Goal: Task Accomplishment & Management: Manage account settings

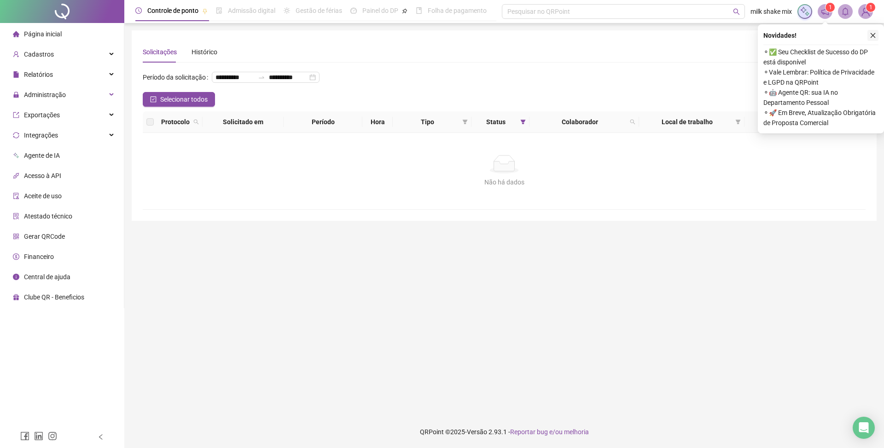
click at [875, 36] on icon "close" at bounding box center [873, 35] width 6 height 6
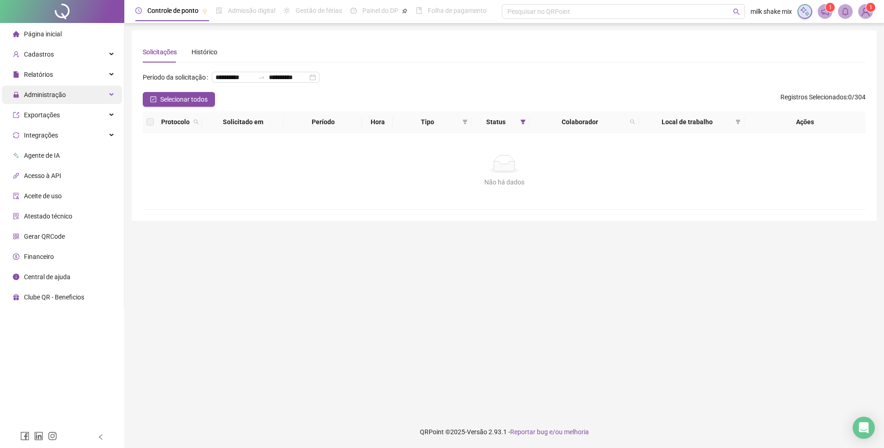
click at [59, 87] on span "Administração" at bounding box center [39, 95] width 53 height 18
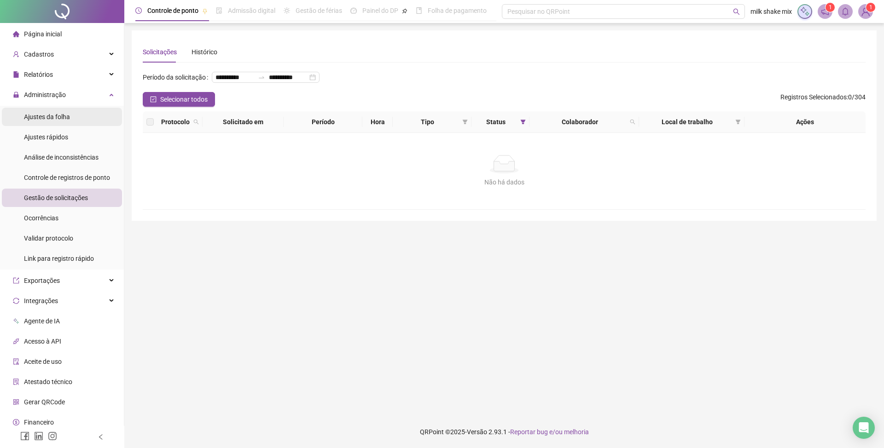
click at [52, 122] on div "Ajustes da folha" at bounding box center [47, 117] width 46 height 18
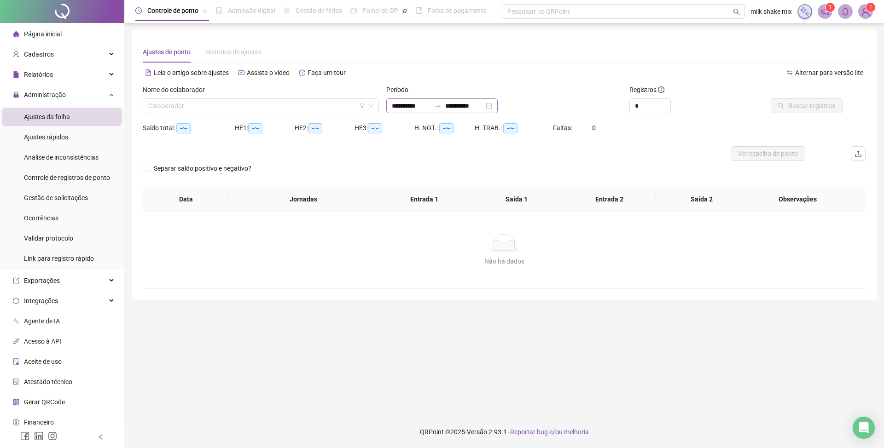
type input "**********"
click at [408, 104] on input "**********" at bounding box center [411, 106] width 39 height 10
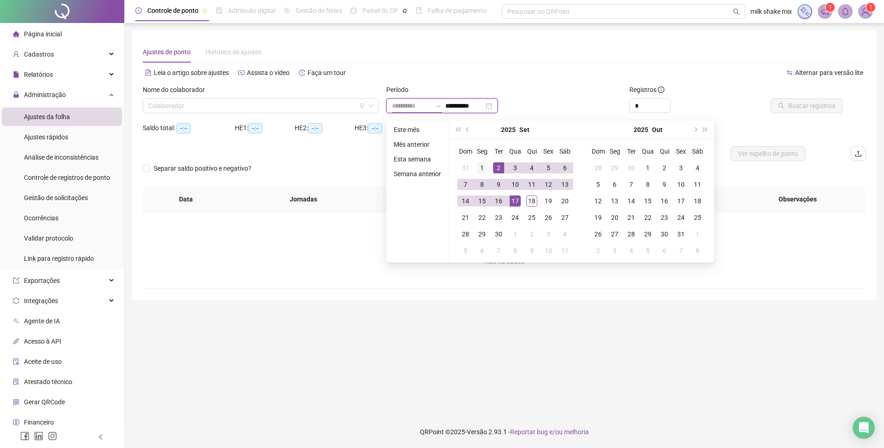
type input "**********"
click at [485, 166] on div "1" at bounding box center [482, 168] width 11 height 11
type input "**********"
click at [530, 203] on div "18" at bounding box center [531, 201] width 11 height 11
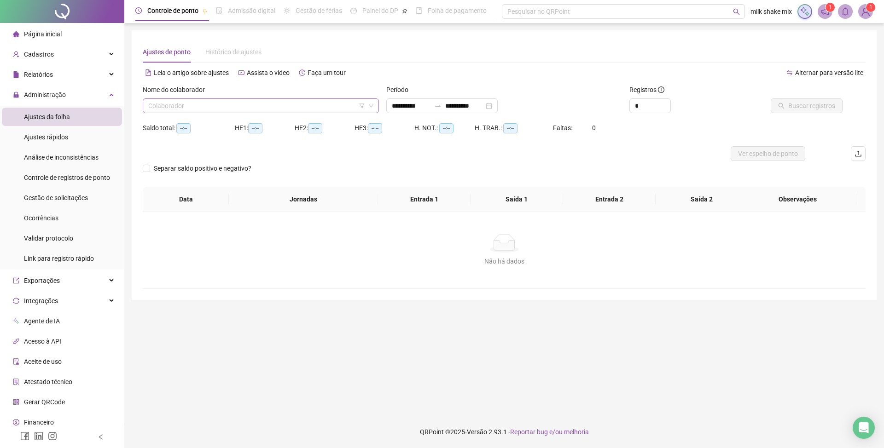
click at [304, 108] on input "search" at bounding box center [256, 106] width 217 height 14
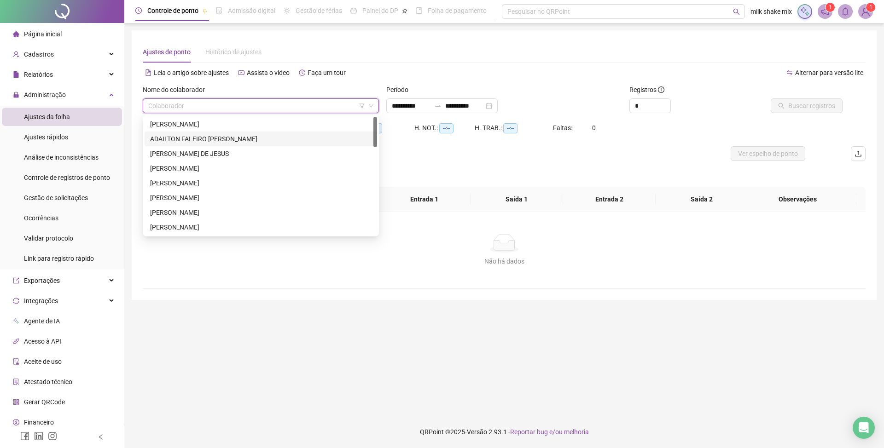
click at [208, 141] on div "ADAILTON FALEIRO [PERSON_NAME]" at bounding box center [260, 139] width 221 height 10
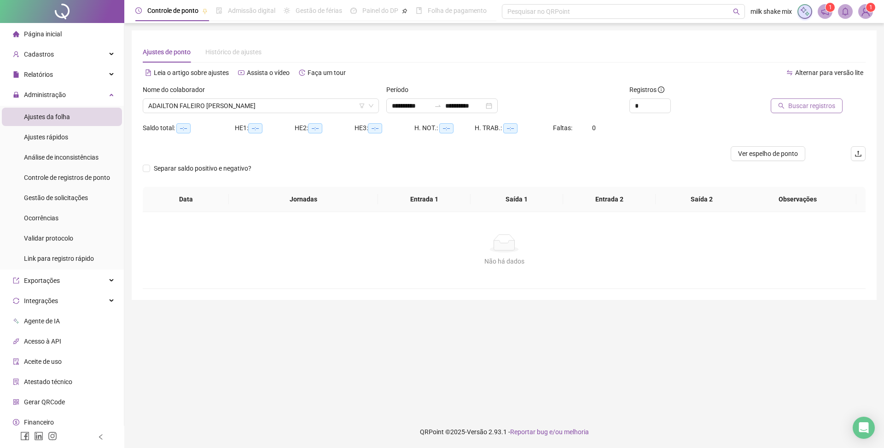
click at [833, 112] on button "Buscar registros" at bounding box center [807, 106] width 72 height 15
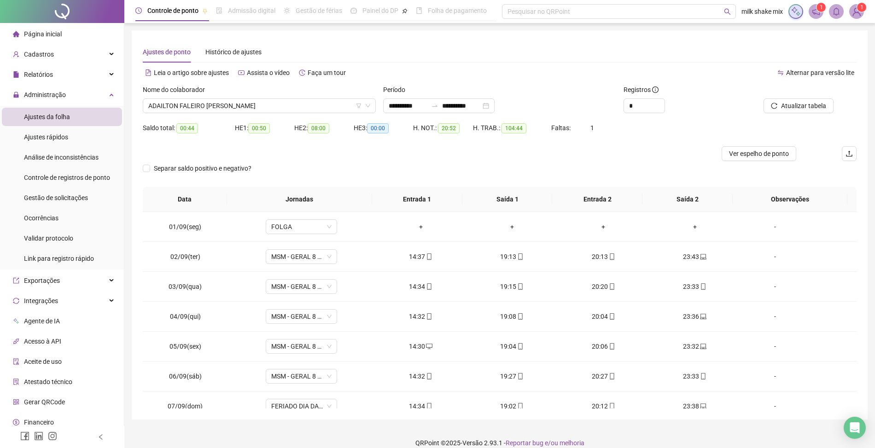
click at [647, 97] on div "Registros" at bounding box center [679, 92] width 113 height 14
click at [646, 109] on input "*" at bounding box center [644, 106] width 41 height 14
type input "*"
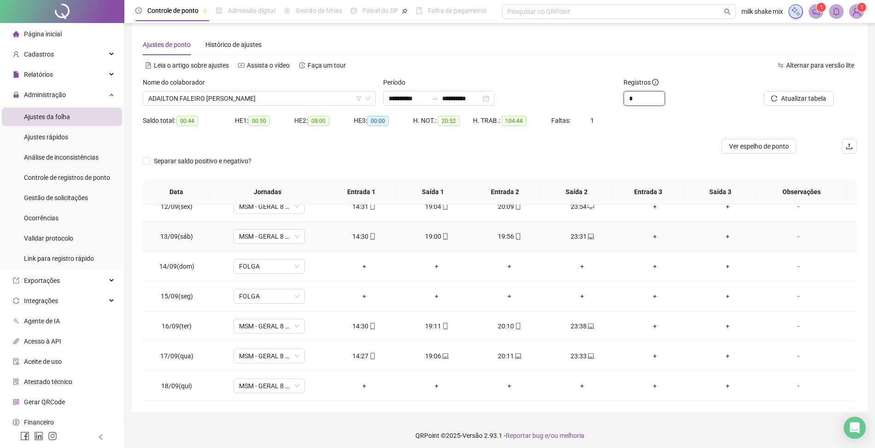
scroll to position [11, 0]
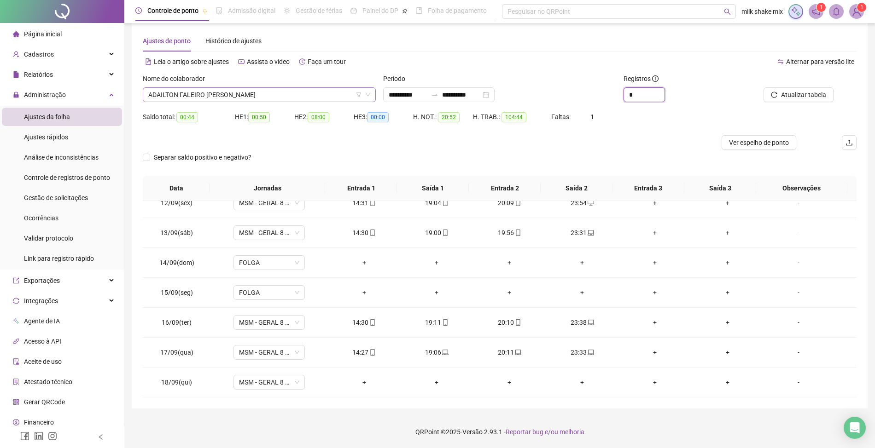
click at [321, 100] on span "ADAILTON FALEIRO [PERSON_NAME]" at bounding box center [259, 95] width 222 height 14
type input "*"
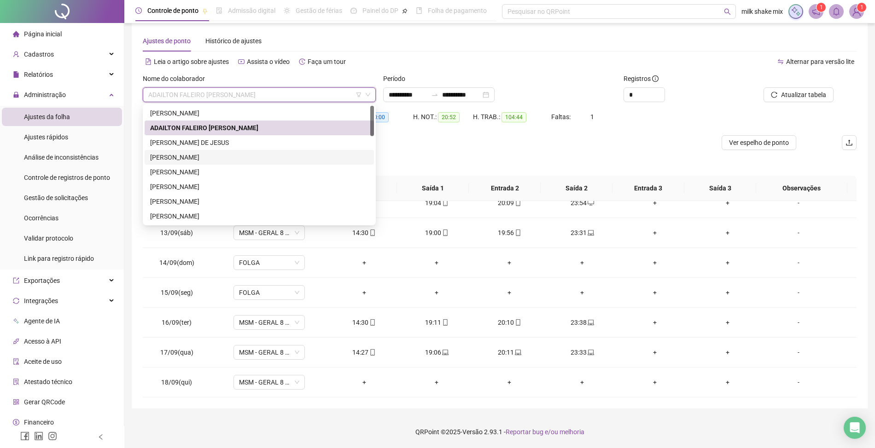
click at [177, 159] on div "[PERSON_NAME]" at bounding box center [259, 157] width 218 height 10
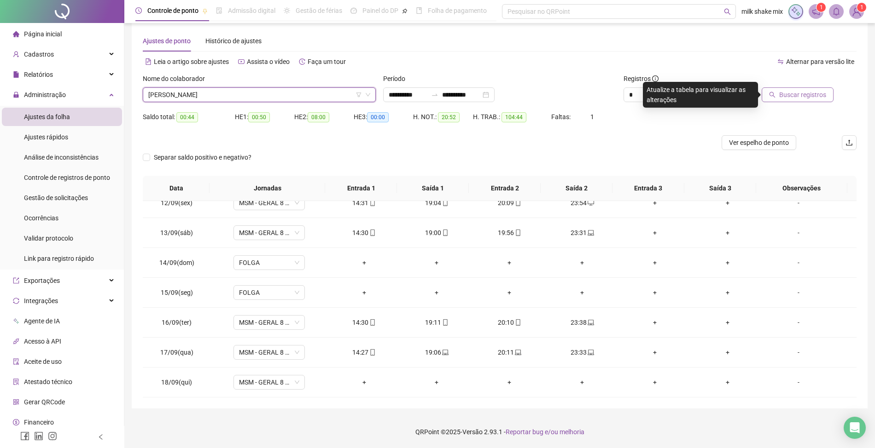
click at [808, 94] on span "Buscar registros" at bounding box center [802, 95] width 47 height 10
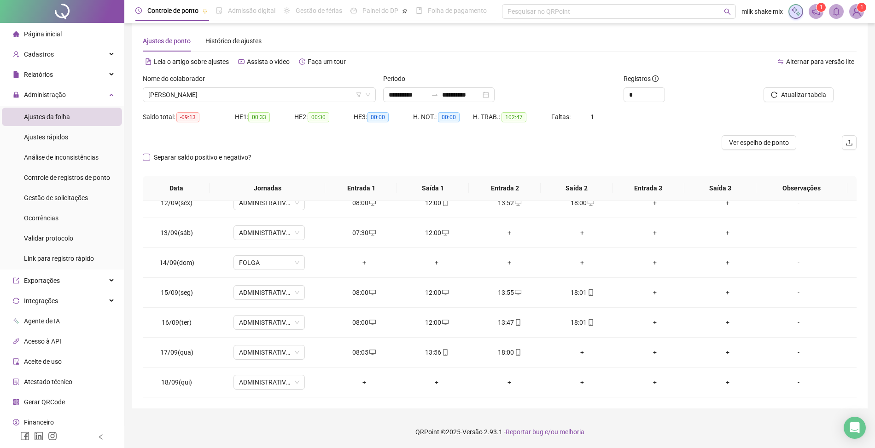
click at [180, 153] on span "Separar saldo positivo e negativo?" at bounding box center [202, 157] width 105 height 10
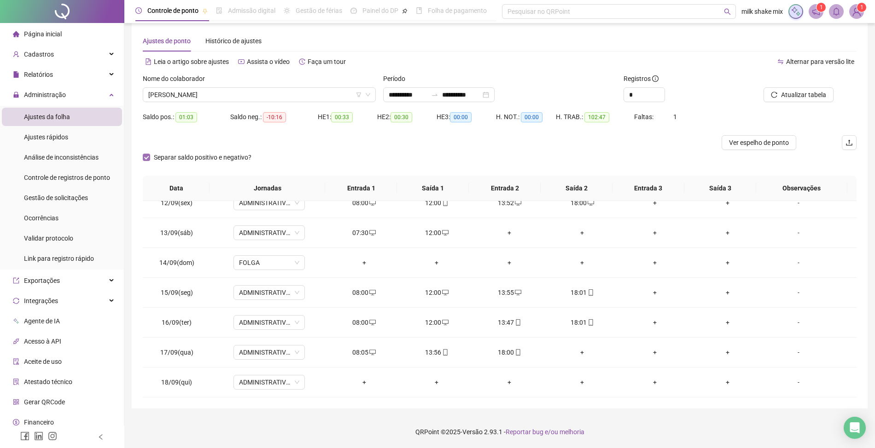
click at [180, 153] on span "Separar saldo positivo e negativo?" at bounding box center [202, 157] width 105 height 10
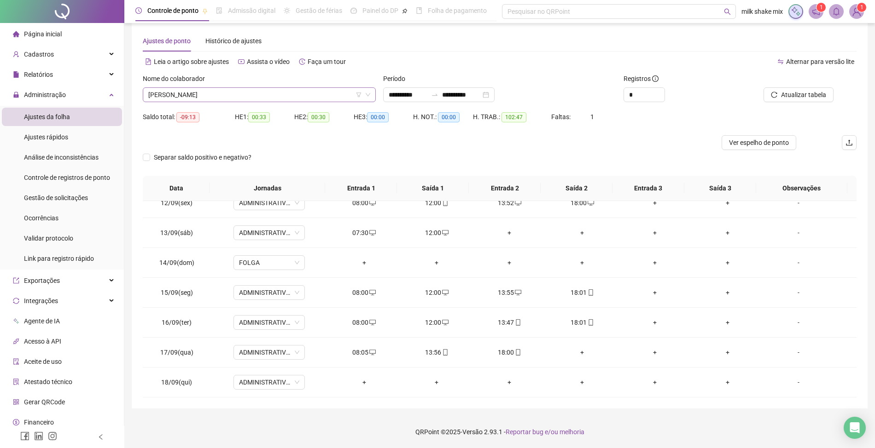
click at [267, 93] on span "[PERSON_NAME]" at bounding box center [259, 95] width 222 height 14
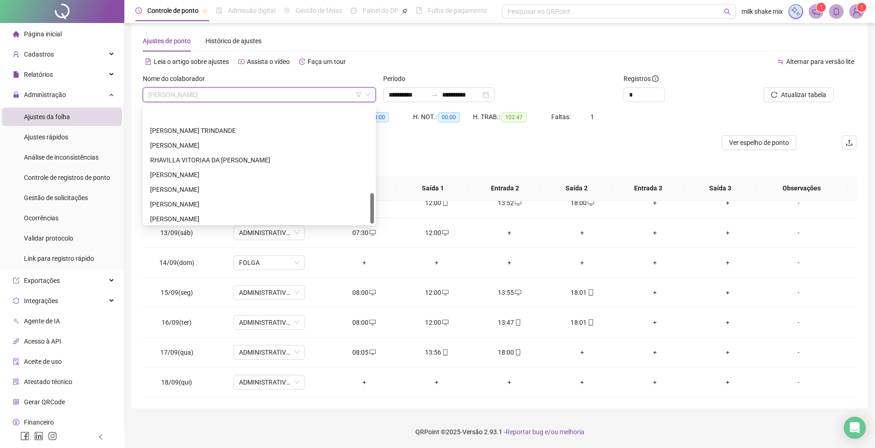
scroll to position [339, 0]
click at [201, 214] on div "[PERSON_NAME]" at bounding box center [259, 216] width 218 height 10
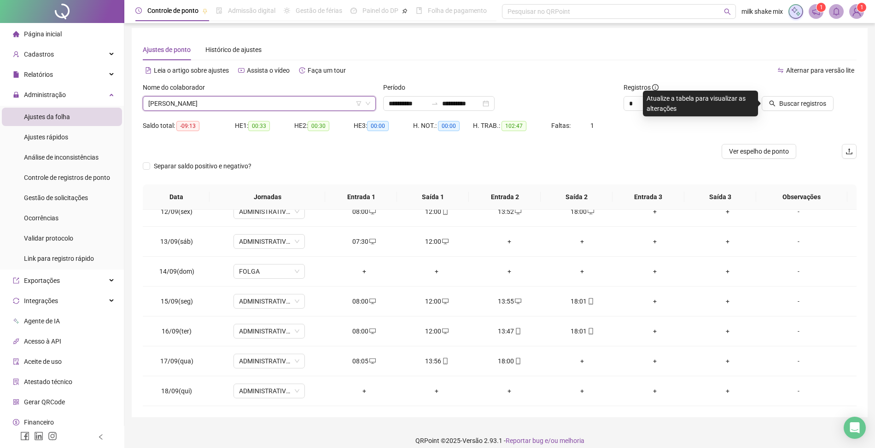
scroll to position [0, 0]
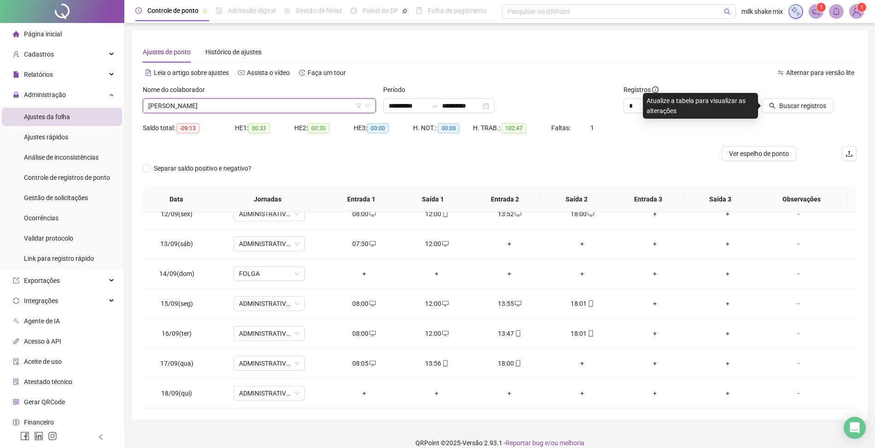
click at [258, 103] on span "[PERSON_NAME]" at bounding box center [259, 106] width 222 height 14
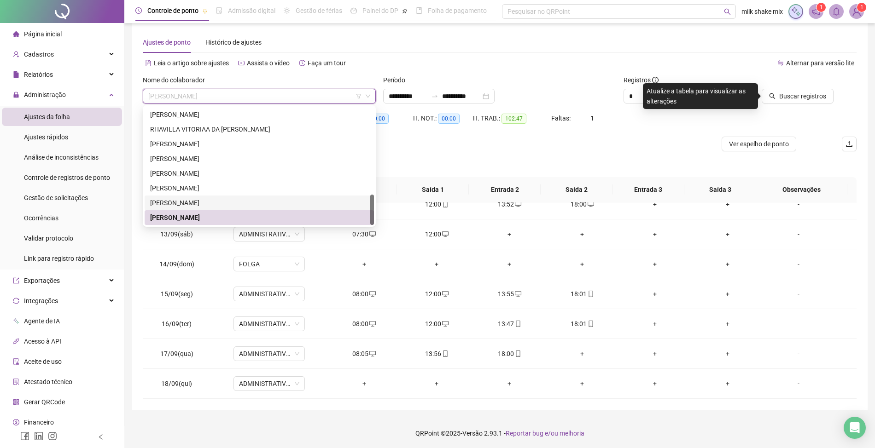
scroll to position [11, 0]
click at [273, 205] on div "[PERSON_NAME]" at bounding box center [259, 202] width 218 height 10
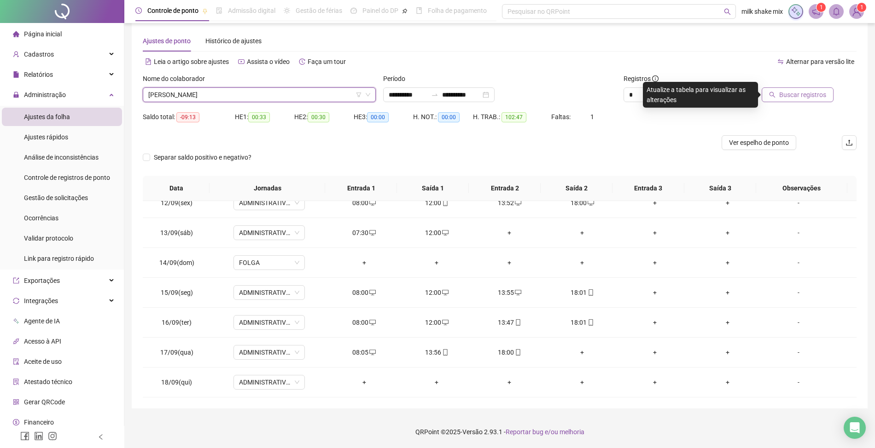
click at [809, 101] on button "Buscar registros" at bounding box center [798, 94] width 72 height 15
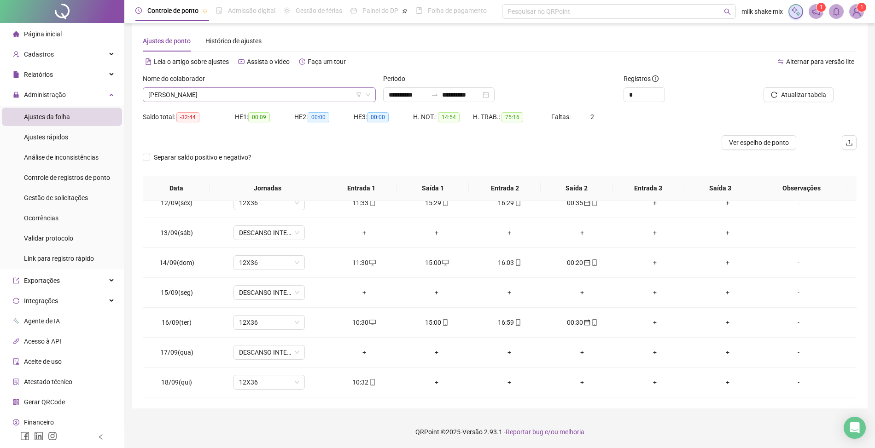
click at [305, 99] on span "[PERSON_NAME]" at bounding box center [259, 95] width 222 height 14
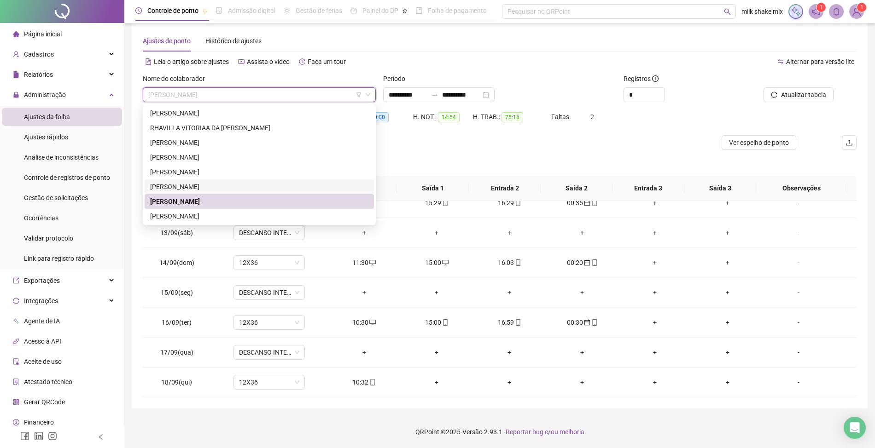
click at [271, 188] on div "[PERSON_NAME]" at bounding box center [259, 187] width 218 height 10
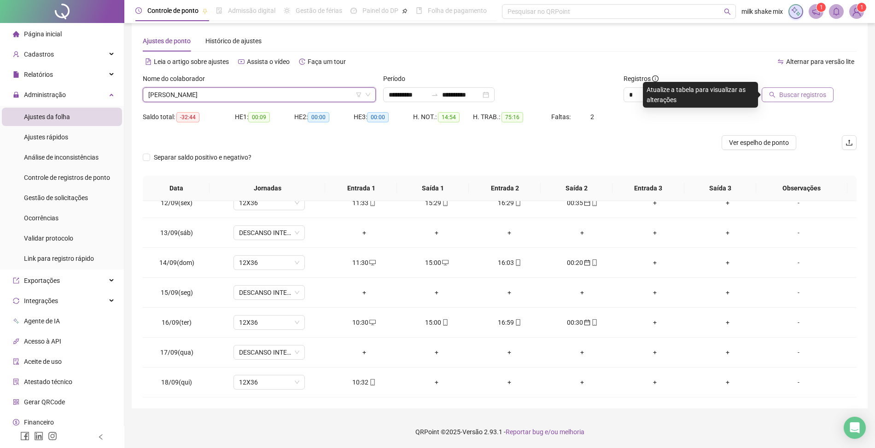
click at [818, 98] on span "Buscar registros" at bounding box center [802, 95] width 47 height 10
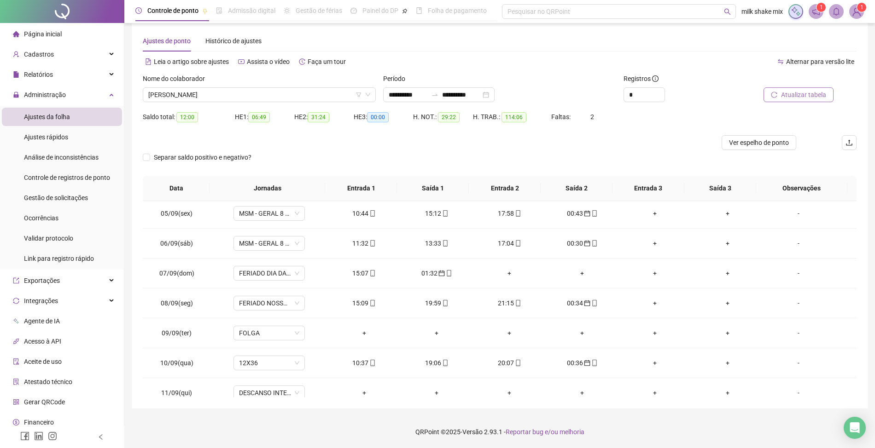
scroll to position [99, 0]
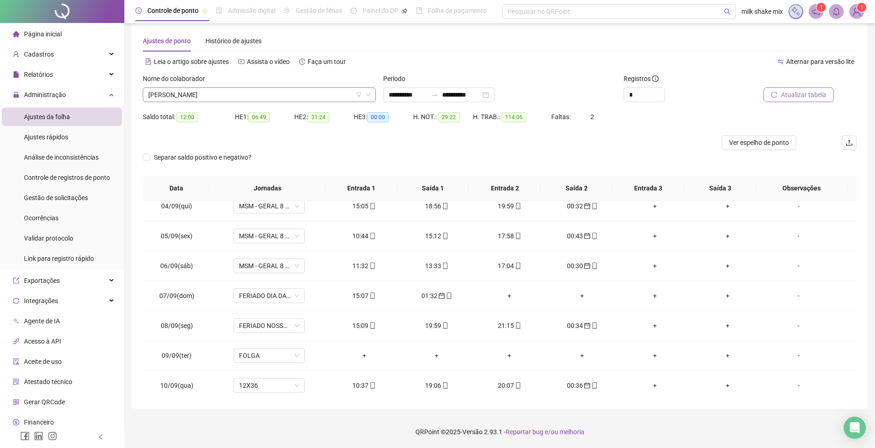
click at [299, 100] on span "[PERSON_NAME]" at bounding box center [259, 95] width 222 height 14
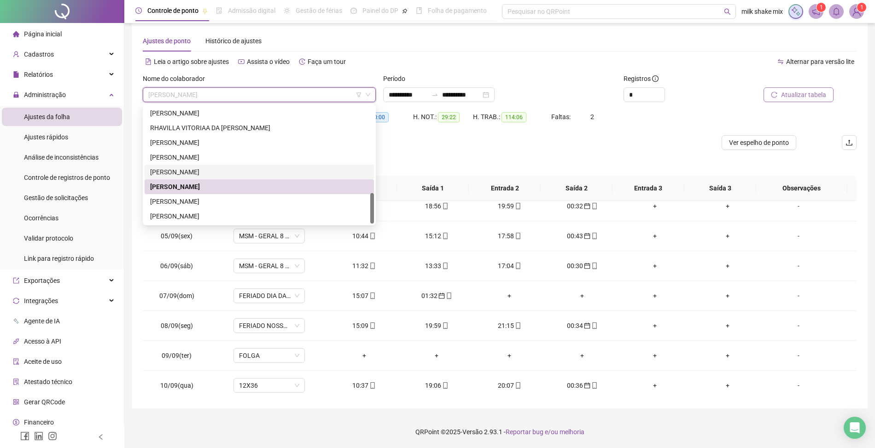
click at [206, 170] on div "[PERSON_NAME]" at bounding box center [259, 172] width 218 height 10
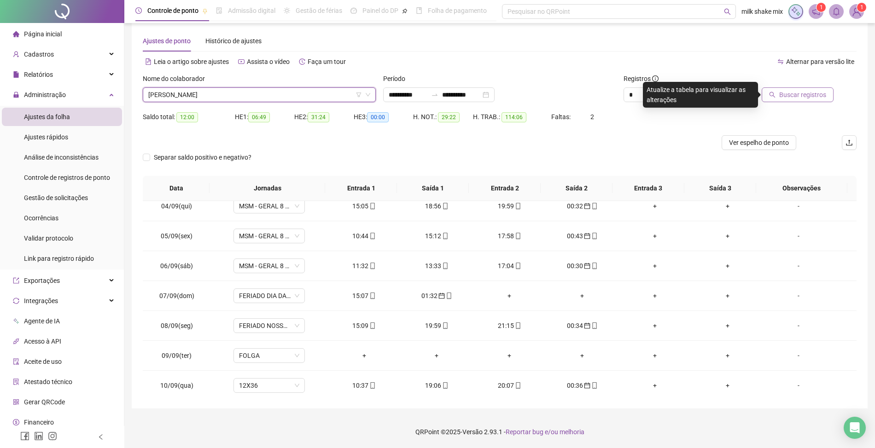
click at [809, 97] on span "Buscar registros" at bounding box center [802, 95] width 47 height 10
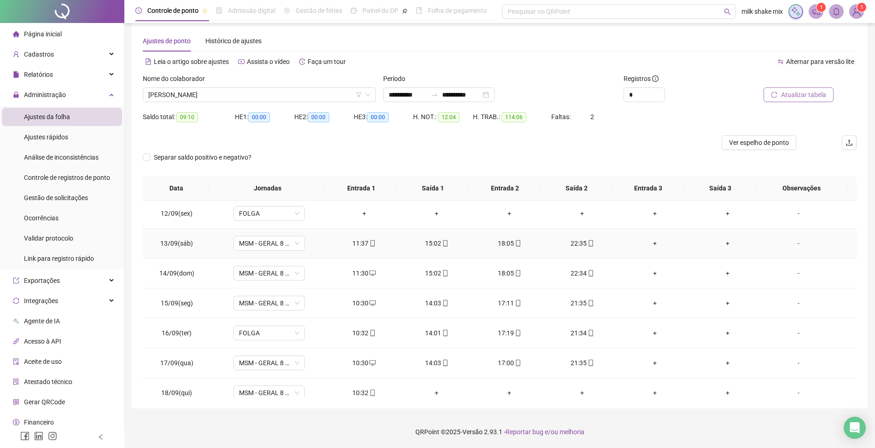
scroll to position [345, 0]
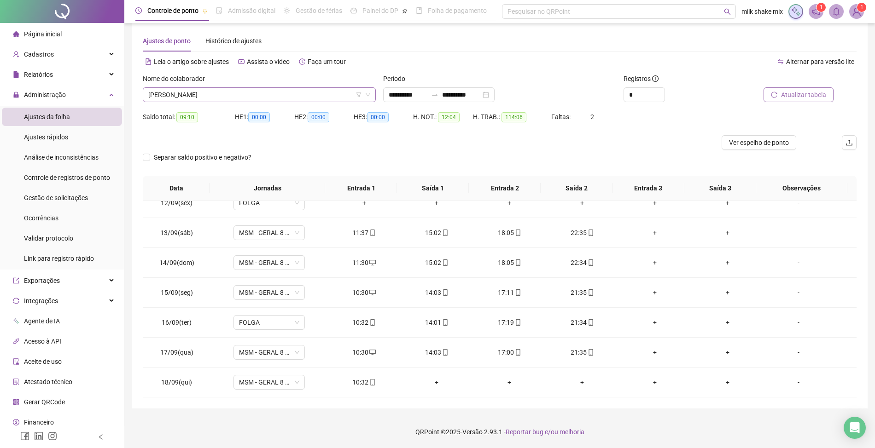
click at [242, 91] on span "[PERSON_NAME]" at bounding box center [259, 95] width 222 height 14
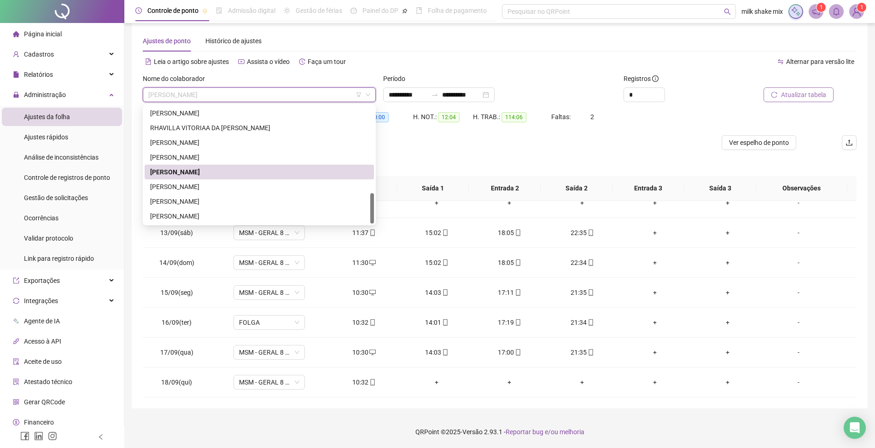
click at [227, 166] on div "[PERSON_NAME]" at bounding box center [259, 172] width 229 height 15
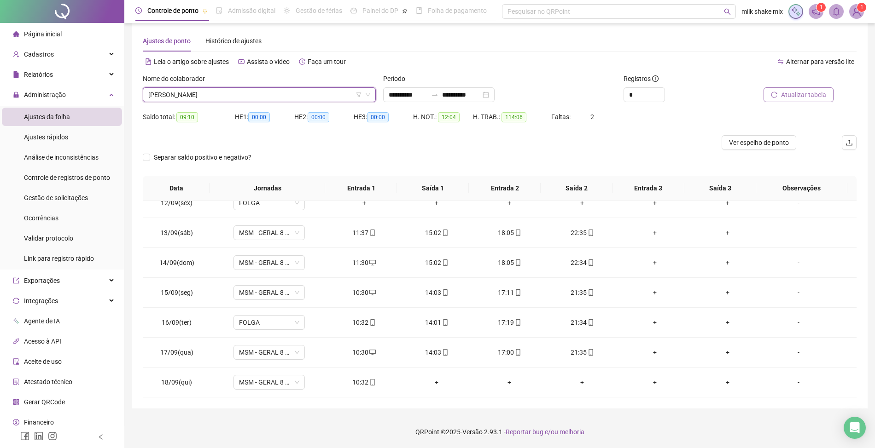
click at [245, 96] on span "[PERSON_NAME]" at bounding box center [259, 95] width 222 height 14
click at [262, 96] on span "[PERSON_NAME]" at bounding box center [259, 95] width 222 height 14
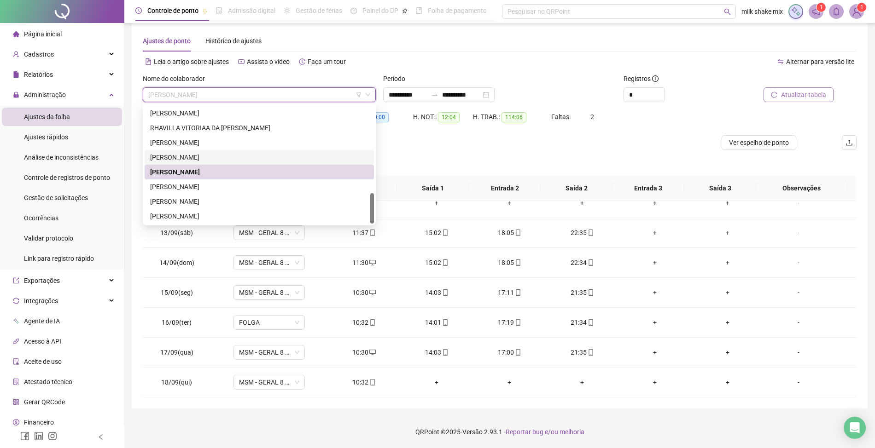
click at [183, 156] on div "[PERSON_NAME]" at bounding box center [259, 157] width 218 height 10
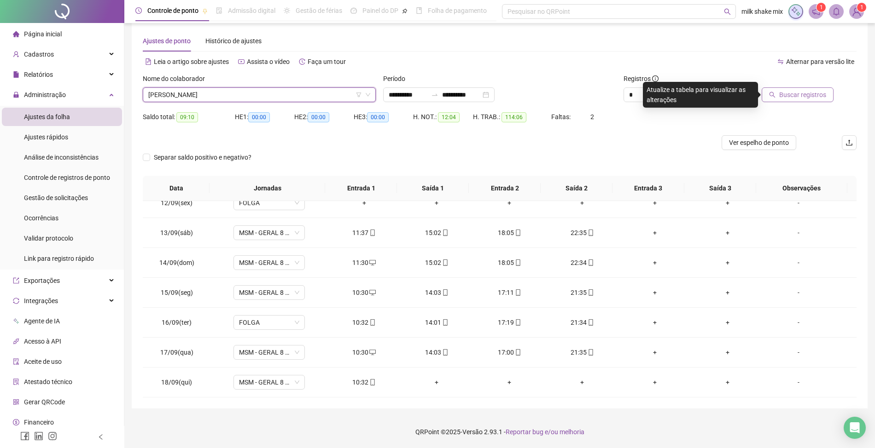
click at [792, 94] on span "Buscar registros" at bounding box center [802, 95] width 47 height 10
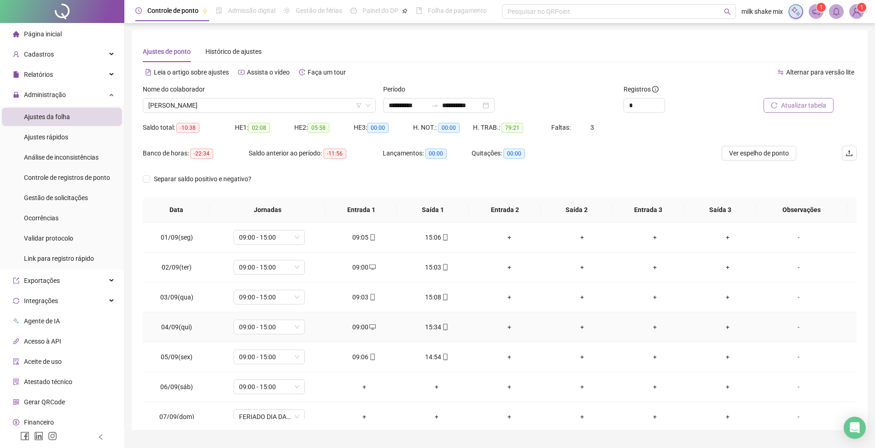
scroll to position [0, 0]
click at [349, 112] on span "[PERSON_NAME]" at bounding box center [259, 106] width 222 height 14
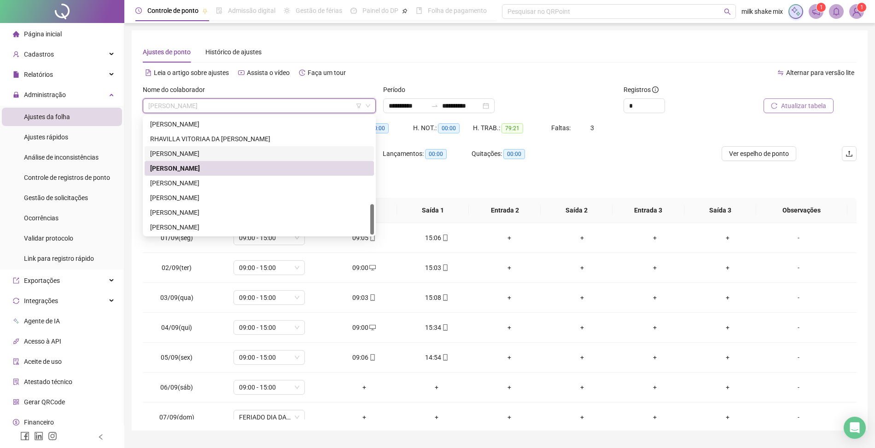
click at [802, 109] on span "Atualizar tabela" at bounding box center [803, 106] width 45 height 10
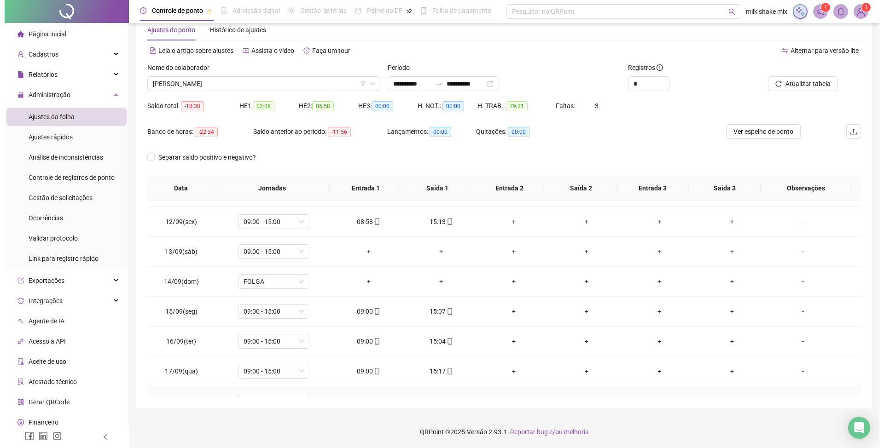
scroll to position [345, 0]
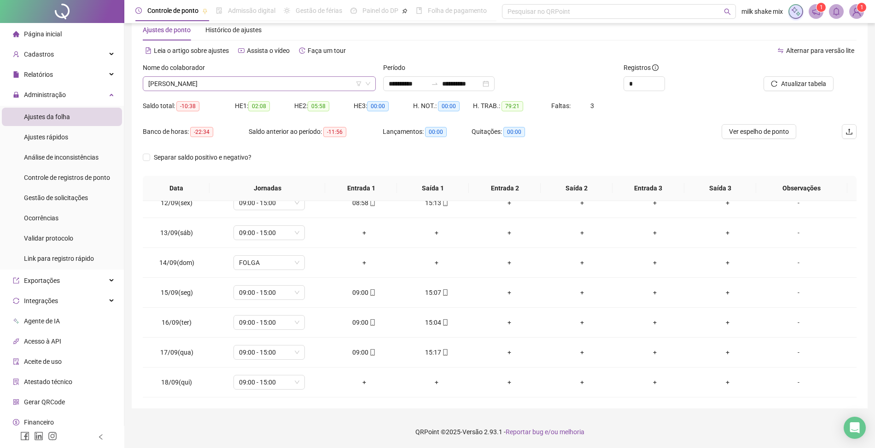
click at [308, 83] on span "[PERSON_NAME]" at bounding box center [259, 84] width 222 height 14
click at [350, 433] on footer "QRPoint © 2025 - Versão 2.93.1 - Reportar bug e/ou melhoria" at bounding box center [499, 432] width 751 height 32
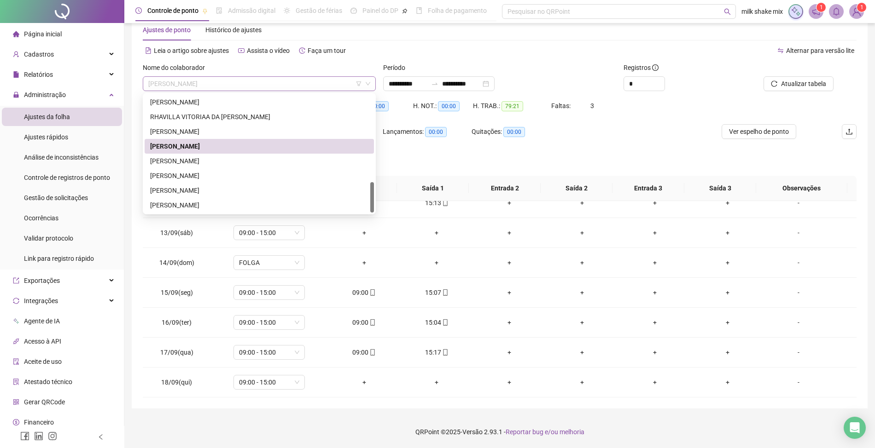
click at [314, 87] on span "[PERSON_NAME]" at bounding box center [259, 84] width 222 height 14
click at [205, 133] on div "[PERSON_NAME]" at bounding box center [259, 132] width 218 height 10
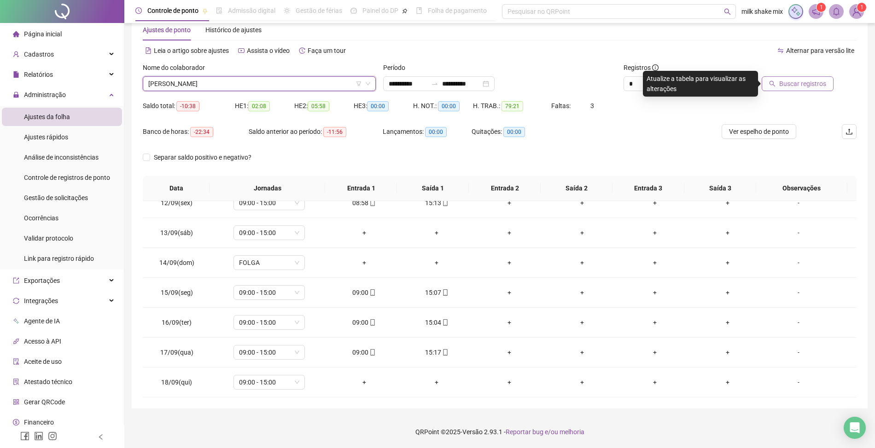
click at [811, 82] on span "Buscar registros" at bounding box center [802, 84] width 47 height 10
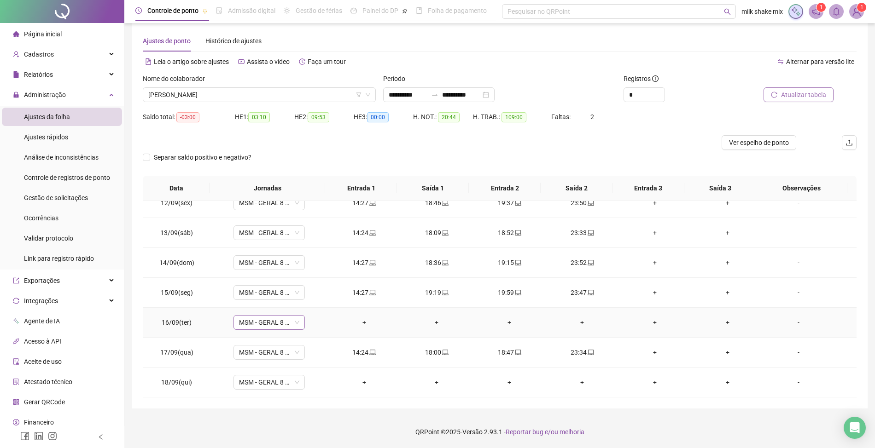
click at [297, 324] on span "MSM - GERAL 8 HORAS" at bounding box center [269, 323] width 60 height 14
click at [42, 75] on span "Relatórios" at bounding box center [38, 74] width 29 height 7
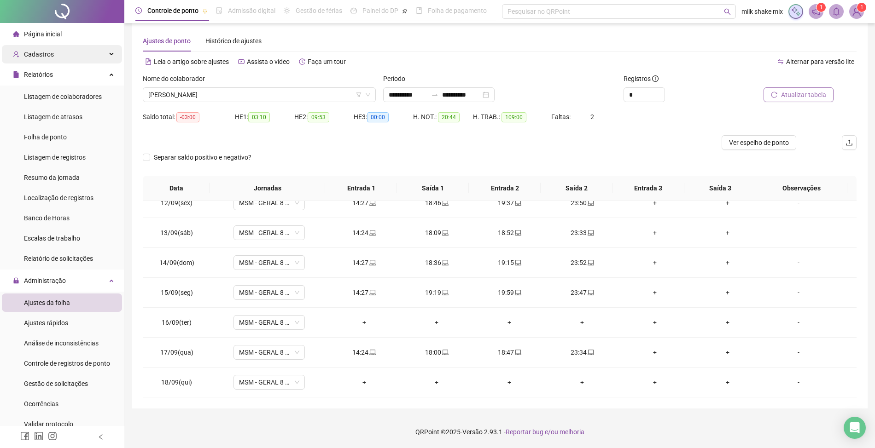
click at [102, 49] on div "Cadastros" at bounding box center [62, 54] width 120 height 18
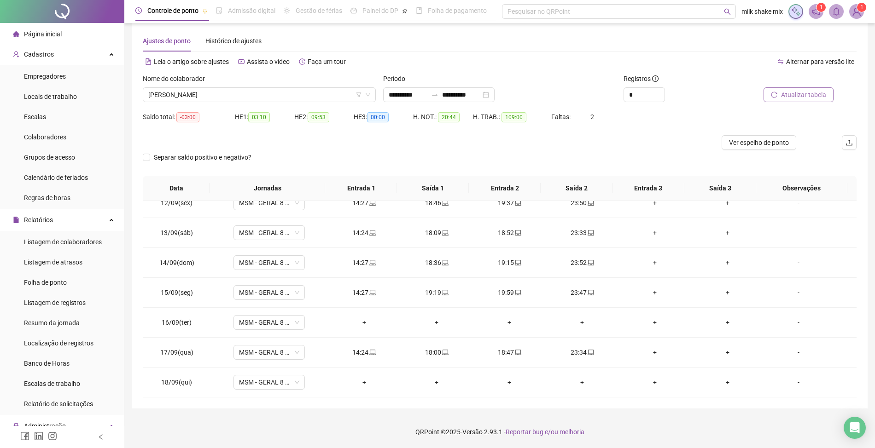
click at [41, 126] on ul "Empregadores Locais de trabalho Escalas Colaboradores Grupos de acesso Calendár…" at bounding box center [62, 137] width 124 height 144
click at [34, 140] on span "Colaboradores" at bounding box center [45, 137] width 42 height 7
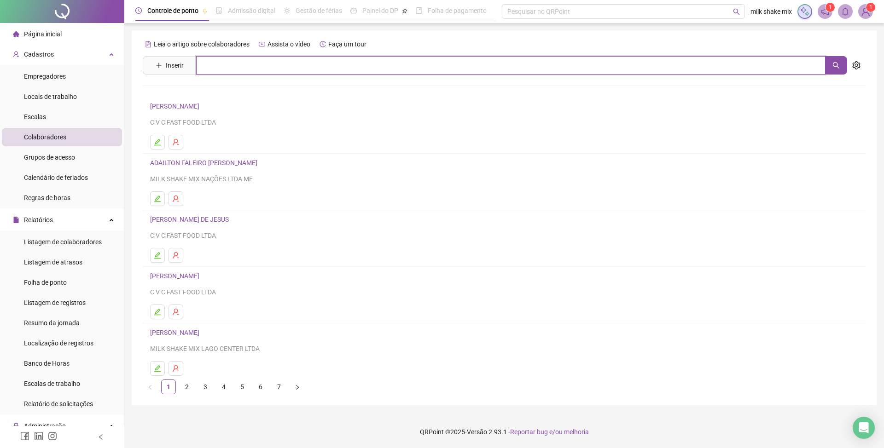
click at [243, 60] on input "text" at bounding box center [510, 65] width 629 height 18
type input "*********"
click at [206, 89] on link "[PERSON_NAME]" at bounding box center [184, 92] width 49 height 7
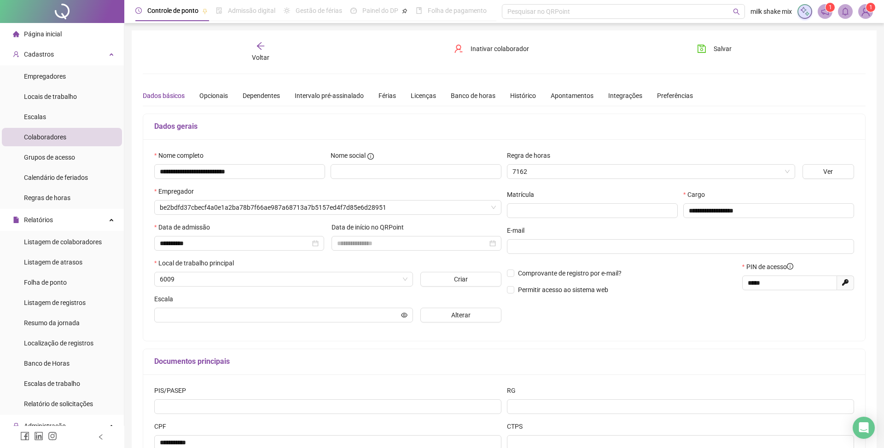
type input "**********"
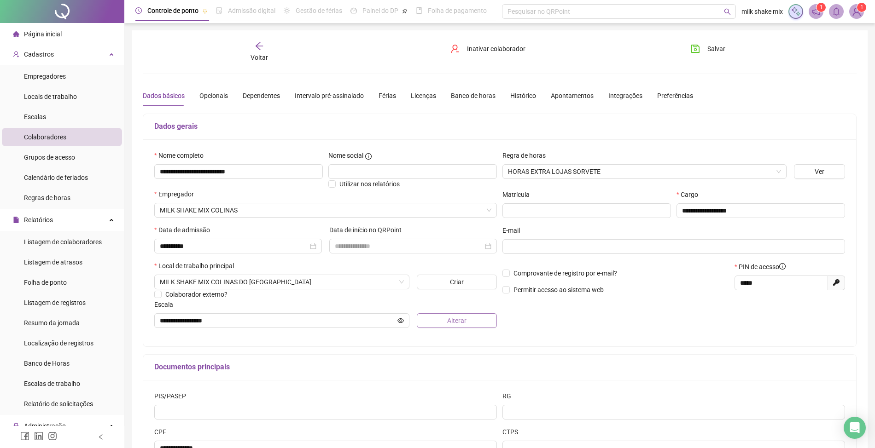
click at [436, 319] on button "Alterar" at bounding box center [457, 321] width 80 height 15
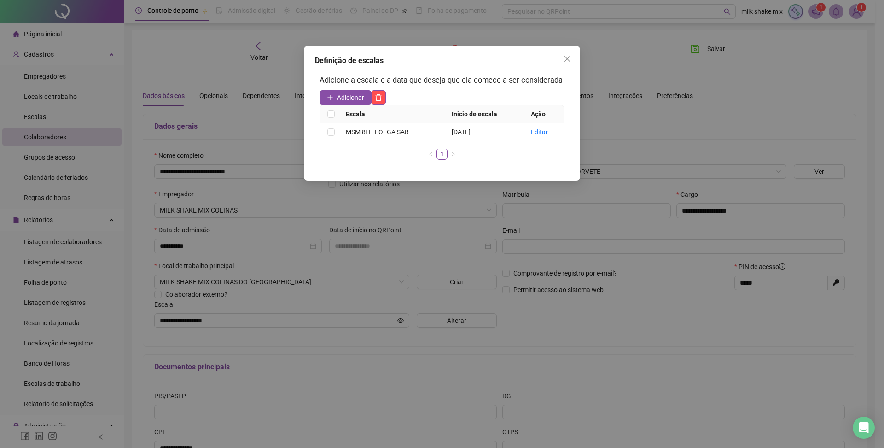
click at [395, 147] on div "Escala Inicio de escala Ação MSM 8H - FOLGA [DATE] Editar 1" at bounding box center [442, 132] width 245 height 55
click at [531, 134] on td "Editar" at bounding box center [545, 132] width 37 height 18
click at [542, 133] on link "Editar" at bounding box center [539, 131] width 17 height 7
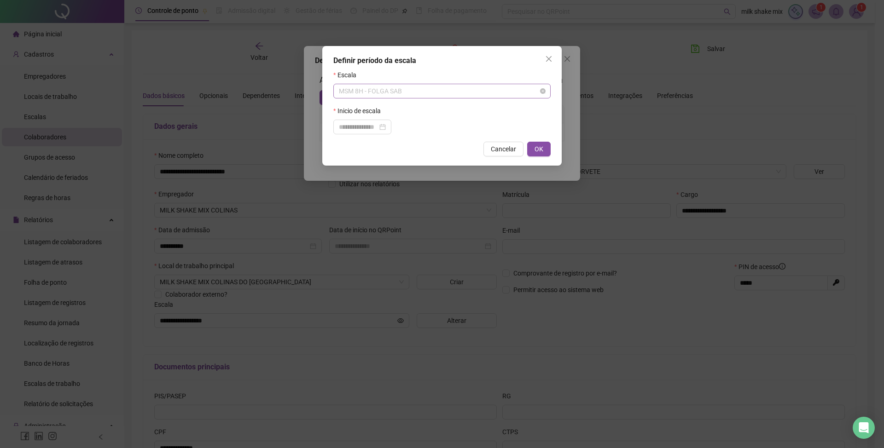
click at [405, 96] on span "MSM 8H - FOLGA SAB" at bounding box center [442, 91] width 206 height 14
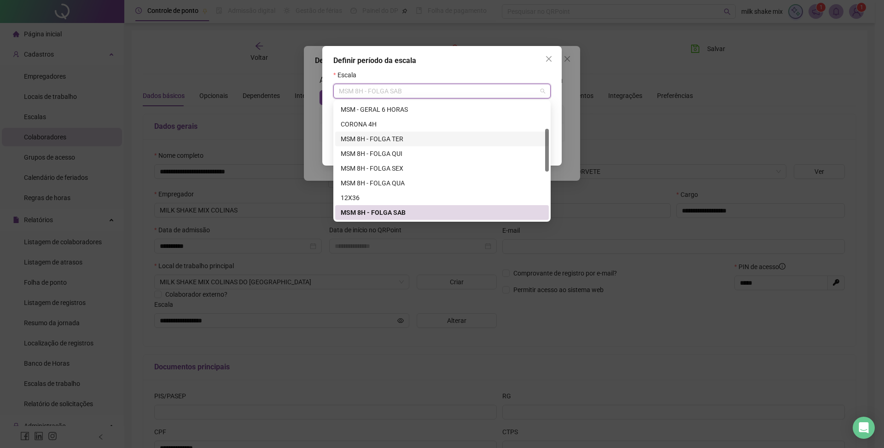
click at [406, 137] on div "MSM 8H - FOLGA TER" at bounding box center [442, 139] width 203 height 10
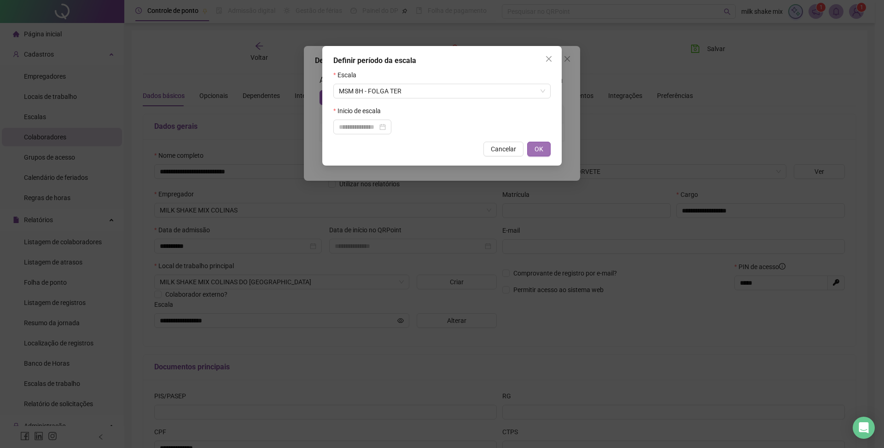
click at [537, 154] on span "OK" at bounding box center [539, 149] width 9 height 10
click at [529, 149] on button "OK" at bounding box center [538, 149] width 23 height 15
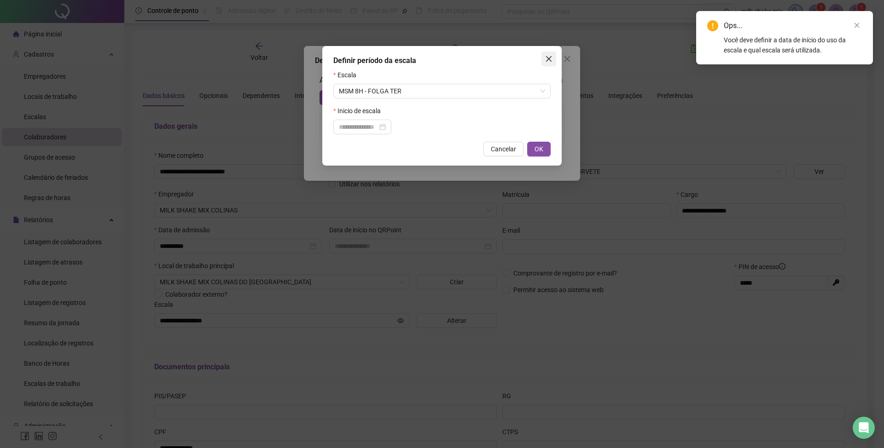
click at [546, 60] on icon "close" at bounding box center [548, 58] width 7 height 7
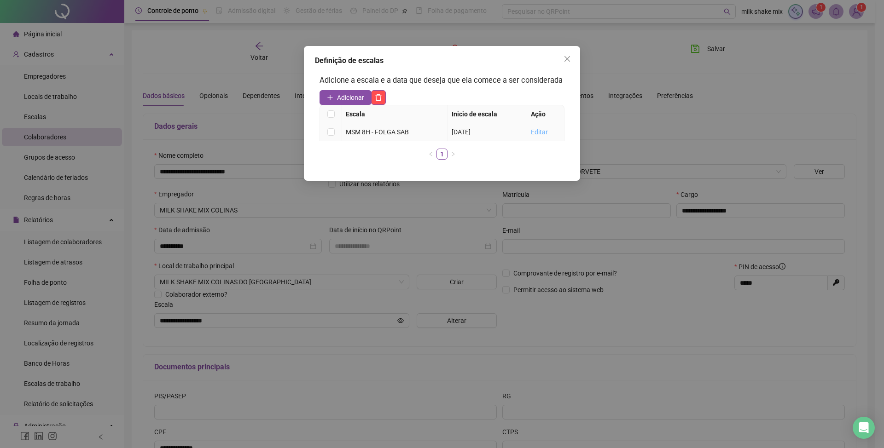
click at [542, 133] on link "Editar" at bounding box center [539, 131] width 17 height 7
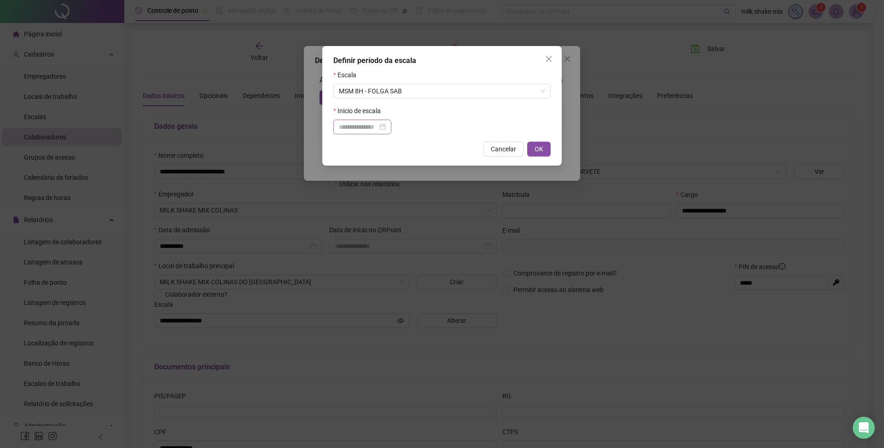
click at [386, 128] on div at bounding box center [362, 127] width 47 height 10
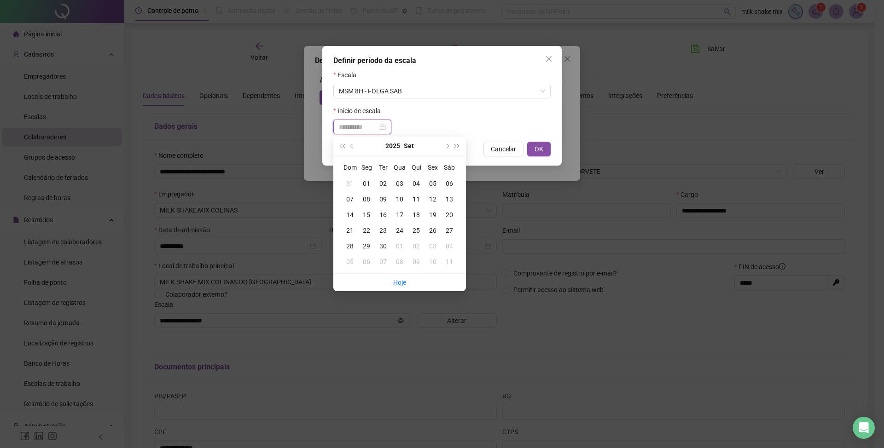
type input "**********"
click at [349, 145] on button "prev-year" at bounding box center [352, 146] width 10 height 18
type input "**********"
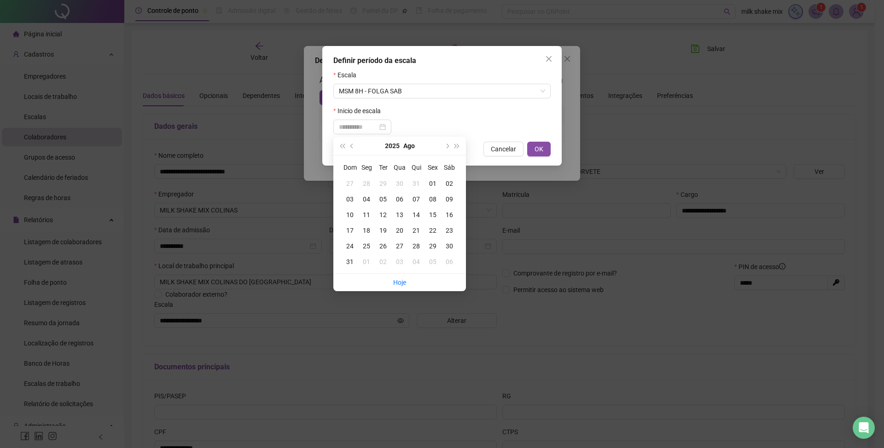
click at [414, 247] on div "28" at bounding box center [416, 246] width 17 height 10
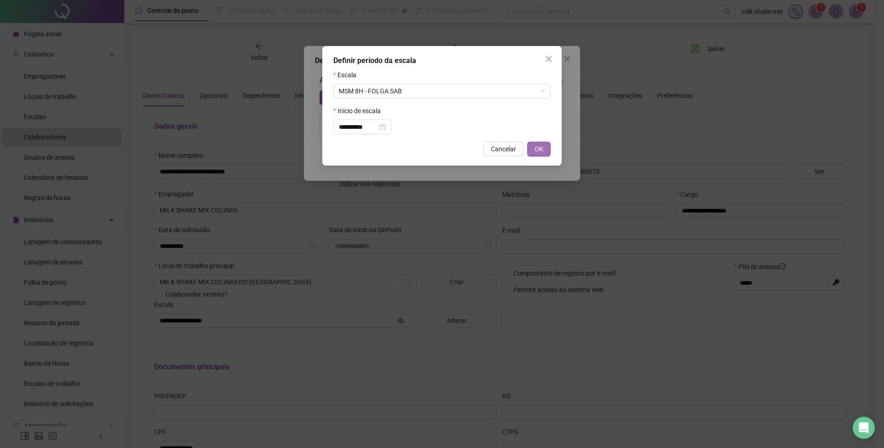
click at [543, 153] on button "OK" at bounding box center [538, 149] width 23 height 15
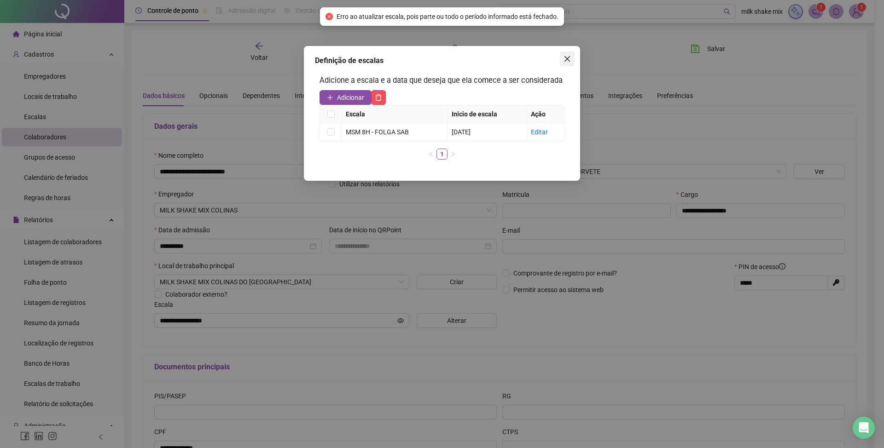
click at [564, 61] on icon "close" at bounding box center [567, 58] width 7 height 7
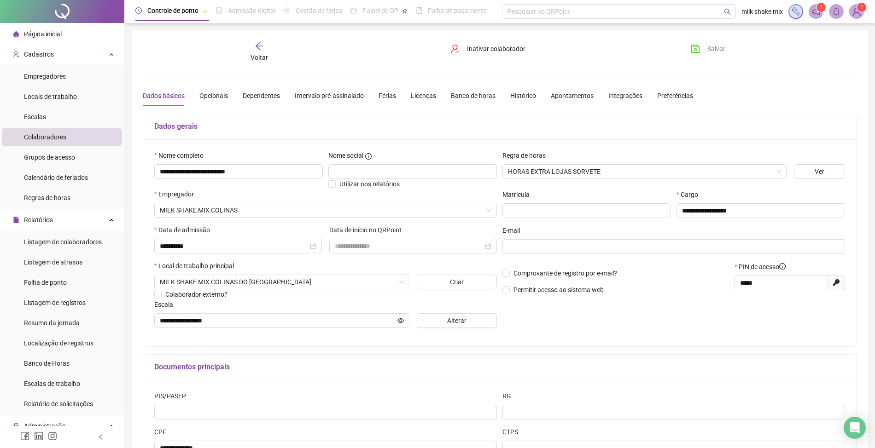
click at [710, 50] on span "Salvar" at bounding box center [716, 49] width 18 height 10
click at [103, 59] on div "Cadastros" at bounding box center [62, 54] width 120 height 18
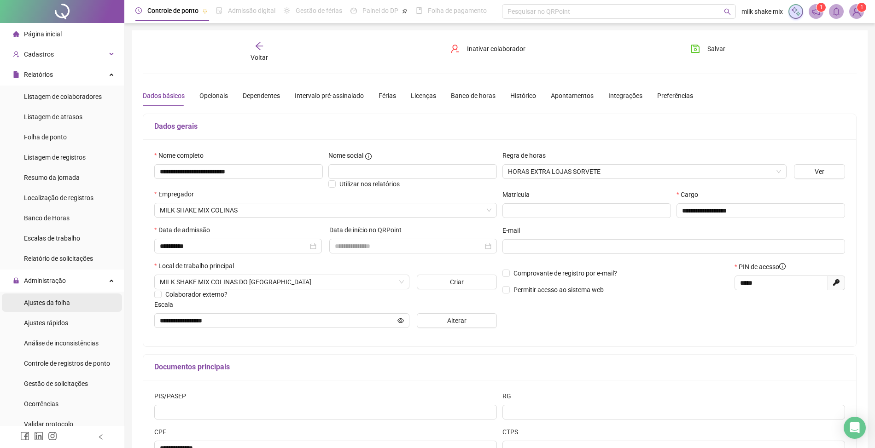
click at [65, 299] on span "Ajustes da folha" at bounding box center [47, 302] width 46 height 7
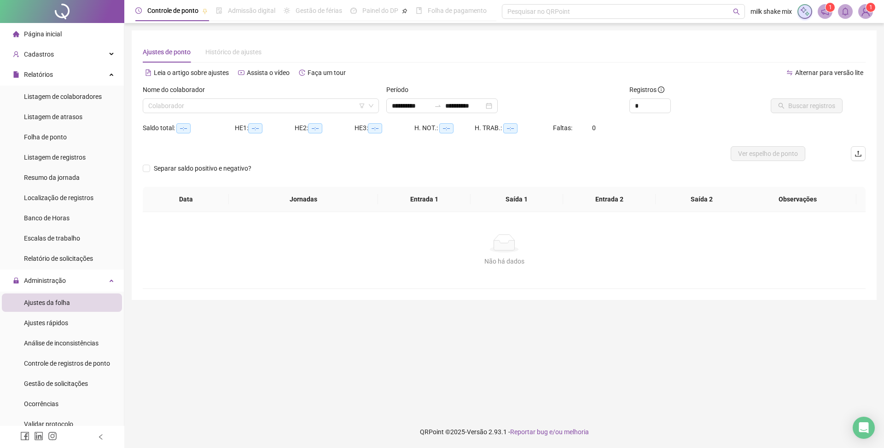
type input "**********"
click at [289, 99] on input "search" at bounding box center [256, 106] width 217 height 14
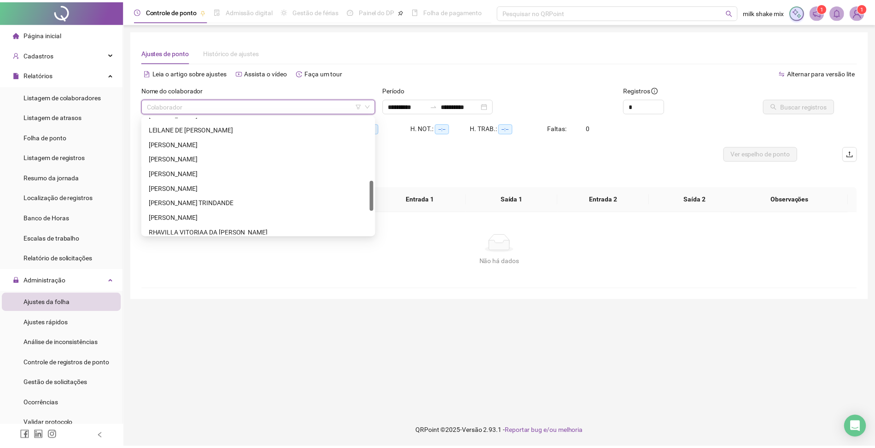
scroll to position [307, 0]
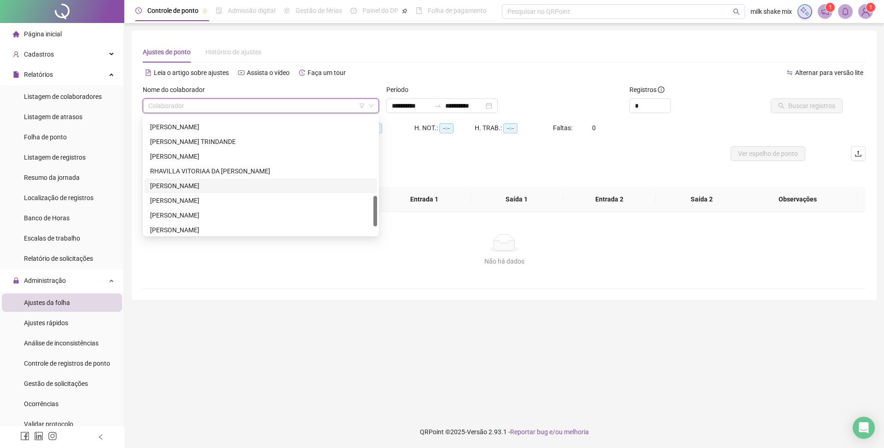
click at [193, 181] on div "[PERSON_NAME]" at bounding box center [260, 186] width 221 height 10
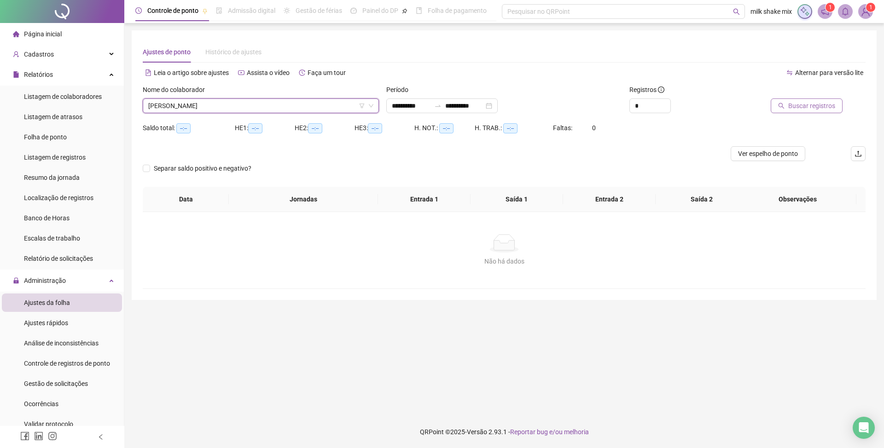
click at [817, 106] on span "Buscar registros" at bounding box center [811, 106] width 47 height 10
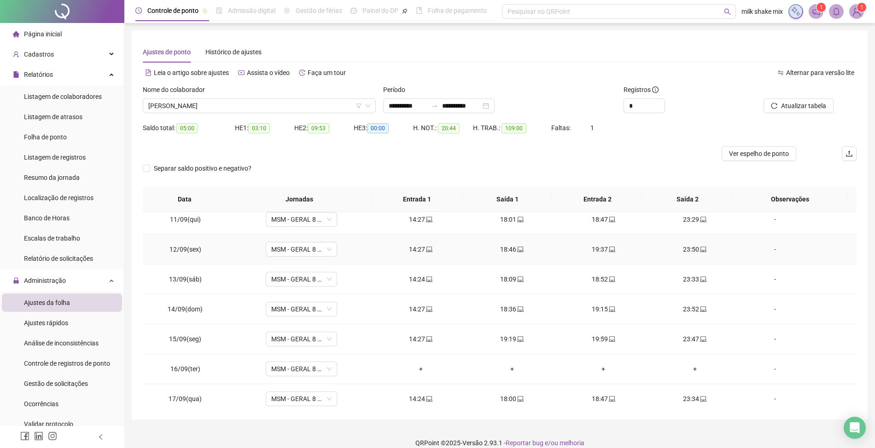
scroll to position [315, 0]
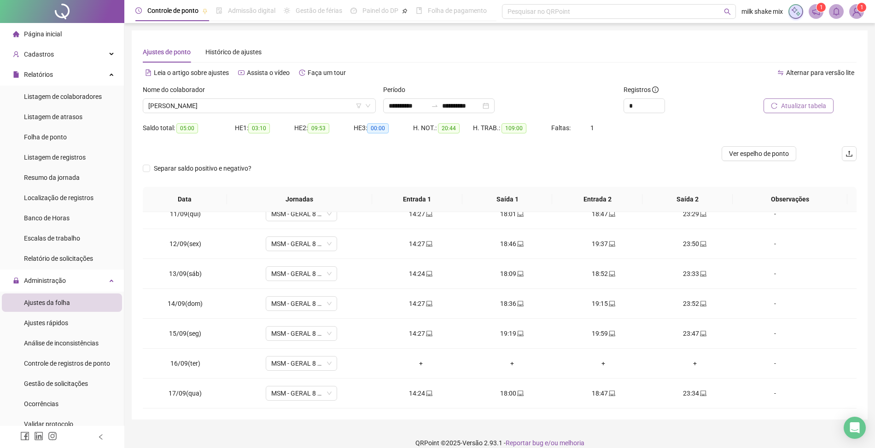
click at [809, 109] on span "Atualizar tabela" at bounding box center [803, 106] width 45 height 10
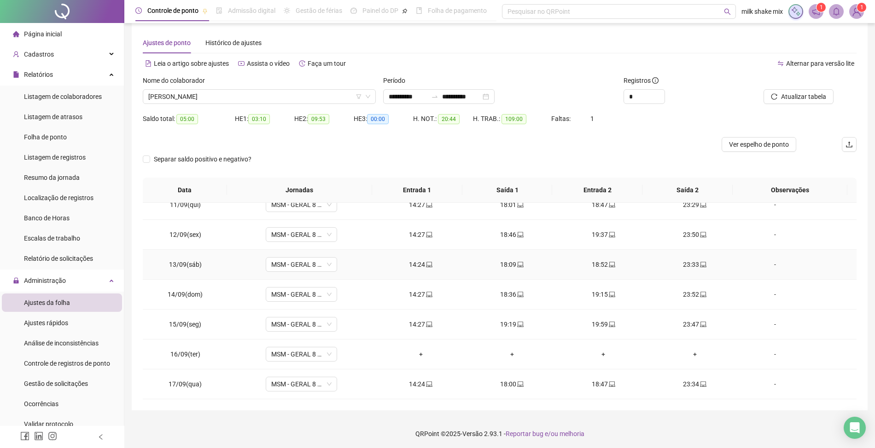
scroll to position [11, 0]
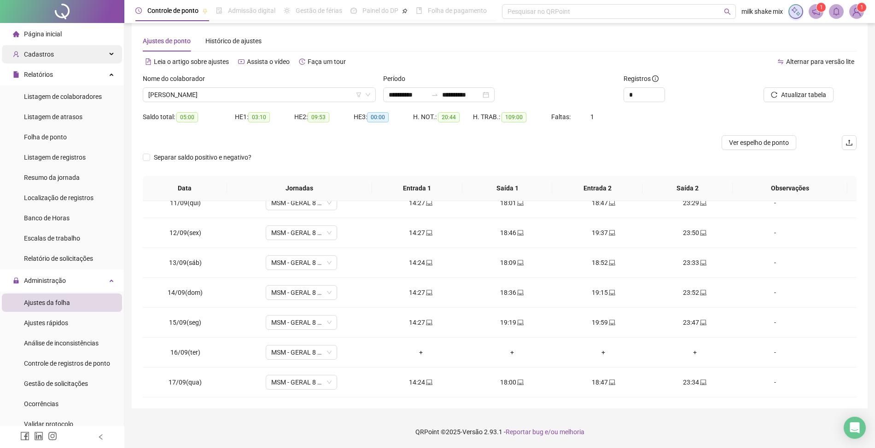
click at [50, 55] on span "Cadastros" at bounding box center [39, 54] width 30 height 7
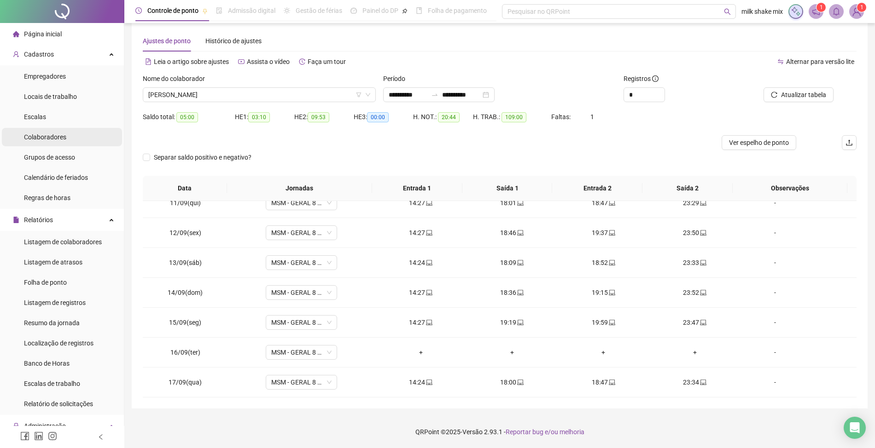
click at [39, 141] on span "Colaboradores" at bounding box center [45, 137] width 42 height 7
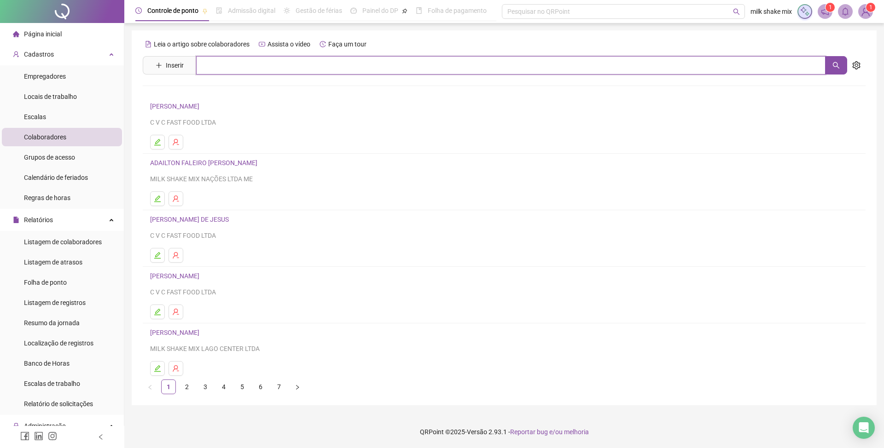
click at [272, 66] on input "text" at bounding box center [510, 65] width 629 height 18
type input "*********"
click at [209, 93] on link "[PERSON_NAME]" at bounding box center [184, 92] width 49 height 7
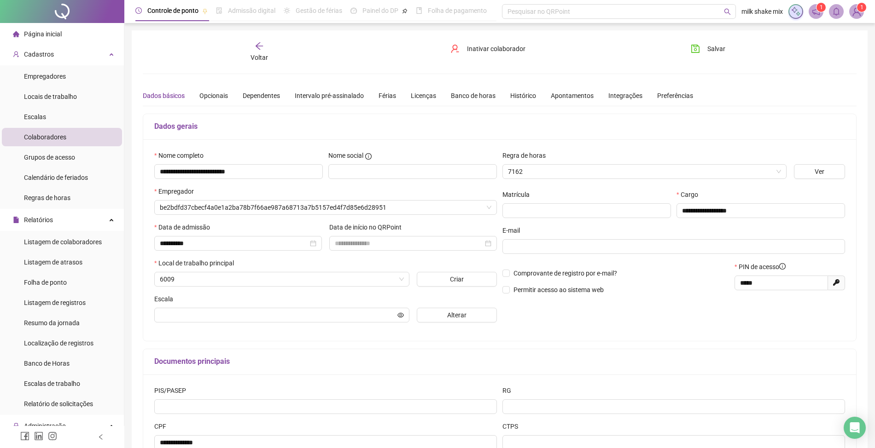
type input "**********"
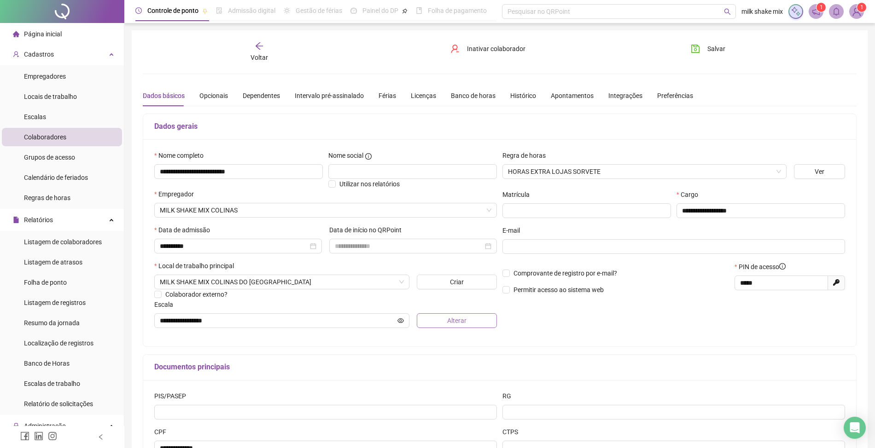
click at [459, 323] on span "Alterar" at bounding box center [456, 321] width 19 height 10
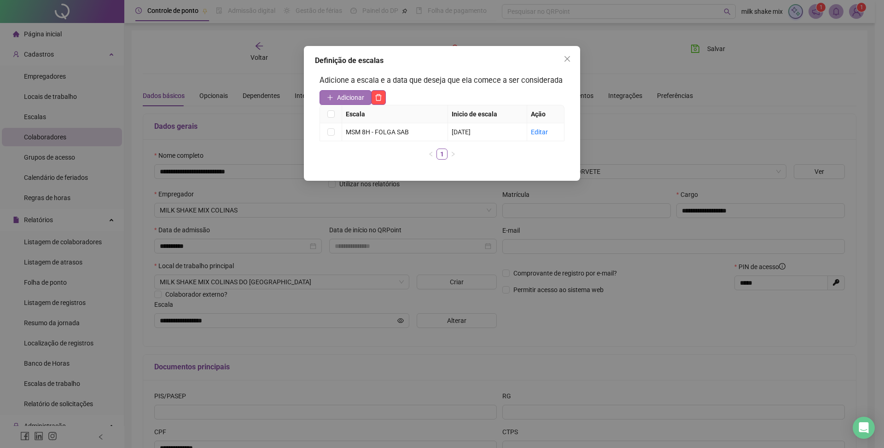
click at [353, 99] on span "Adicionar" at bounding box center [350, 98] width 27 height 10
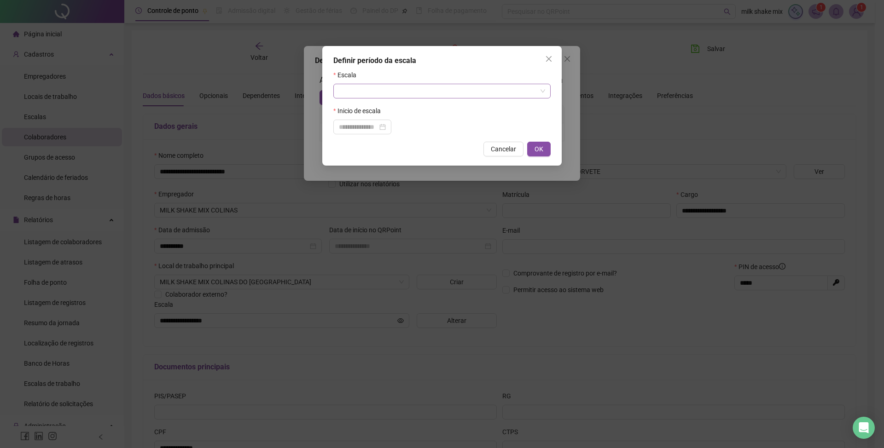
click at [404, 95] on input "search" at bounding box center [438, 91] width 198 height 14
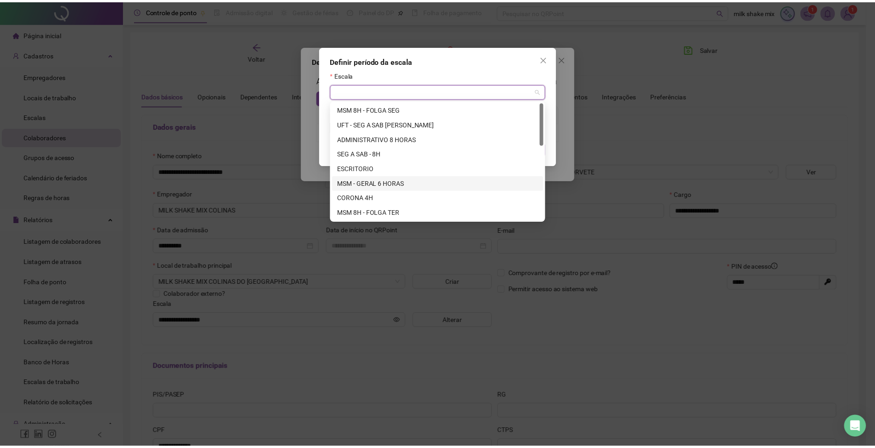
scroll to position [61, 0]
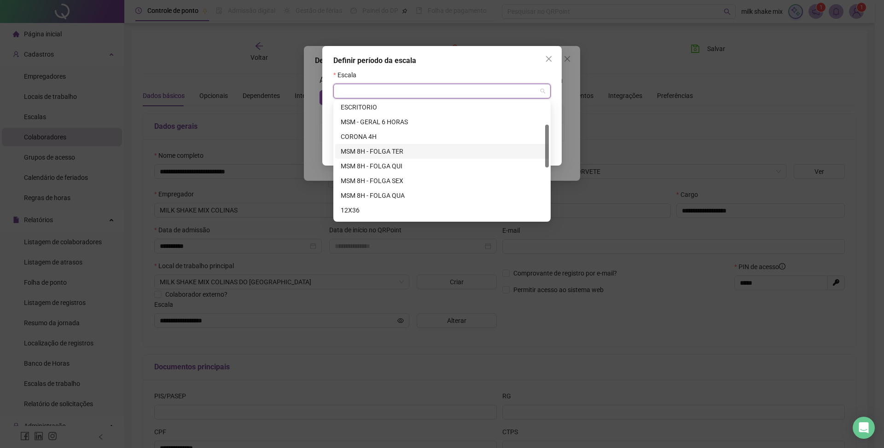
click at [406, 151] on div "MSM 8H - FOLGA TER" at bounding box center [442, 151] width 203 height 10
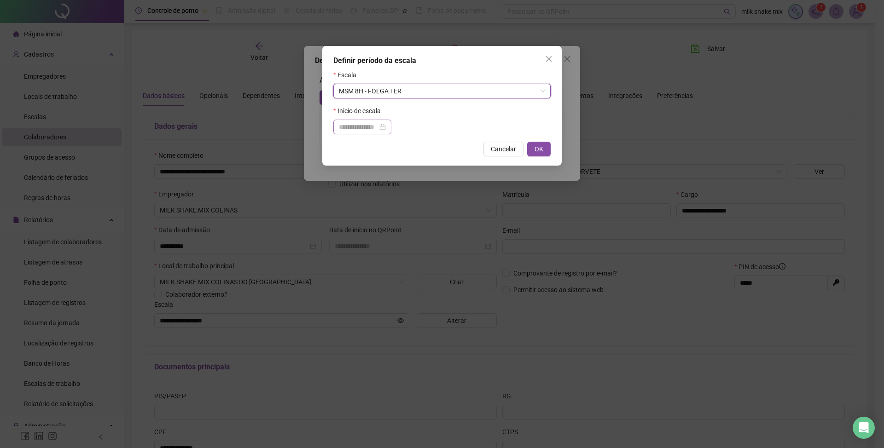
click at [386, 126] on div at bounding box center [362, 127] width 47 height 10
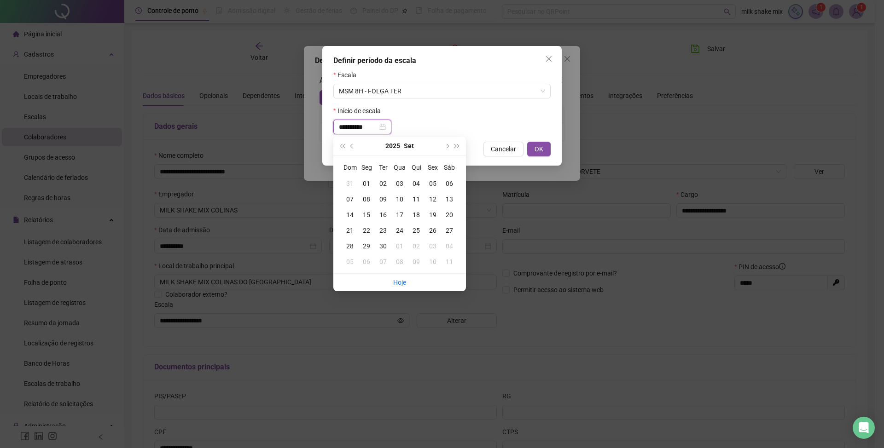
type input "**********"
click at [369, 188] on div "01" at bounding box center [366, 184] width 17 height 10
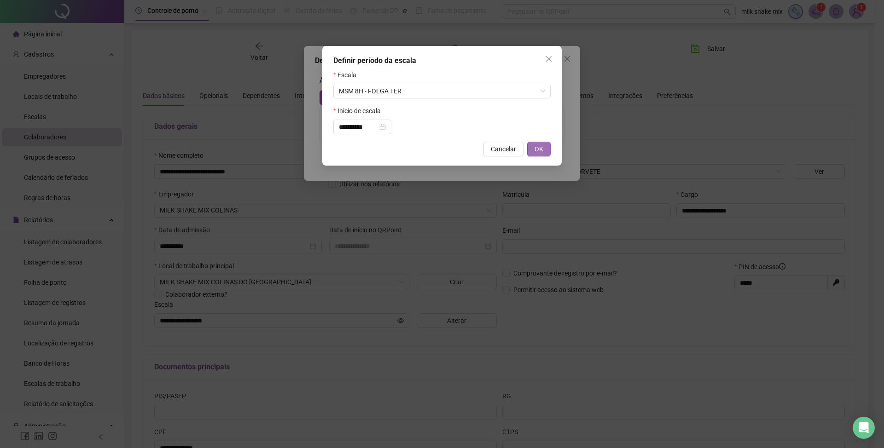
click at [545, 153] on button "OK" at bounding box center [538, 149] width 23 height 15
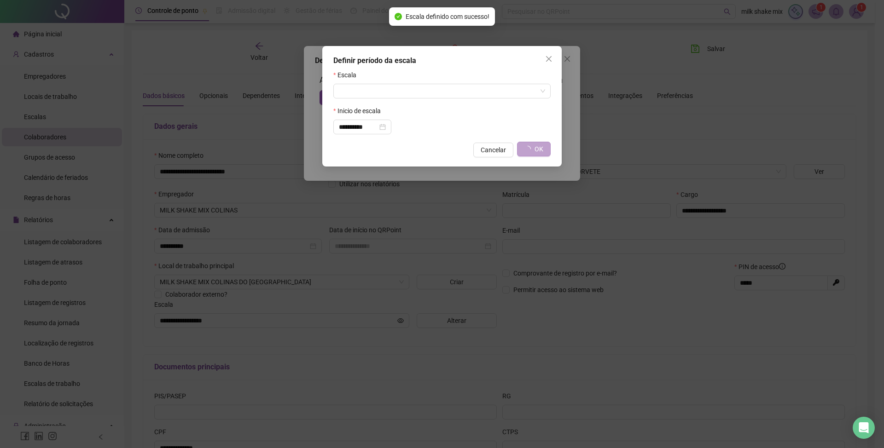
type input "**********"
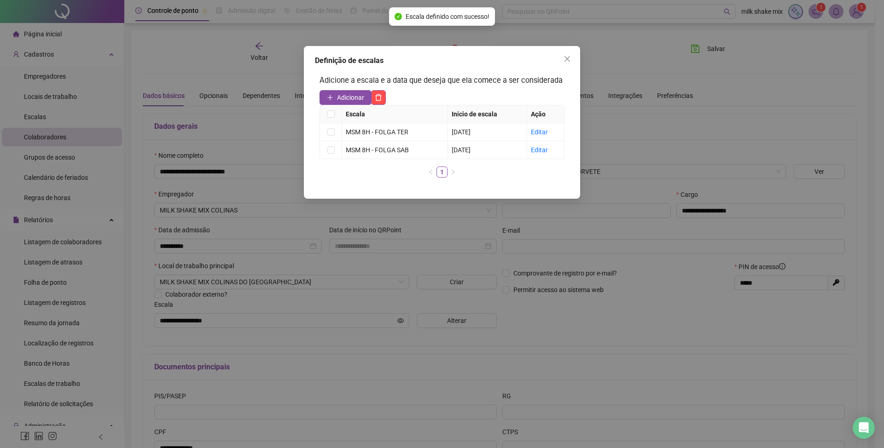
click at [572, 66] on div "Definição de escalas Adicione a escala e a data que deseja que ela comece a ser…" at bounding box center [442, 122] width 276 height 153
click at [570, 62] on icon "close" at bounding box center [567, 58] width 7 height 7
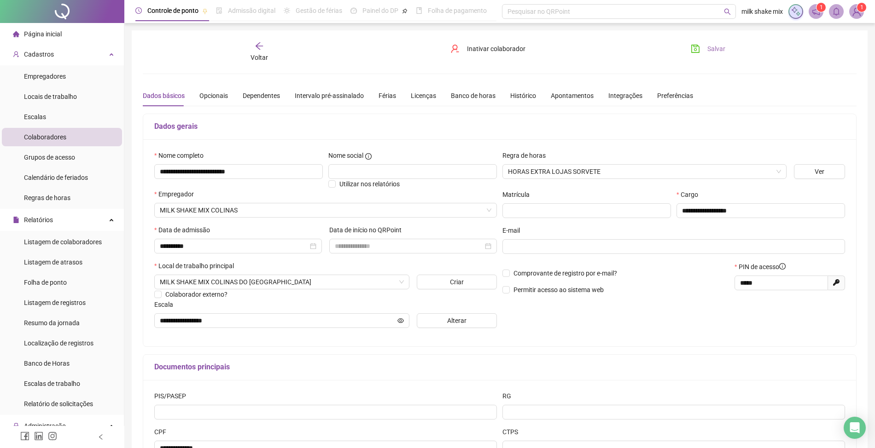
click at [719, 52] on span "Salvar" at bounding box center [716, 49] width 18 height 10
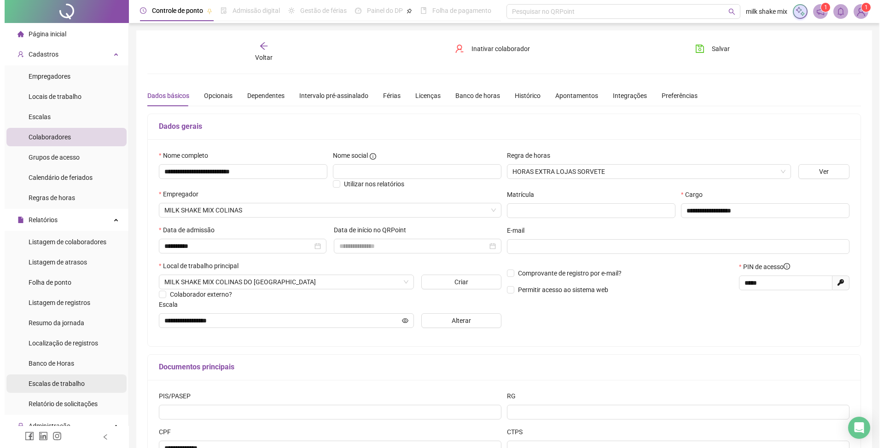
scroll to position [122, 0]
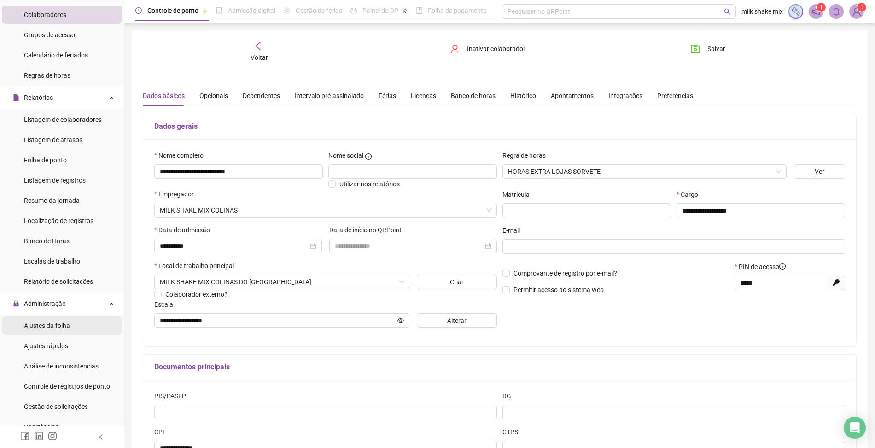
click at [51, 328] on span "Ajustes da folha" at bounding box center [47, 325] width 46 height 7
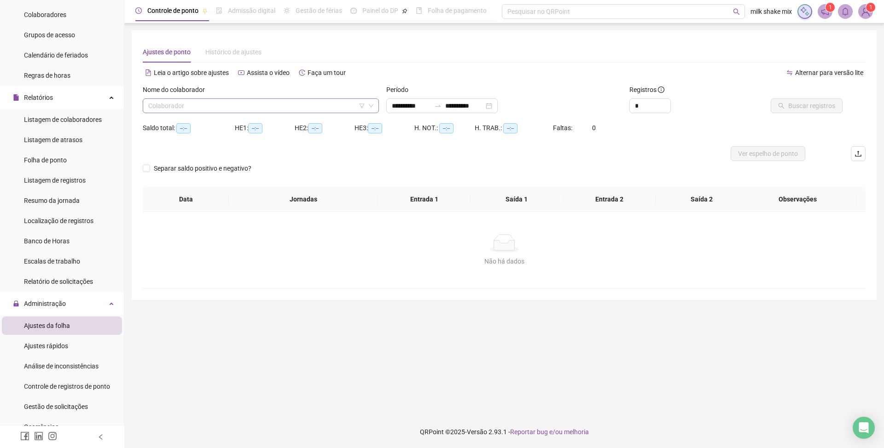
click at [347, 105] on input "search" at bounding box center [256, 106] width 217 height 14
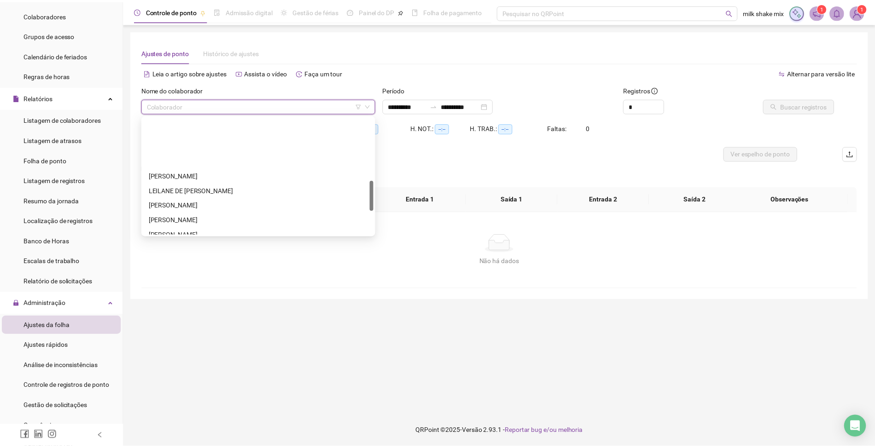
scroll to position [307, 0]
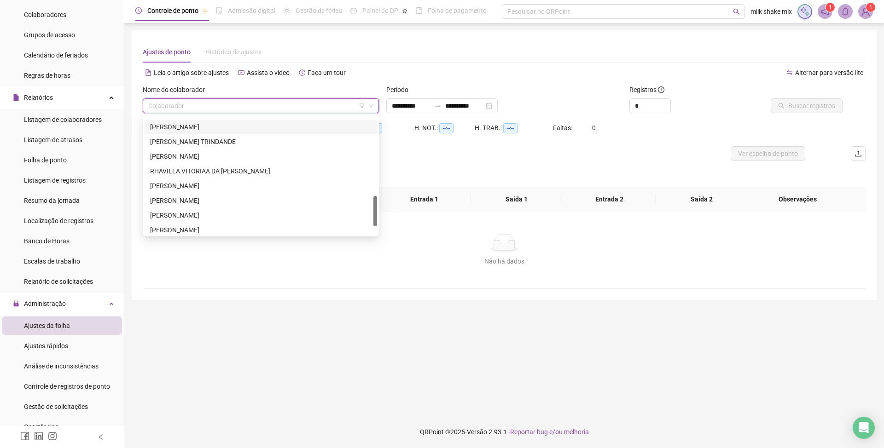
click at [168, 182] on div "[PERSON_NAME]" at bounding box center [260, 186] width 221 height 10
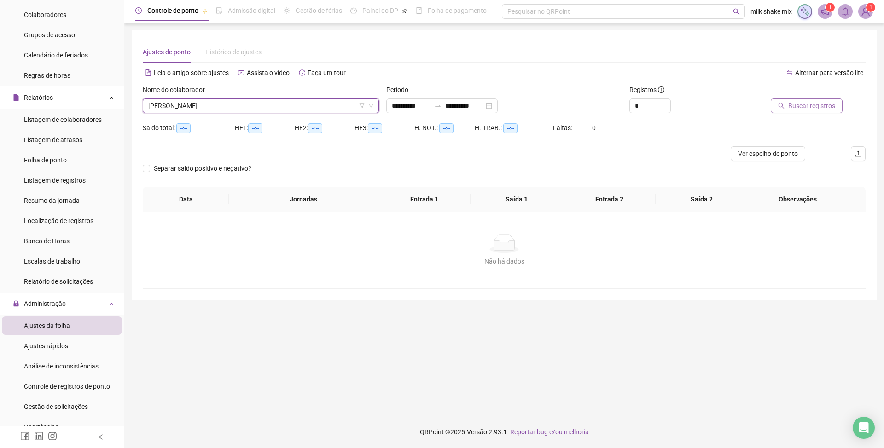
click at [807, 105] on span "Buscar registros" at bounding box center [811, 106] width 47 height 10
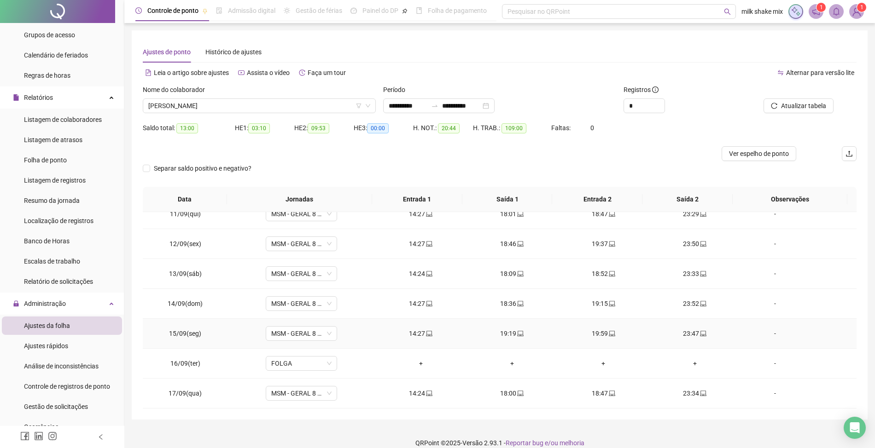
scroll to position [11, 0]
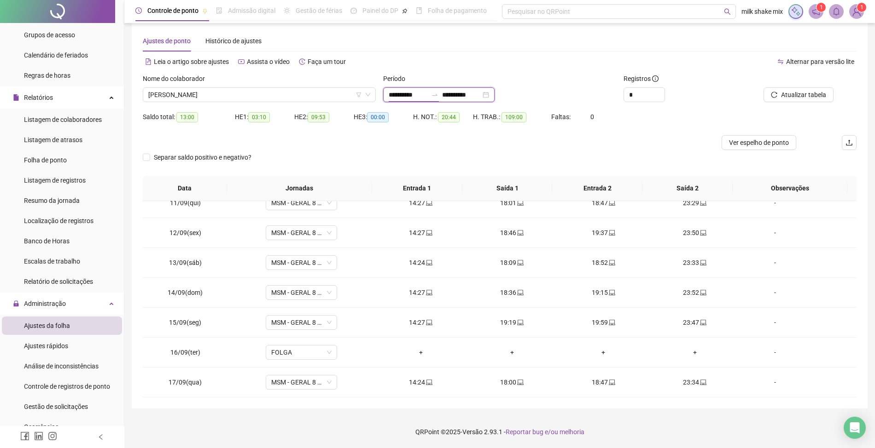
click at [410, 99] on input "**********" at bounding box center [408, 95] width 39 height 10
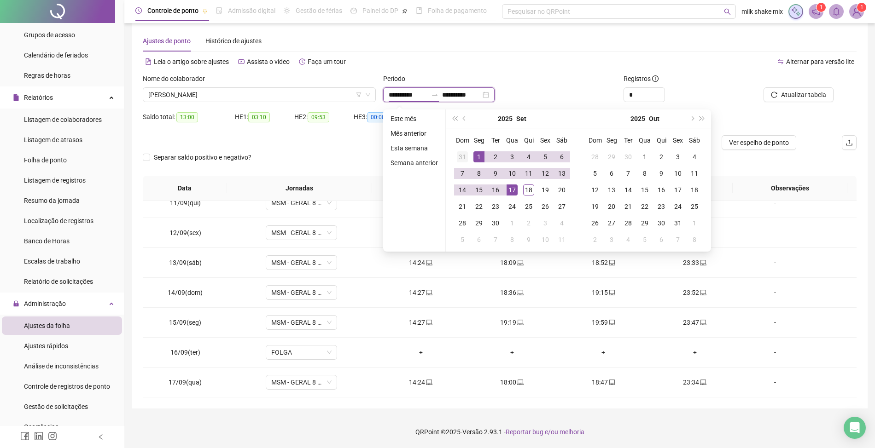
type input "**********"
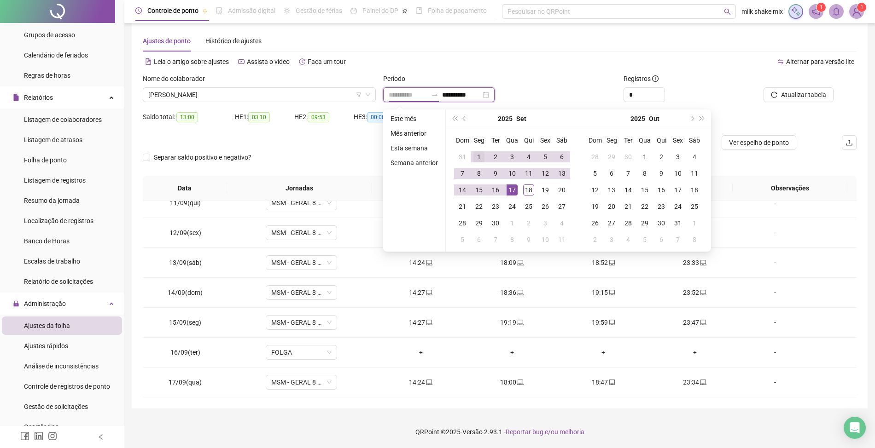
type input "**********"
click at [473, 154] on div "1" at bounding box center [478, 156] width 11 height 11
type input "**********"
click at [524, 188] on div "18" at bounding box center [528, 190] width 11 height 11
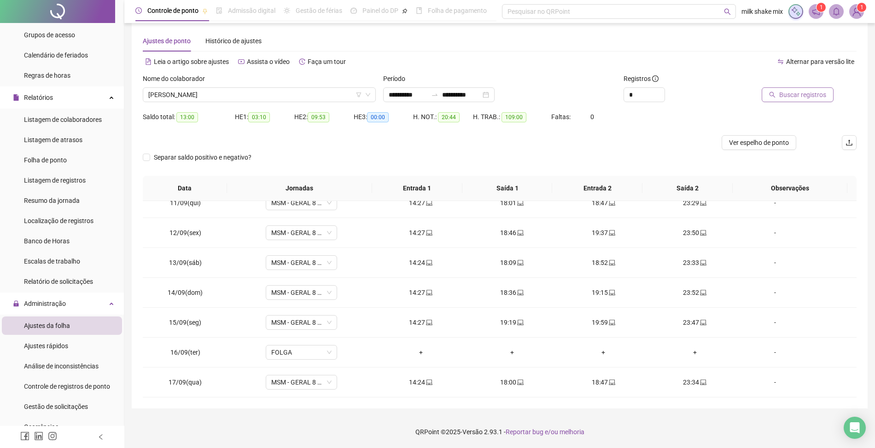
click at [796, 91] on span "Buscar registros" at bounding box center [802, 95] width 47 height 10
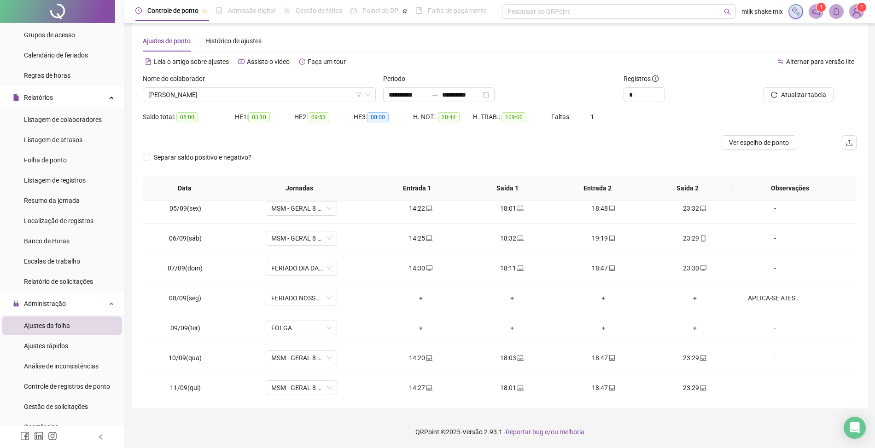
scroll to position [38, 0]
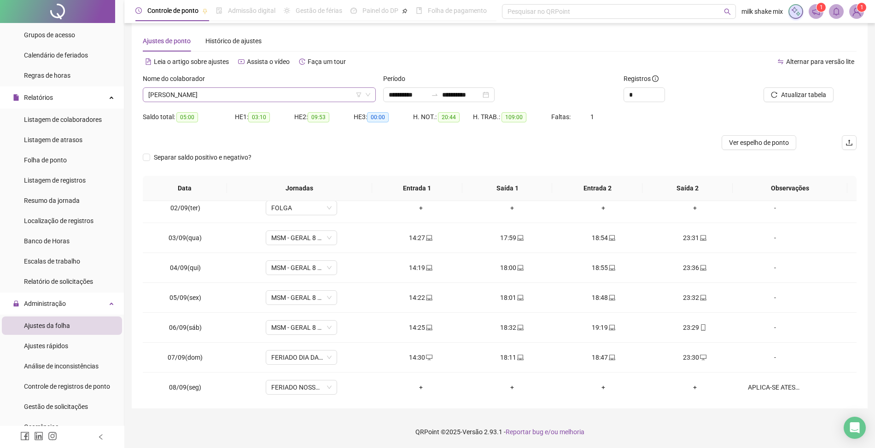
click at [257, 91] on span "[PERSON_NAME]" at bounding box center [259, 95] width 222 height 14
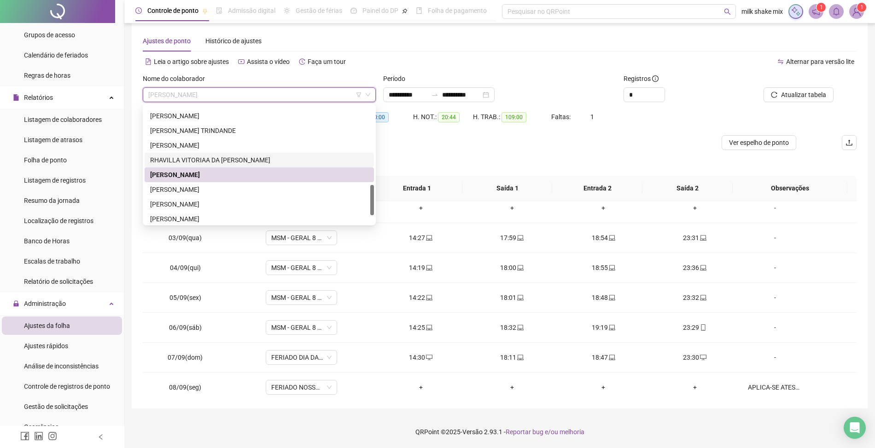
click at [210, 158] on div "RHAVILLA VITORIAA DA [PERSON_NAME]" at bounding box center [259, 160] width 218 height 10
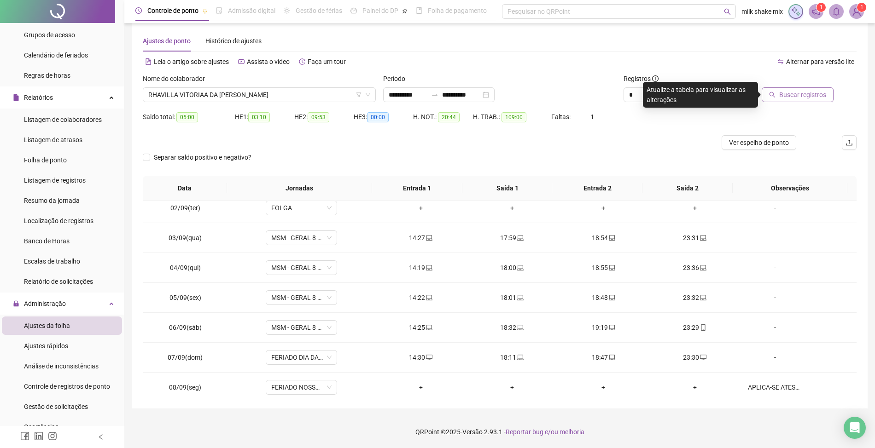
click at [791, 99] on span "Buscar registros" at bounding box center [802, 95] width 47 height 10
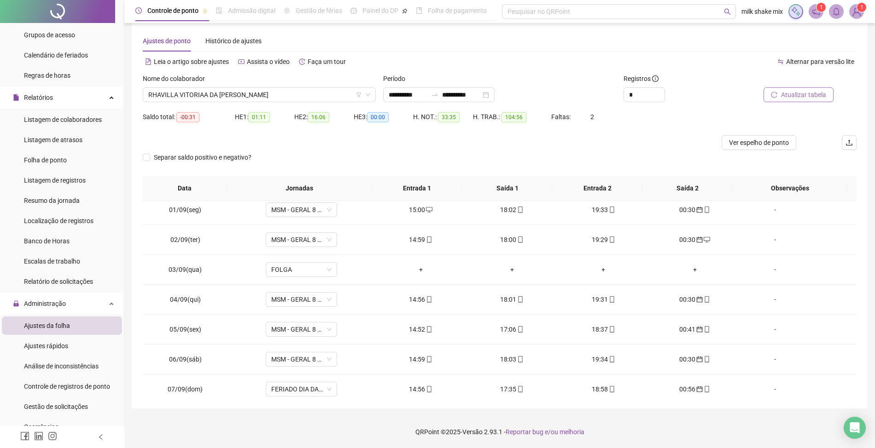
scroll to position [0, 0]
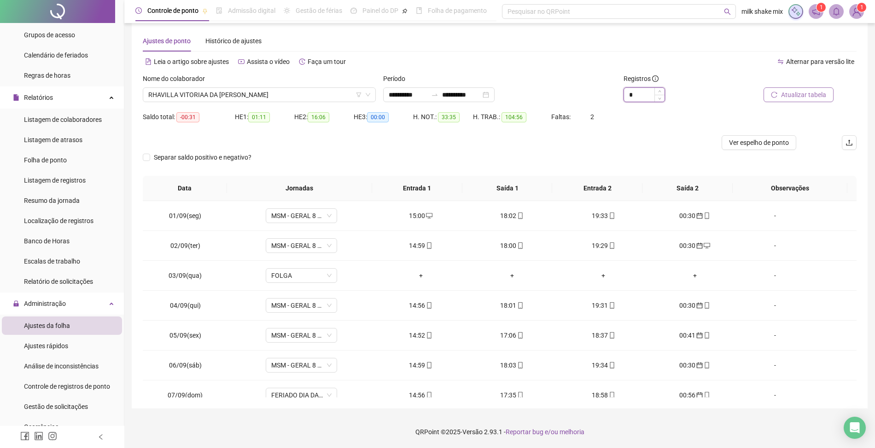
click at [632, 98] on input "*" at bounding box center [644, 95] width 41 height 14
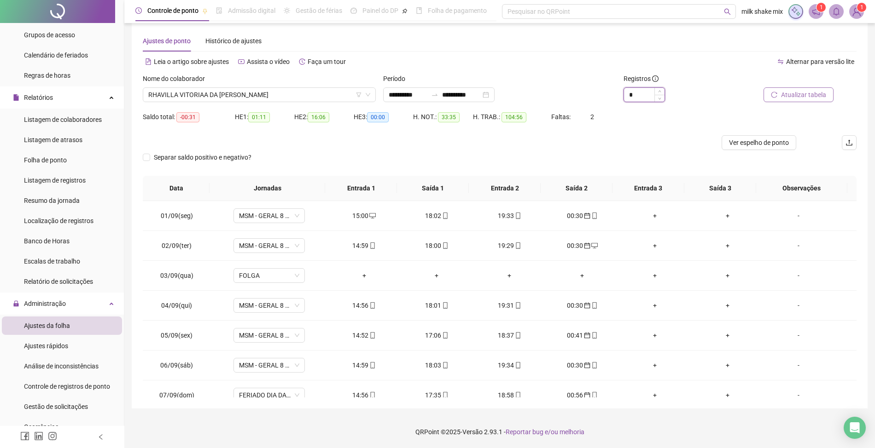
type input "*"
click at [795, 94] on span "Atualizar tabela" at bounding box center [803, 95] width 45 height 10
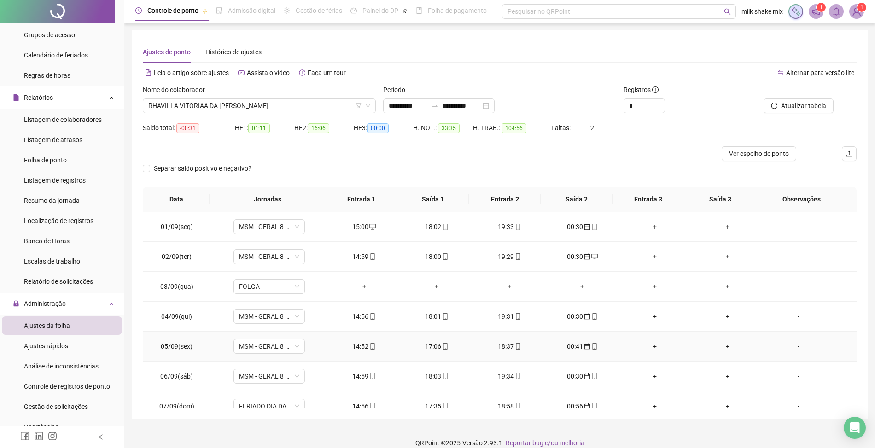
scroll to position [345, 0]
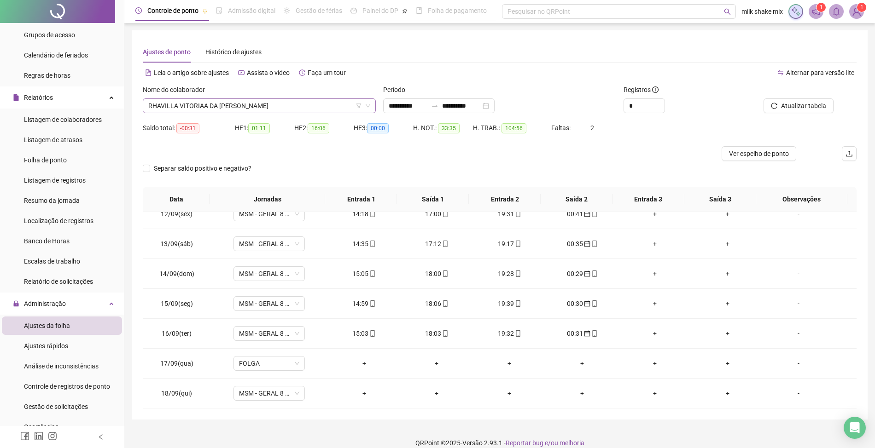
click at [308, 102] on span "RHAVILLA VITORIAA DA [PERSON_NAME]" at bounding box center [259, 106] width 222 height 14
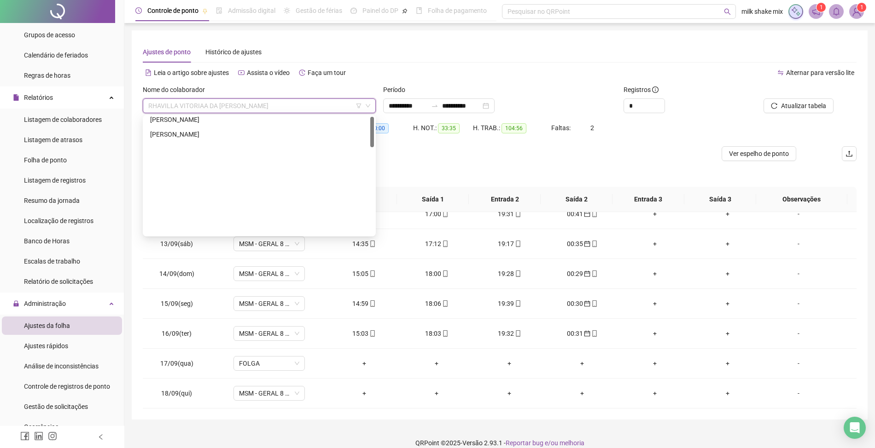
scroll to position [0, 0]
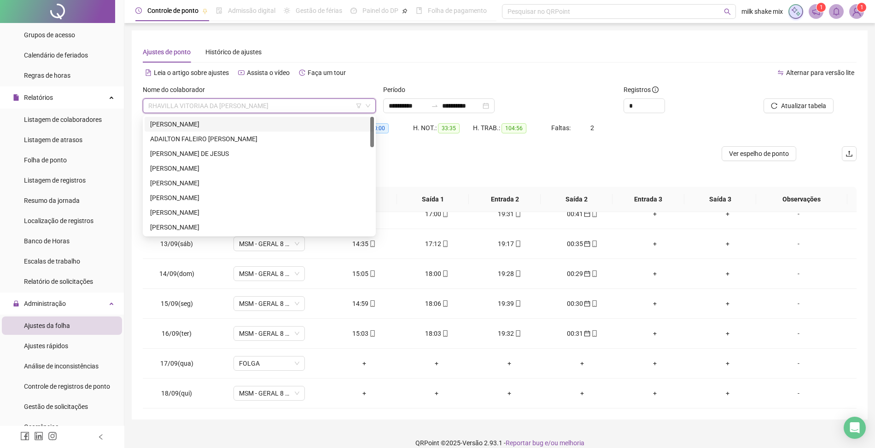
click at [273, 128] on div "[PERSON_NAME]" at bounding box center [259, 124] width 218 height 10
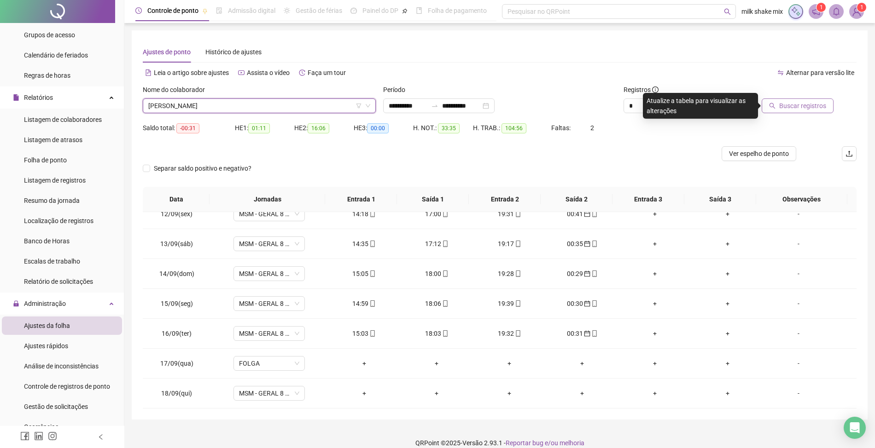
click at [799, 113] on button "Buscar registros" at bounding box center [798, 106] width 72 height 15
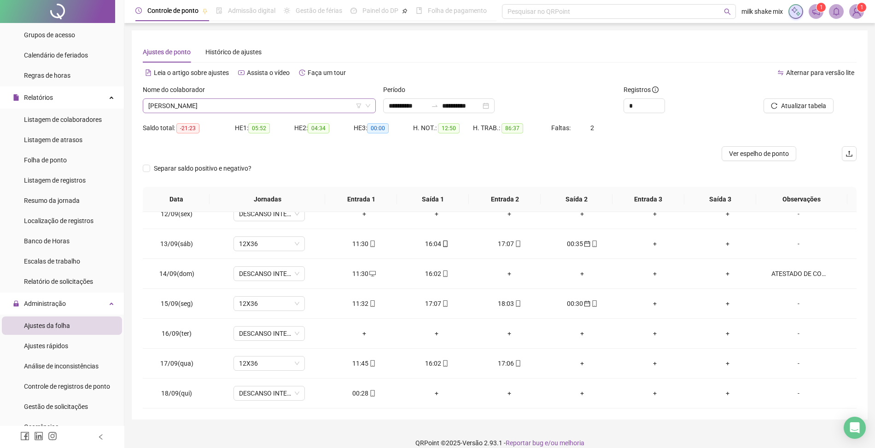
click at [243, 107] on span "[PERSON_NAME]" at bounding box center [259, 106] width 222 height 14
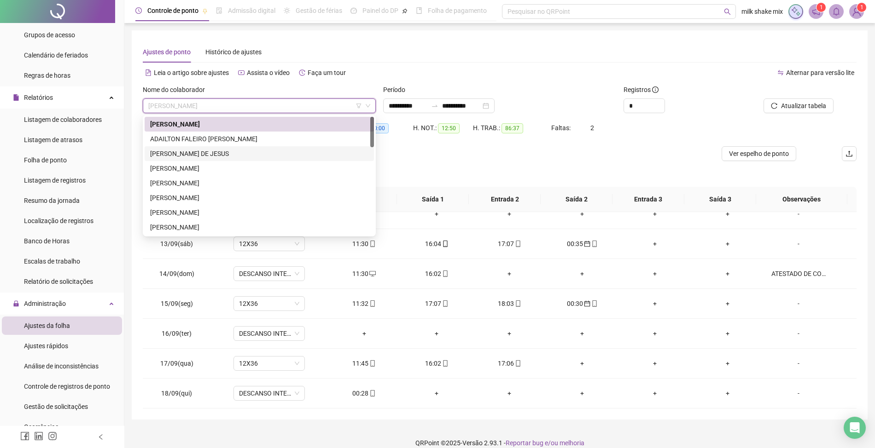
click at [227, 158] on div "[PERSON_NAME] DE JESUS" at bounding box center [259, 154] width 218 height 10
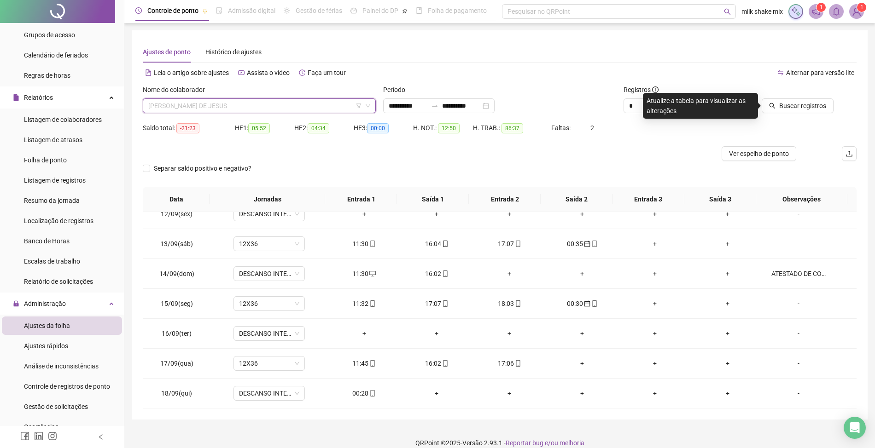
click at [286, 107] on span "[PERSON_NAME] DE JESUS" at bounding box center [259, 106] width 222 height 14
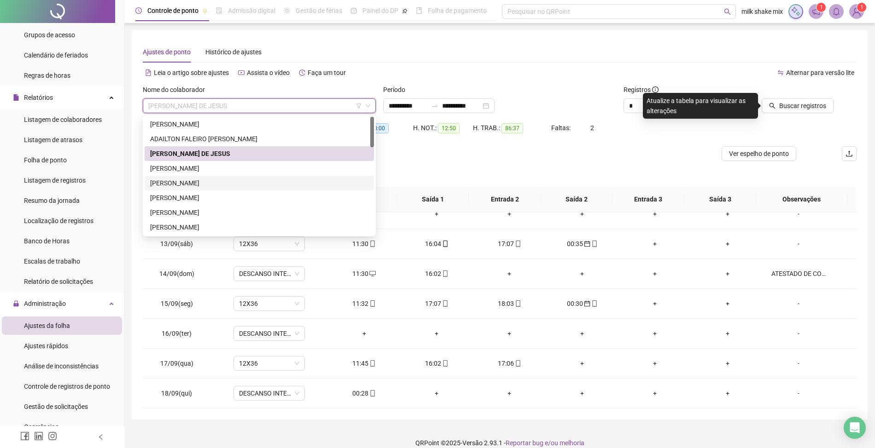
click at [215, 188] on div "[PERSON_NAME]" at bounding box center [259, 183] width 229 height 15
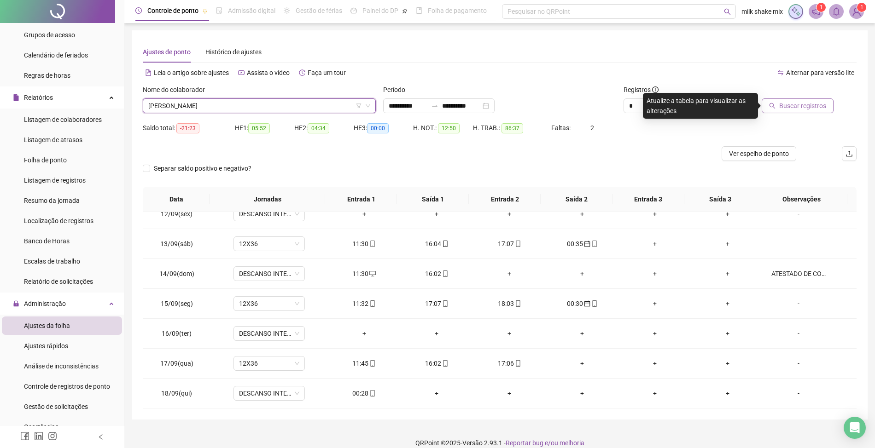
click at [813, 105] on span "Buscar registros" at bounding box center [802, 106] width 47 height 10
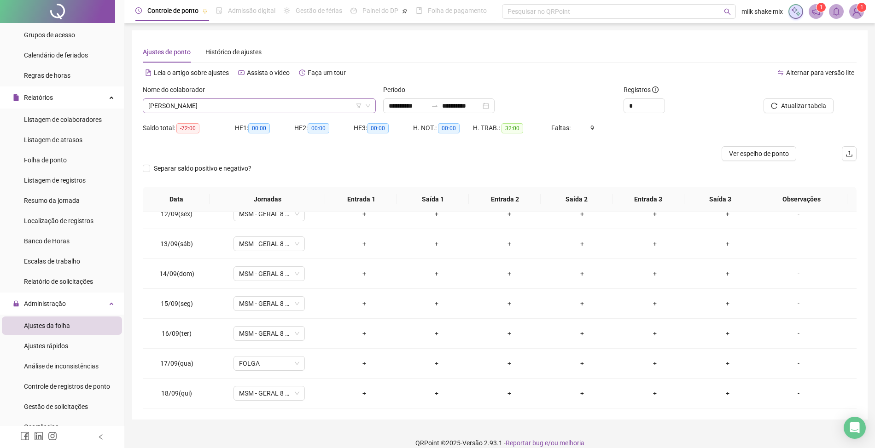
click at [317, 108] on span "[PERSON_NAME]" at bounding box center [259, 106] width 222 height 14
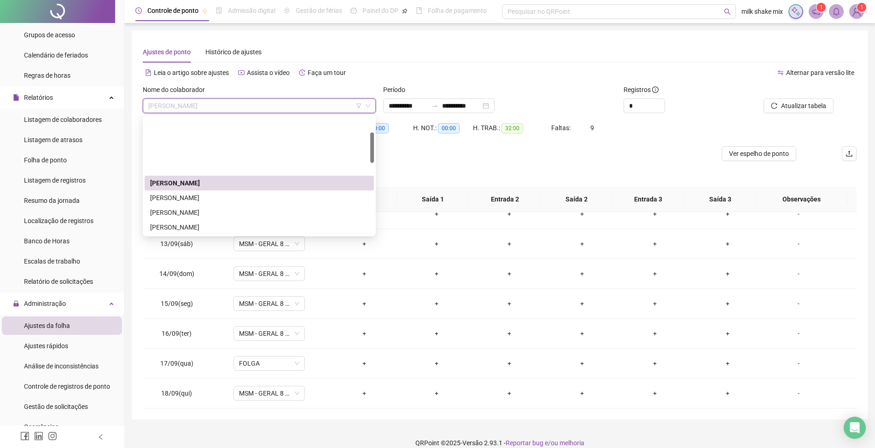
scroll to position [61, 0]
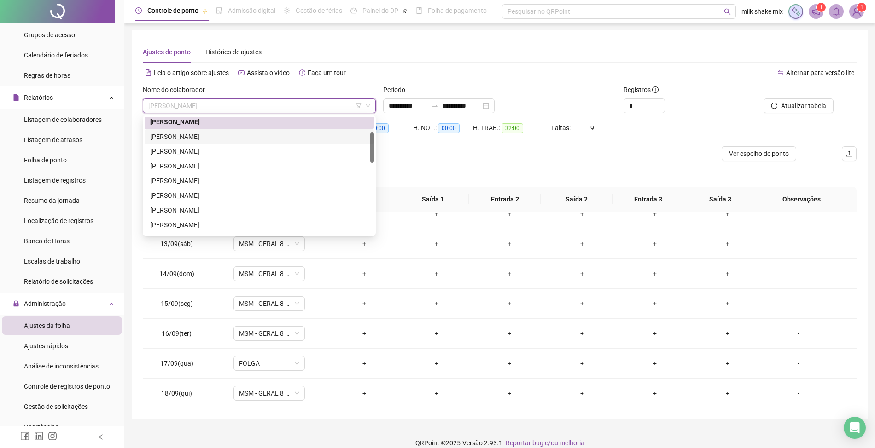
click at [267, 136] on div "[PERSON_NAME]" at bounding box center [259, 137] width 218 height 10
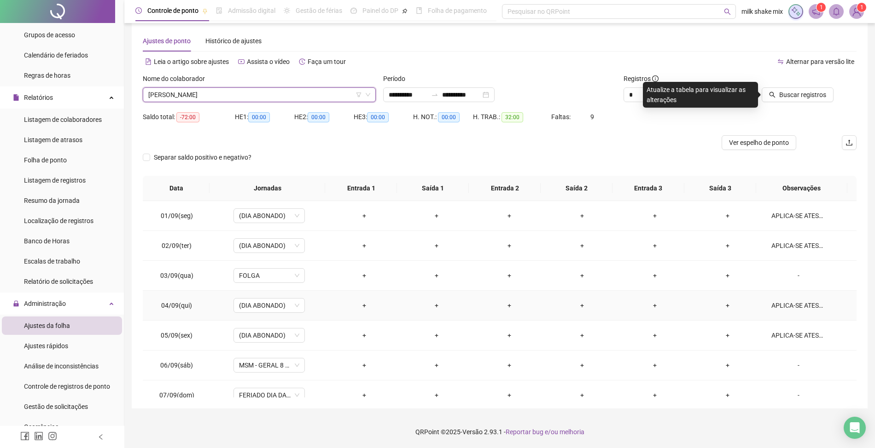
scroll to position [0, 0]
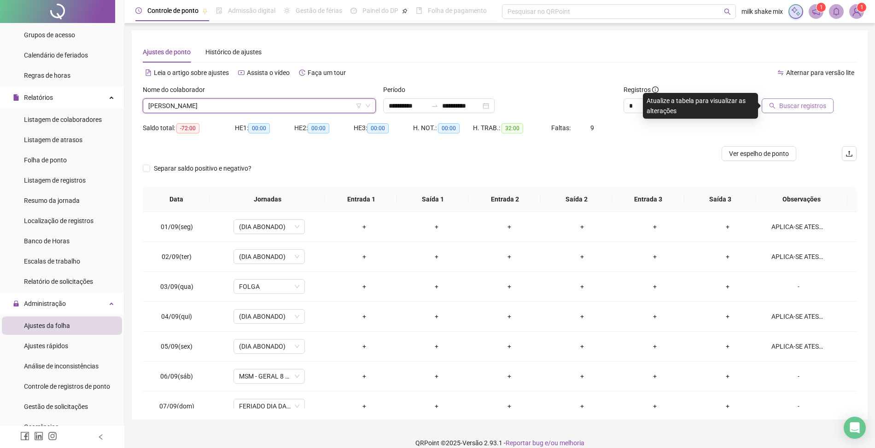
click at [799, 107] on span "Buscar registros" at bounding box center [802, 106] width 47 height 10
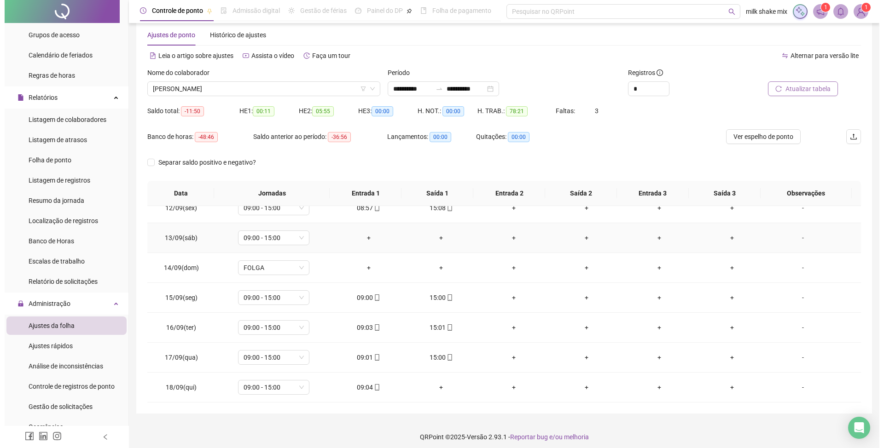
scroll to position [22, 0]
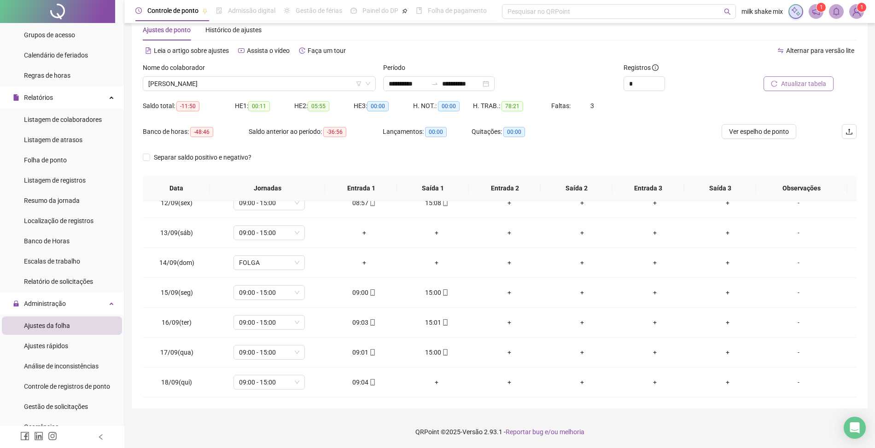
click at [303, 76] on div "Nome do colaborador" at bounding box center [259, 70] width 233 height 14
click at [292, 85] on span "[PERSON_NAME]" at bounding box center [259, 84] width 222 height 14
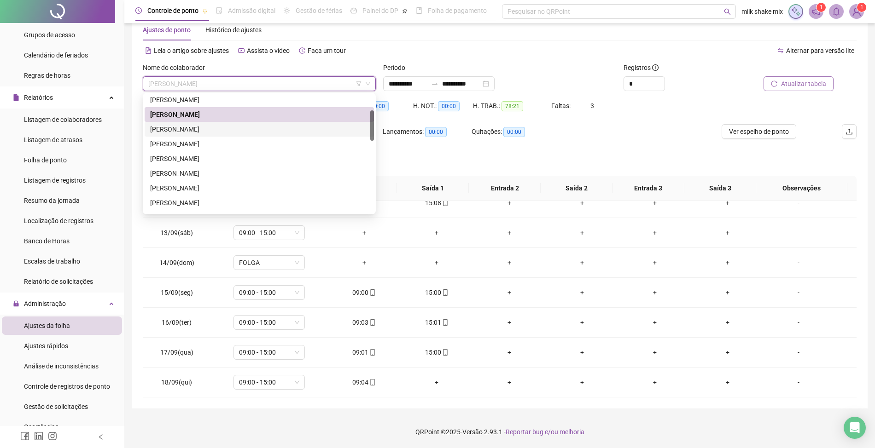
click at [231, 132] on div "[PERSON_NAME]" at bounding box center [259, 129] width 218 height 10
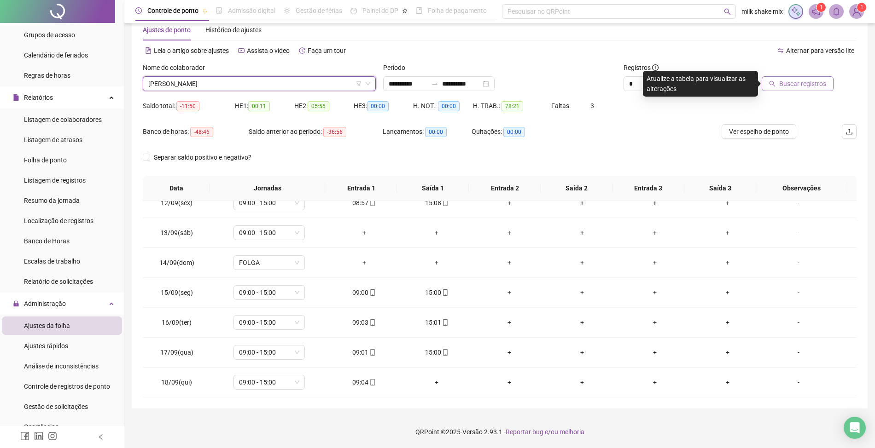
click at [821, 91] on div "Buscar registros" at bounding box center [800, 81] width 120 height 36
click at [820, 90] on button "Buscar registros" at bounding box center [798, 83] width 72 height 15
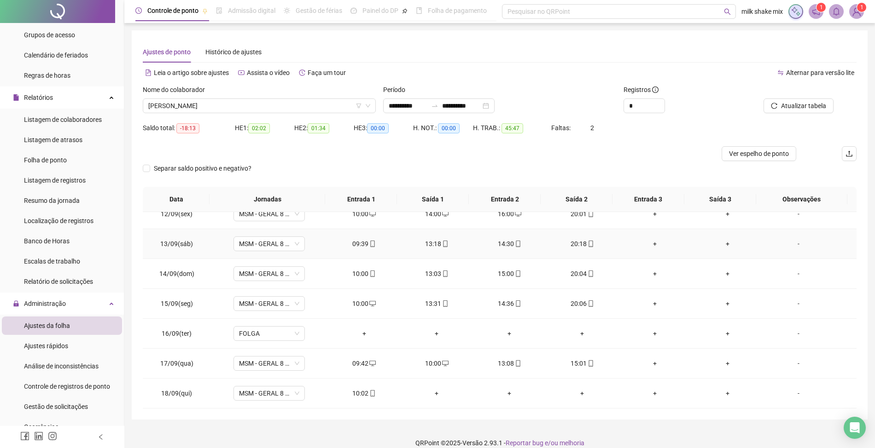
scroll to position [11, 0]
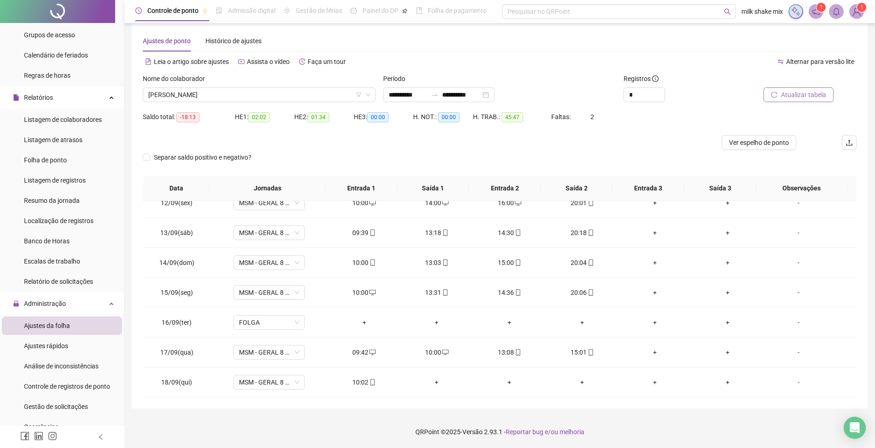
click at [794, 100] on button "Atualizar tabela" at bounding box center [798, 94] width 70 height 15
click at [330, 97] on span "[PERSON_NAME]" at bounding box center [259, 95] width 222 height 14
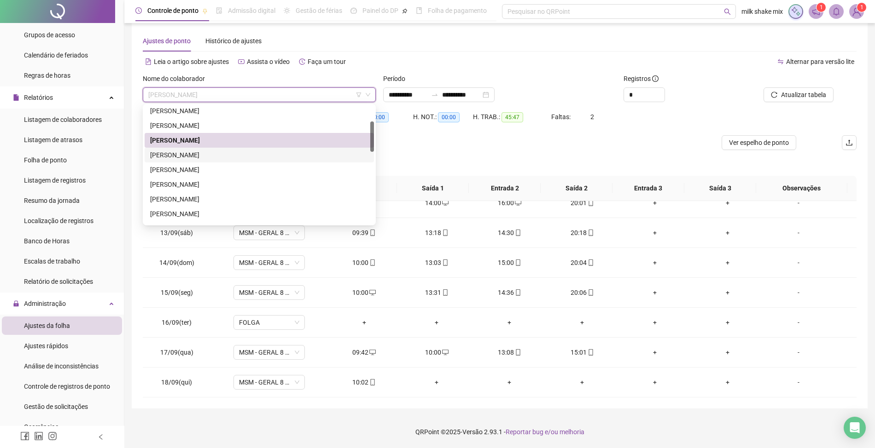
click at [184, 157] on div "[PERSON_NAME]" at bounding box center [259, 155] width 218 height 10
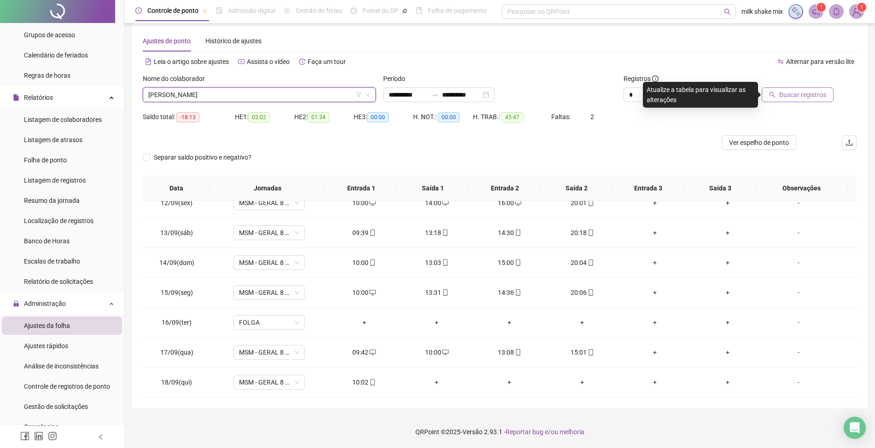
click at [823, 98] on span "Buscar registros" at bounding box center [802, 95] width 47 height 10
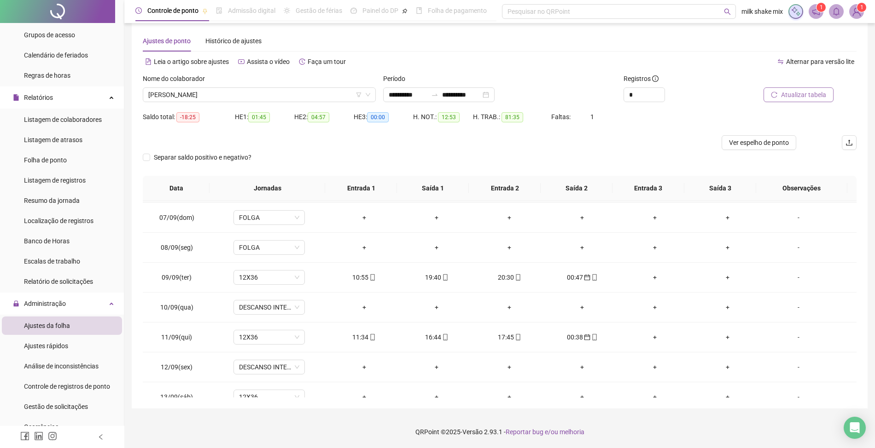
scroll to position [345, 0]
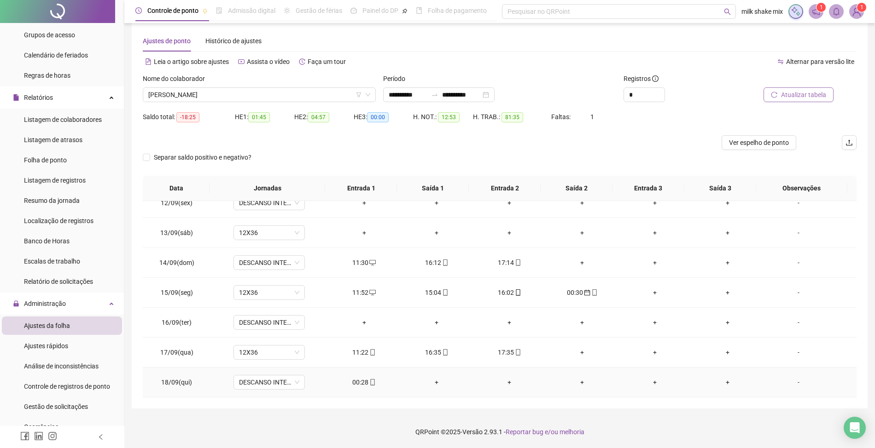
click at [359, 382] on div "00:28" at bounding box center [364, 383] width 58 height 10
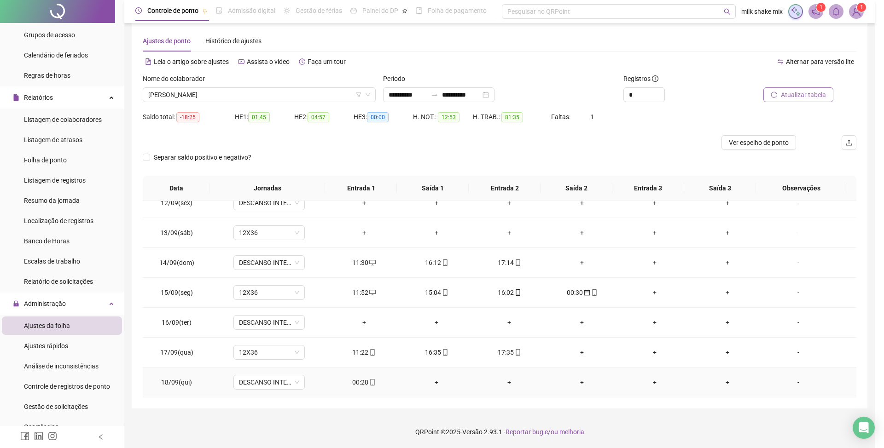
type input "**********"
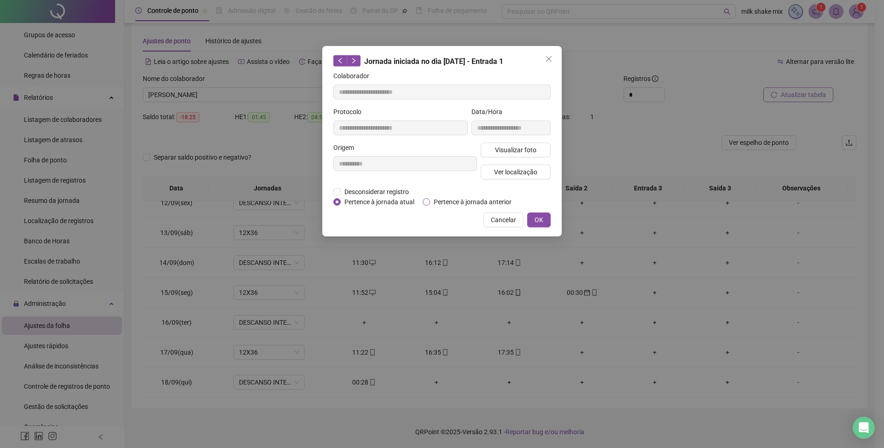
click at [438, 198] on span "Pertence à jornada anterior" at bounding box center [472, 202] width 85 height 10
click at [538, 215] on span "OK" at bounding box center [539, 220] width 9 height 10
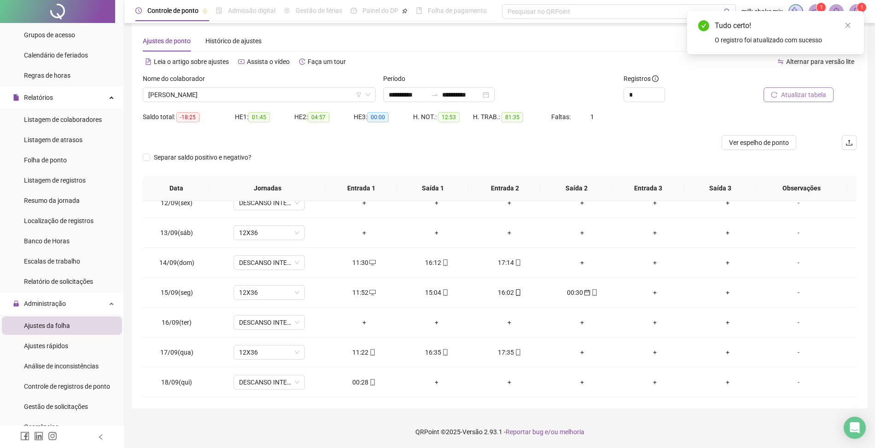
click at [798, 82] on div at bounding box center [789, 81] width 90 height 14
click at [797, 97] on span "Atualizar tabela" at bounding box center [803, 95] width 45 height 10
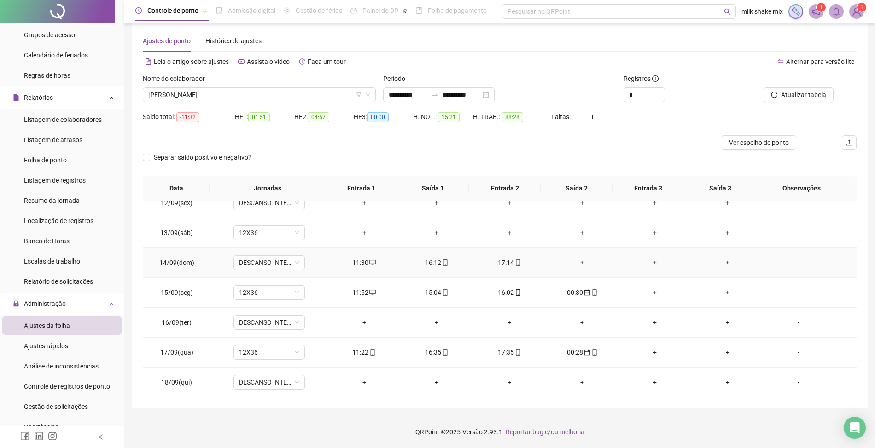
click at [577, 262] on div "+" at bounding box center [582, 263] width 58 height 10
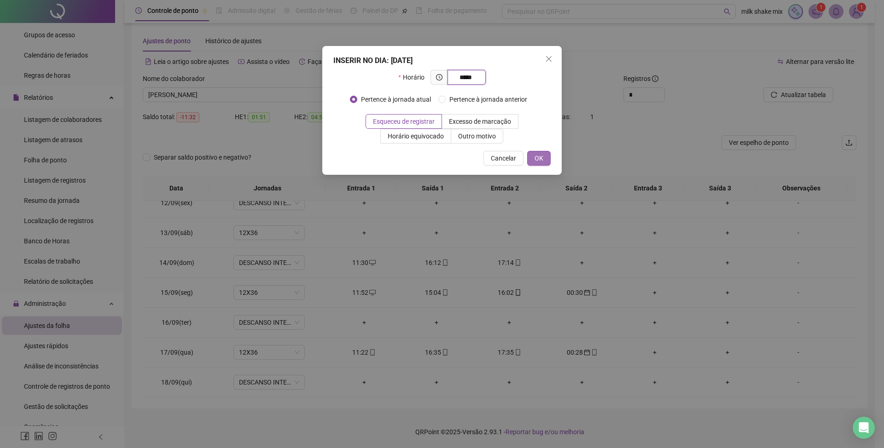
type input "*****"
click at [544, 161] on button "OK" at bounding box center [538, 158] width 23 height 15
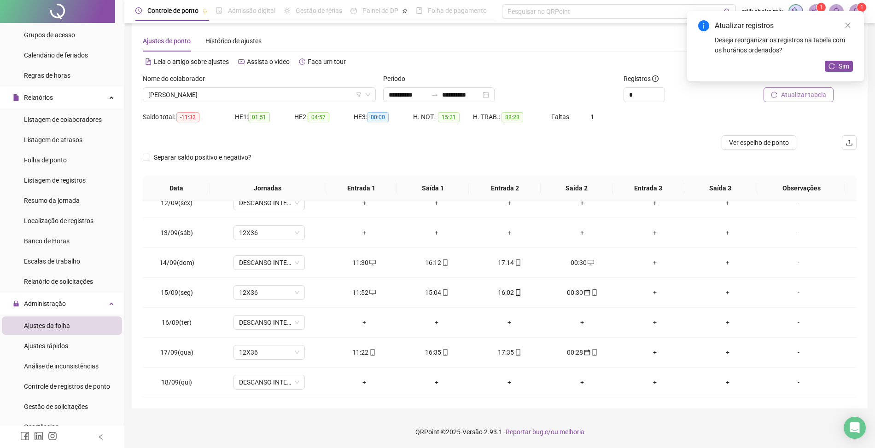
click at [807, 99] on span "Atualizar tabela" at bounding box center [803, 95] width 45 height 10
click at [355, 262] on div "00:30" at bounding box center [364, 263] width 58 height 10
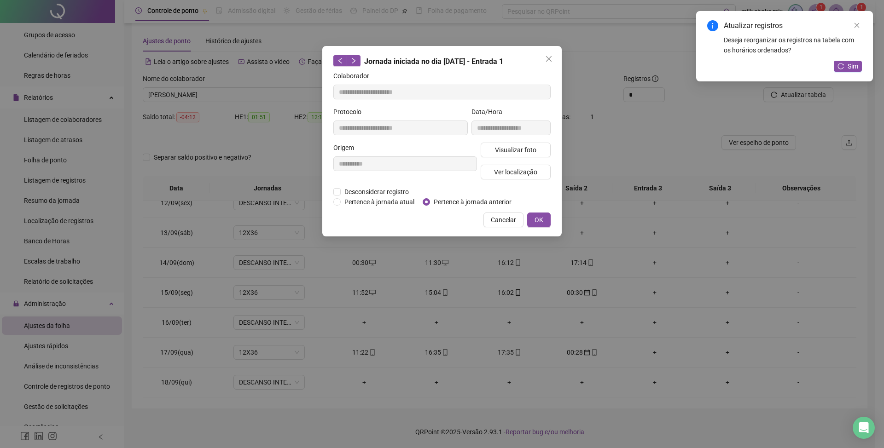
type input "**********"
click at [398, 192] on span "Desconsiderar registro" at bounding box center [377, 192] width 72 height 10
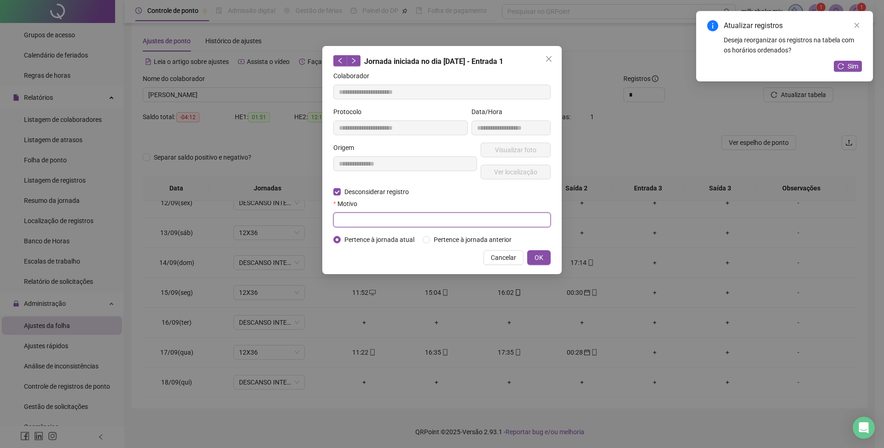
click at [387, 216] on input "text" at bounding box center [441, 220] width 217 height 15
type input "*"
click at [545, 262] on button "OK" at bounding box center [538, 257] width 23 height 15
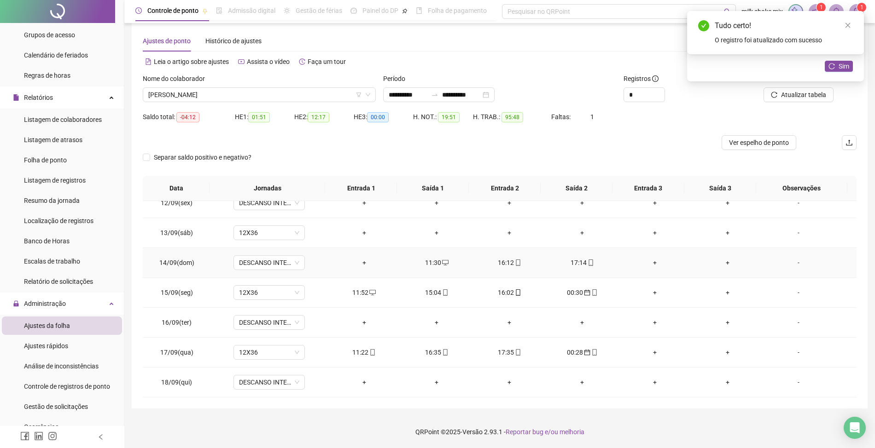
scroll to position [284, 0]
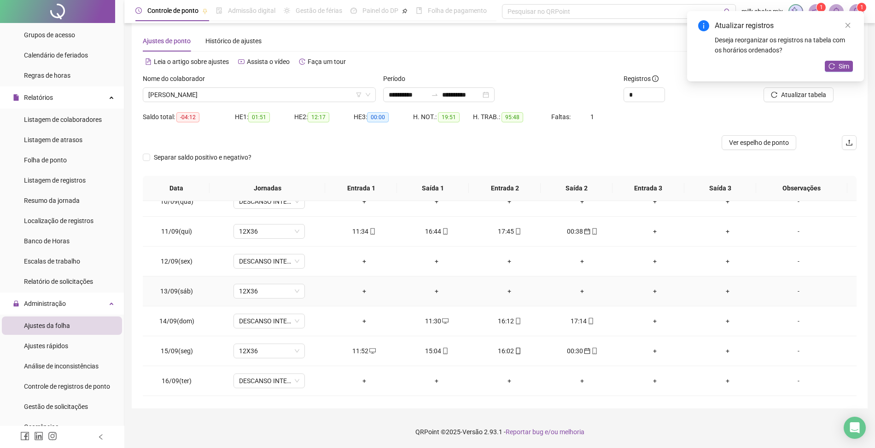
click at [578, 295] on div "+" at bounding box center [582, 291] width 58 height 10
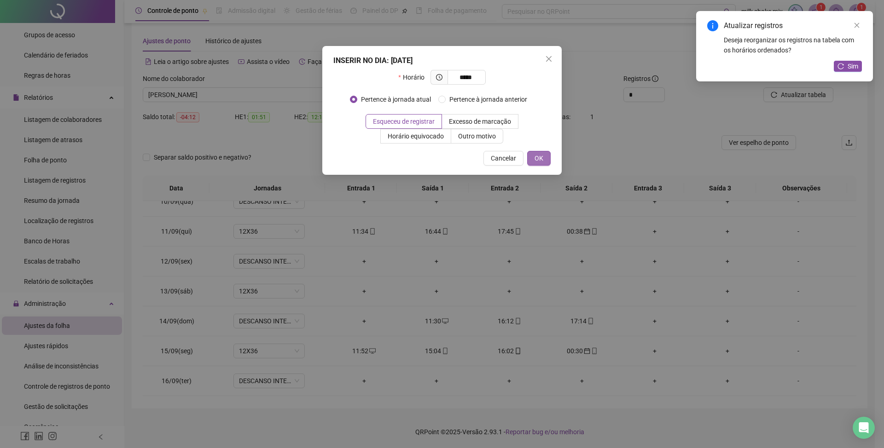
type input "*****"
click at [545, 157] on button "OK" at bounding box center [538, 158] width 23 height 15
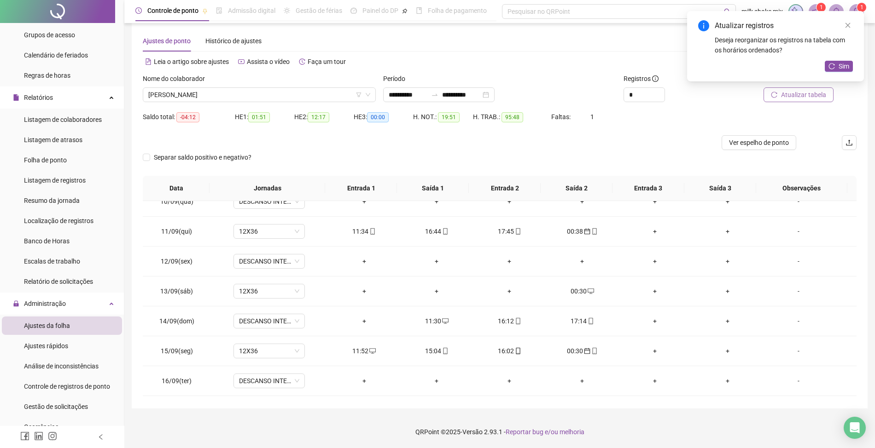
click at [809, 95] on span "Atualizar tabela" at bounding box center [803, 95] width 45 height 10
click at [363, 297] on div "00:30" at bounding box center [364, 291] width 58 height 10
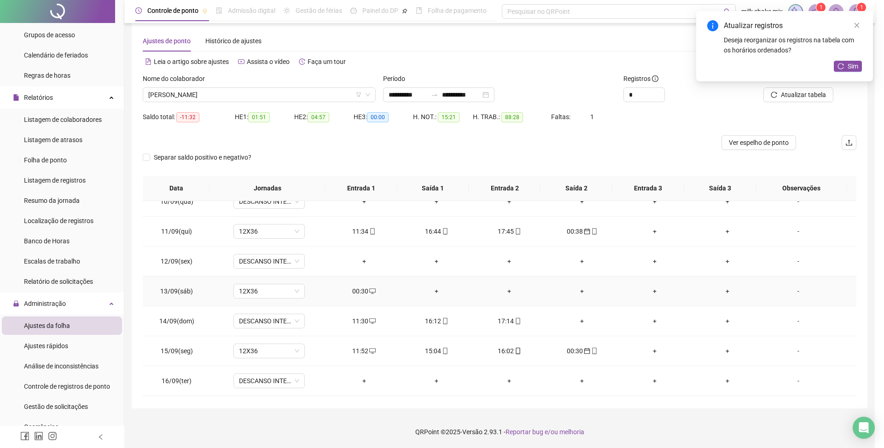
type input "**********"
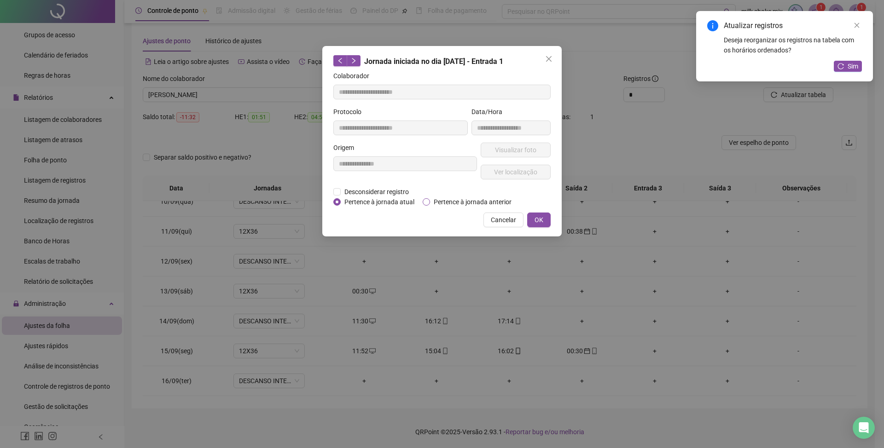
click at [485, 204] on span "Pertence à jornada anterior" at bounding box center [472, 202] width 85 height 10
click at [400, 205] on span "Pertence à jornada atual" at bounding box center [379, 202] width 77 height 10
click at [539, 215] on span "OK" at bounding box center [539, 220] width 9 height 10
click at [540, 223] on span "OK" at bounding box center [539, 220] width 9 height 10
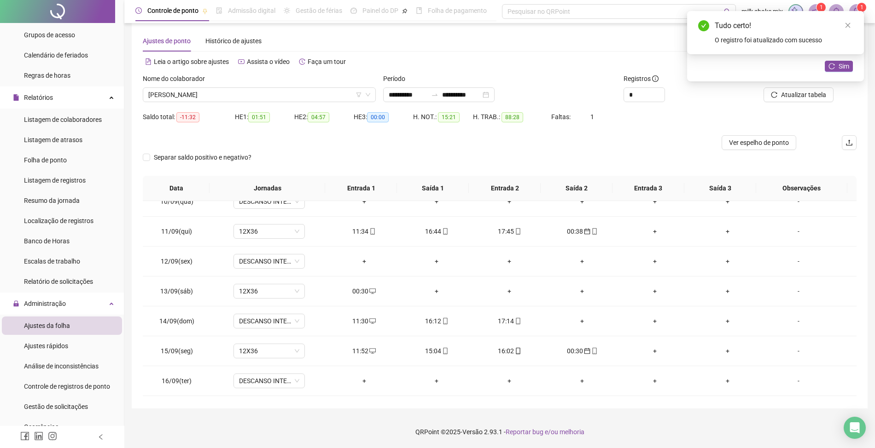
click at [817, 105] on div "Atualizar tabela" at bounding box center [800, 92] width 120 height 36
click at [817, 103] on div "Atualizar tabela" at bounding box center [800, 92] width 120 height 36
click at [816, 81] on div "Atualizar registros Deseja reorganizar os registros na tabela com os horários o…" at bounding box center [775, 46] width 177 height 70
click at [807, 93] on span "Atualizar tabela" at bounding box center [803, 95] width 45 height 10
click at [848, 30] on link "Close" at bounding box center [848, 25] width 10 height 10
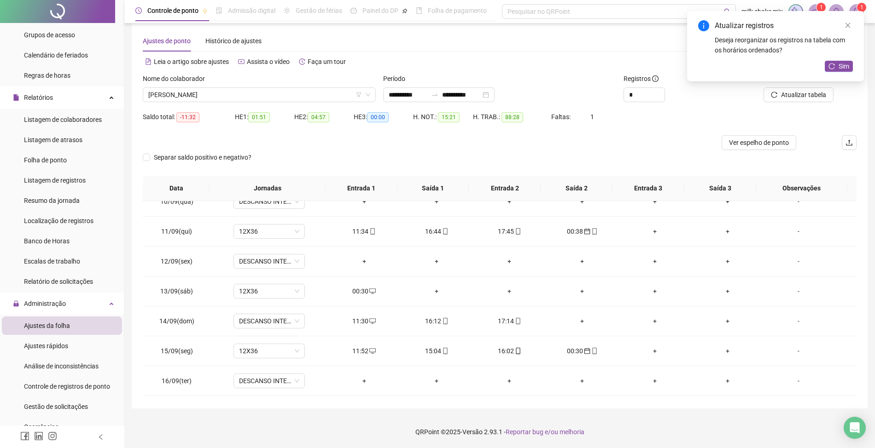
click at [848, 30] on link "Close" at bounding box center [848, 25] width 10 height 10
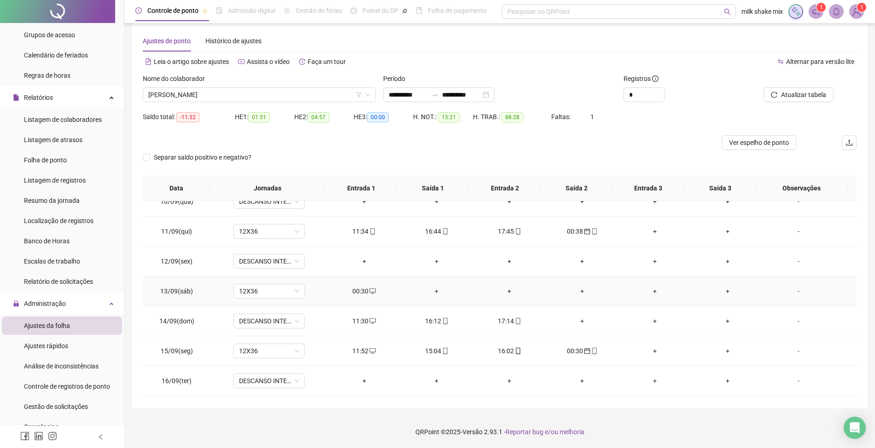
click at [364, 297] on div "00:30" at bounding box center [364, 291] width 58 height 10
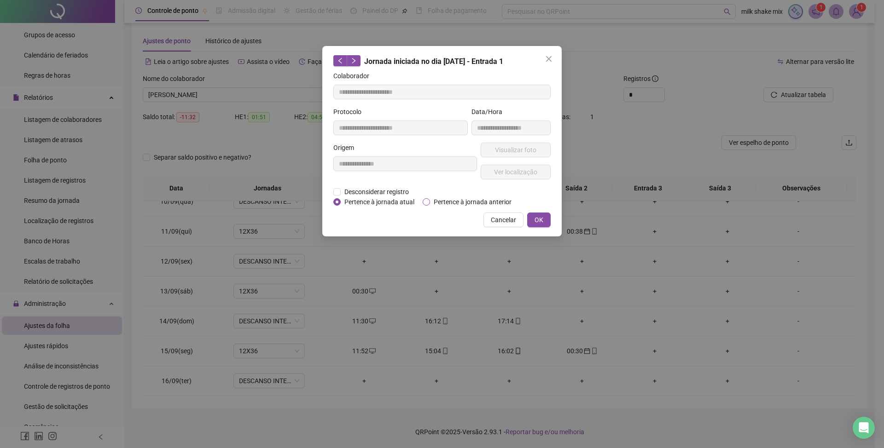
click at [480, 199] on span "Pertence à jornada anterior" at bounding box center [472, 202] width 85 height 10
click at [540, 221] on span "OK" at bounding box center [539, 220] width 9 height 10
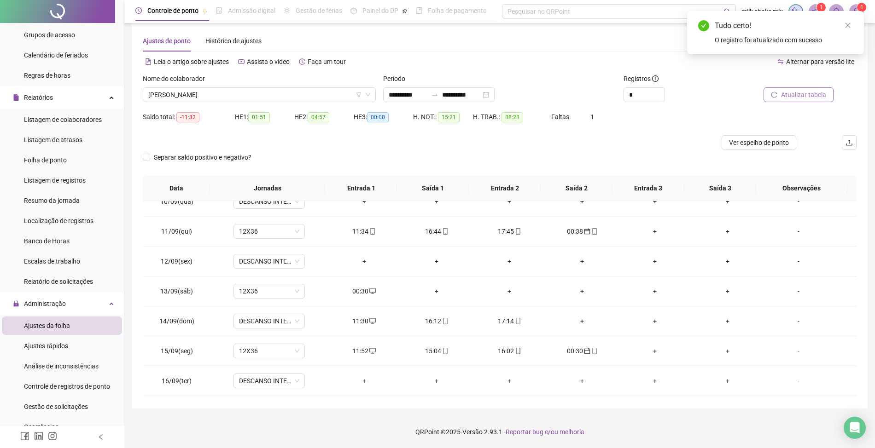
click at [790, 89] on button "Atualizar tabela" at bounding box center [798, 94] width 70 height 15
click at [355, 262] on div "00:30" at bounding box center [364, 261] width 58 height 10
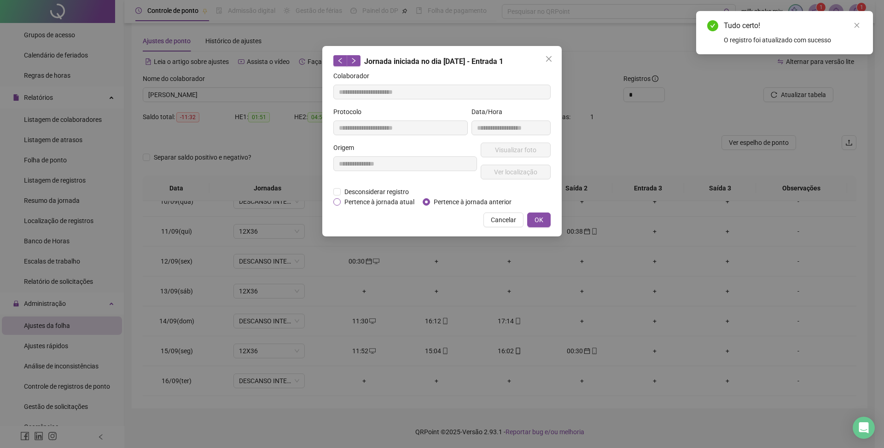
click at [396, 205] on span "Pertence à jornada atual" at bounding box center [379, 202] width 77 height 10
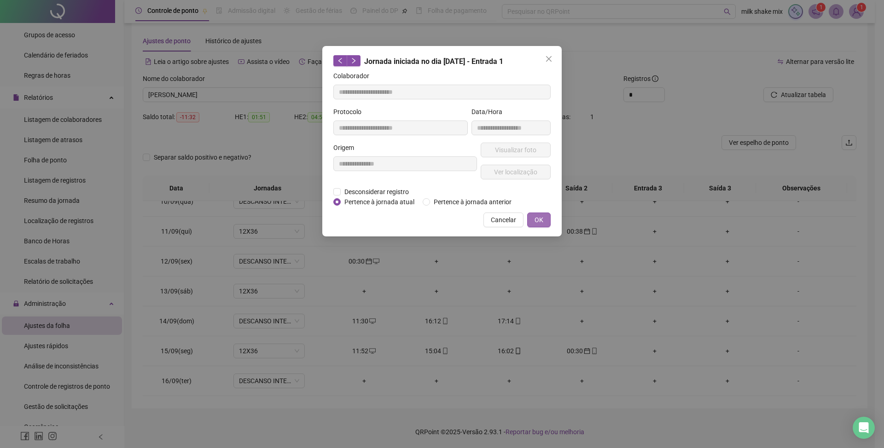
click at [539, 225] on span "OK" at bounding box center [539, 220] width 9 height 10
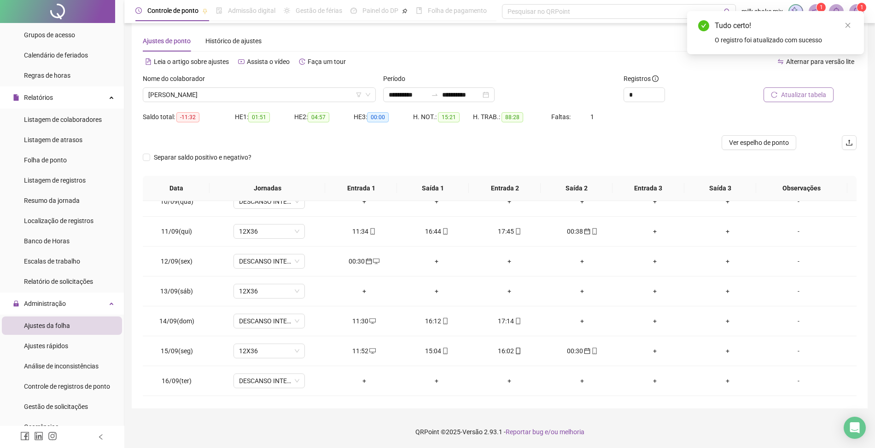
click at [769, 94] on button "Atualizar tabela" at bounding box center [798, 94] width 70 height 15
click at [349, 291] on div "00:30" at bounding box center [364, 291] width 58 height 10
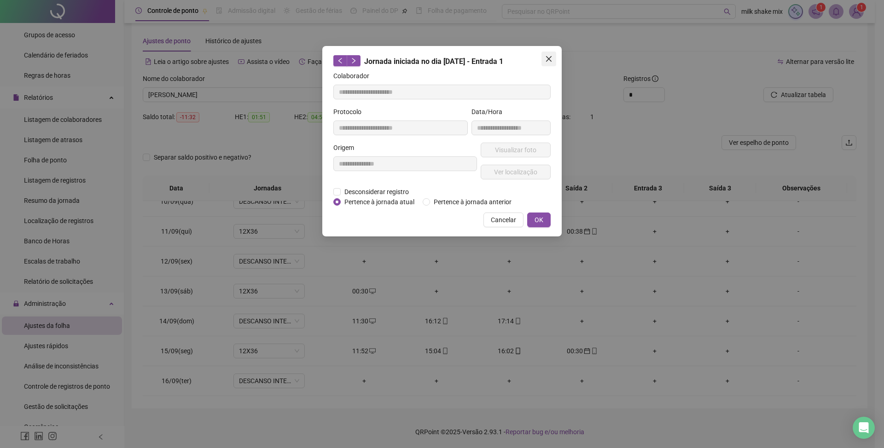
click at [546, 59] on icon "close" at bounding box center [548, 58] width 7 height 7
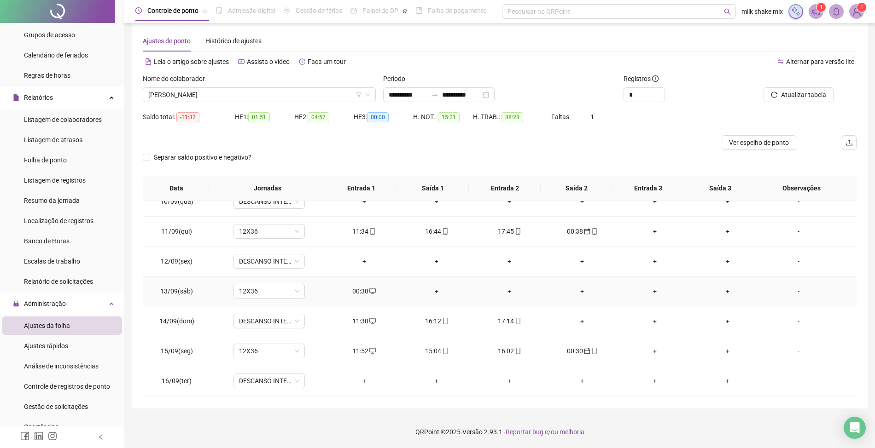
drag, startPoint x: 360, startPoint y: 291, endPoint x: 401, endPoint y: 325, distance: 52.7
click at [401, 325] on td "16:12" at bounding box center [436, 322] width 73 height 30
click at [358, 292] on div "00:30" at bounding box center [364, 291] width 58 height 10
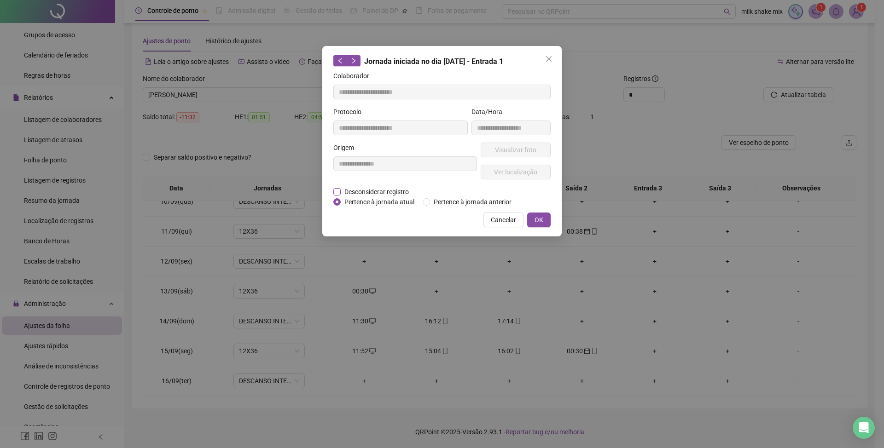
click at [395, 191] on span "Desconsiderar registro" at bounding box center [377, 192] width 72 height 10
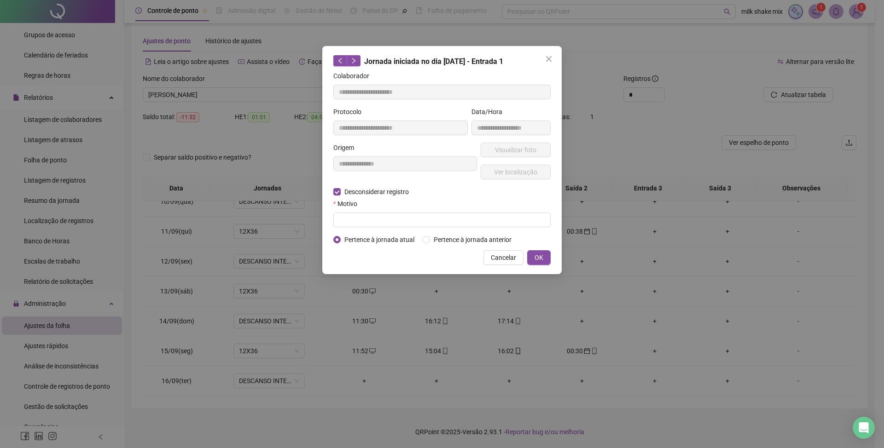
click at [369, 235] on span "Pertence à jornada atual" at bounding box center [379, 240] width 77 height 10
click at [389, 226] on input "text" at bounding box center [441, 220] width 217 height 15
type input "*"
click at [541, 260] on span "OK" at bounding box center [539, 258] width 9 height 10
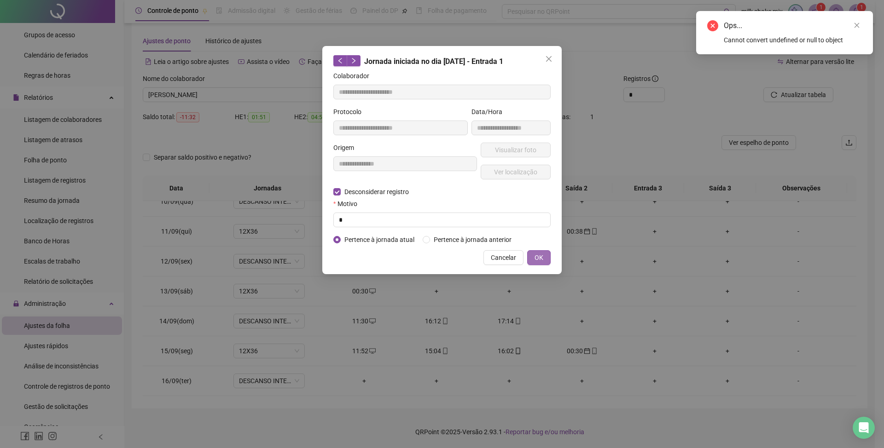
click at [533, 262] on button "OK" at bounding box center [538, 257] width 23 height 15
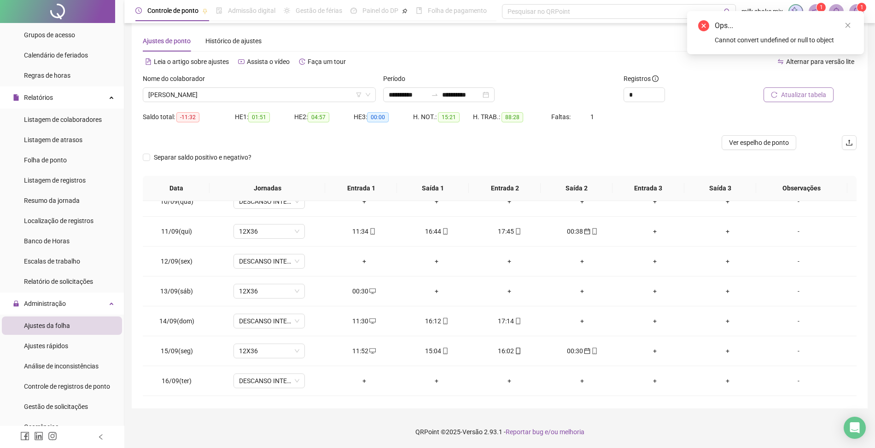
click at [791, 99] on span "Atualizar tabela" at bounding box center [803, 95] width 45 height 10
click at [644, 355] on div "+" at bounding box center [655, 351] width 58 height 10
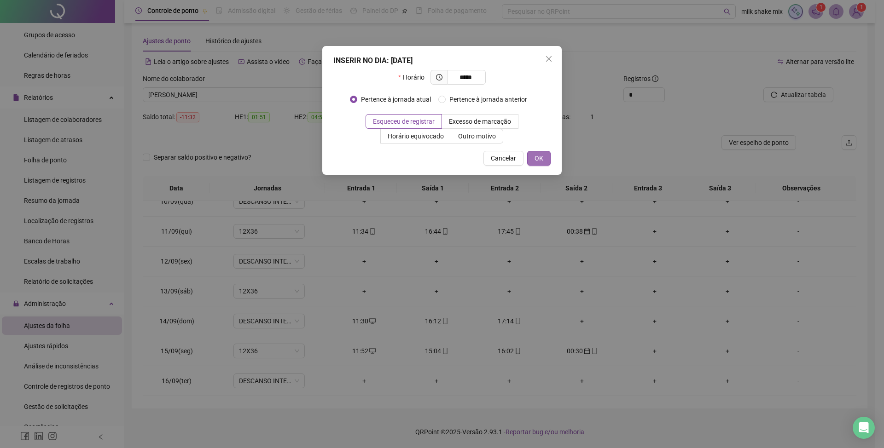
type input "*****"
click at [539, 158] on span "OK" at bounding box center [539, 158] width 9 height 10
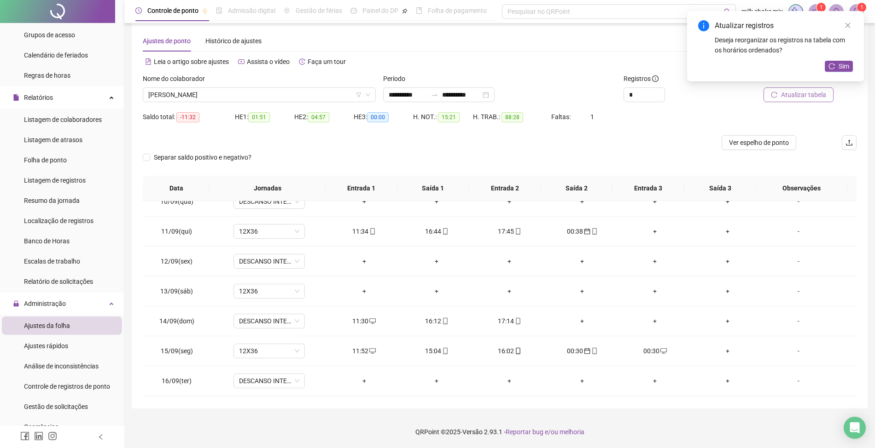
click at [786, 93] on span "Atualizar tabela" at bounding box center [803, 95] width 45 height 10
click at [363, 352] on div "00:30" at bounding box center [364, 351] width 58 height 10
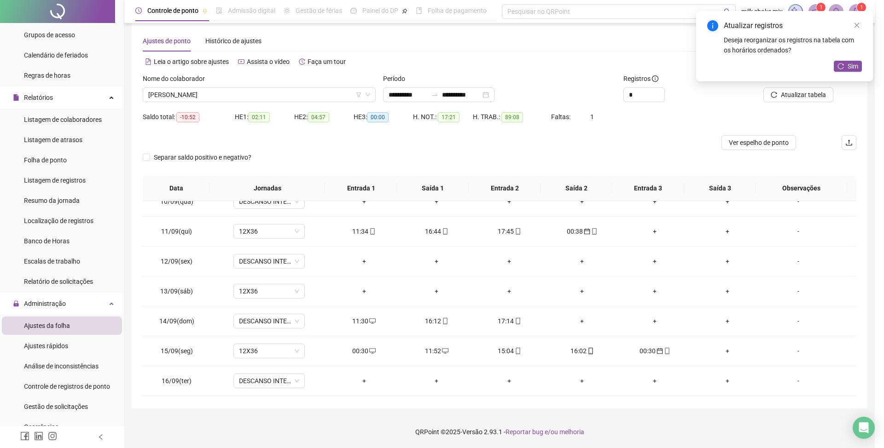
type input "**********"
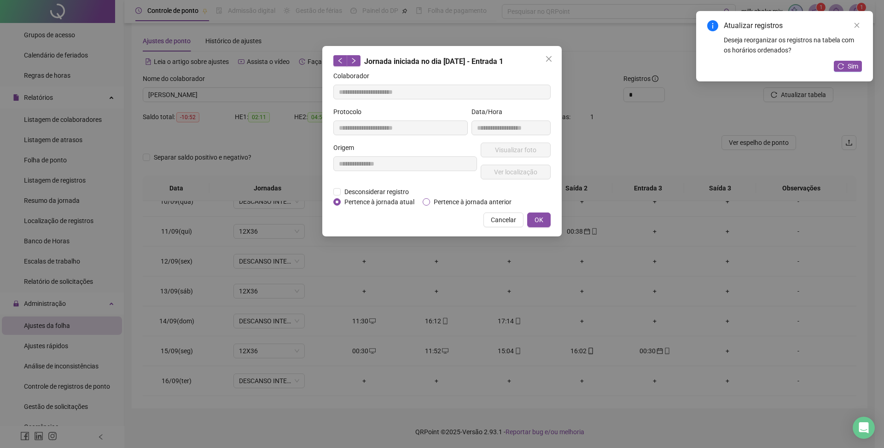
click at [459, 203] on span "Pertence à jornada anterior" at bounding box center [472, 202] width 85 height 10
click at [541, 223] on span "OK" at bounding box center [539, 220] width 9 height 10
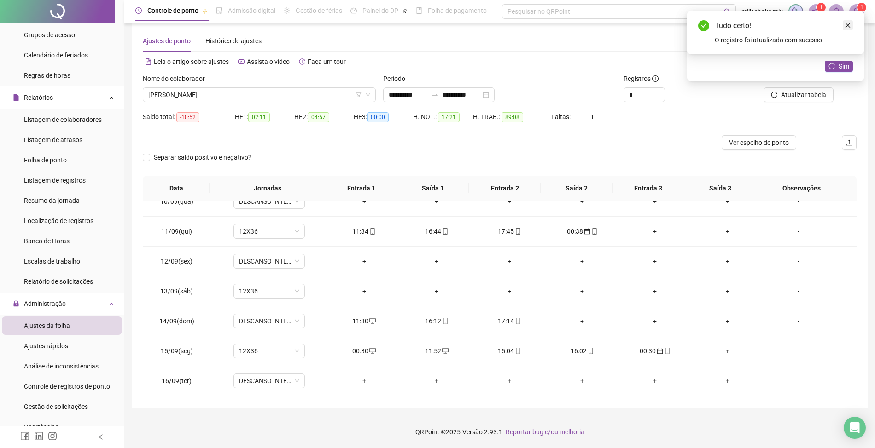
click at [846, 25] on icon "close" at bounding box center [847, 25] width 6 height 6
click at [816, 98] on span "Atualizar tabela" at bounding box center [803, 95] width 45 height 10
click at [844, 23] on icon "close" at bounding box center [847, 25] width 6 height 6
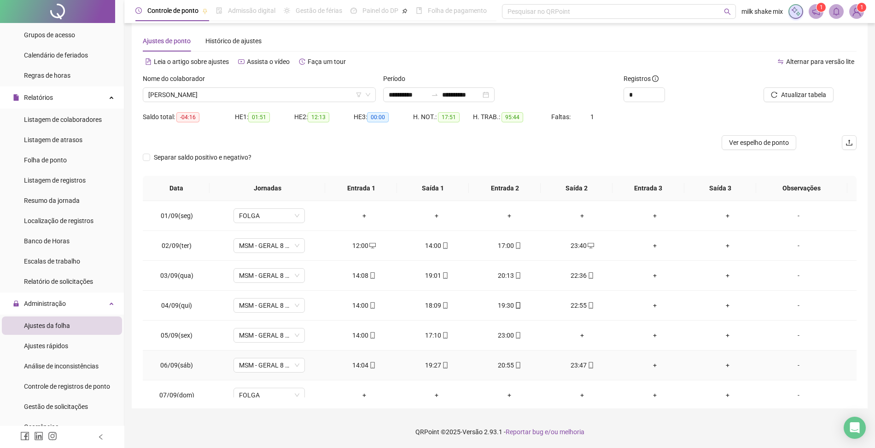
scroll to position [0, 0]
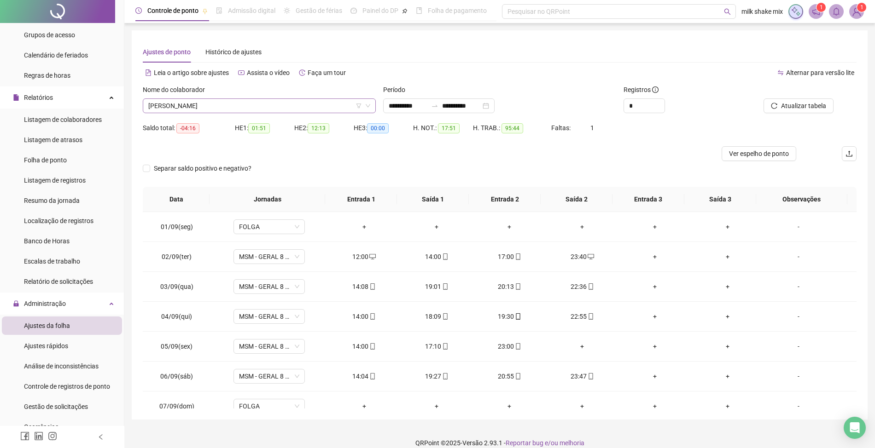
click at [271, 99] on span "[PERSON_NAME]" at bounding box center [259, 106] width 222 height 14
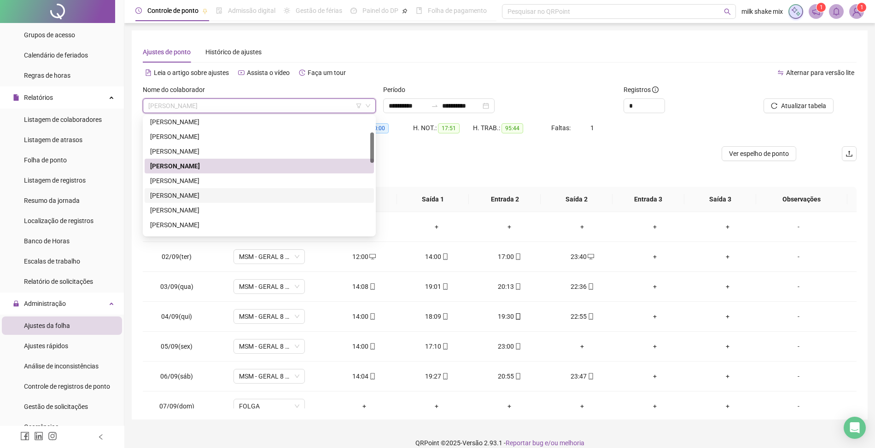
click at [867, 378] on div "**********" at bounding box center [500, 225] width 736 height 390
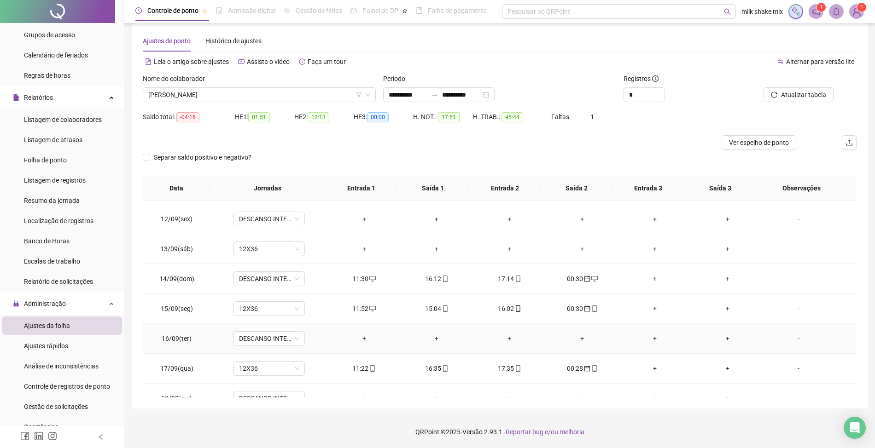
scroll to position [345, 0]
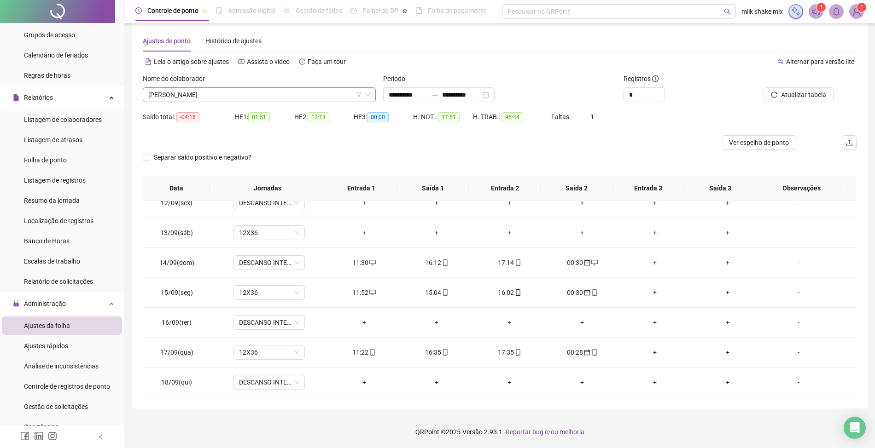
click at [290, 99] on span "[PERSON_NAME]" at bounding box center [259, 95] width 222 height 14
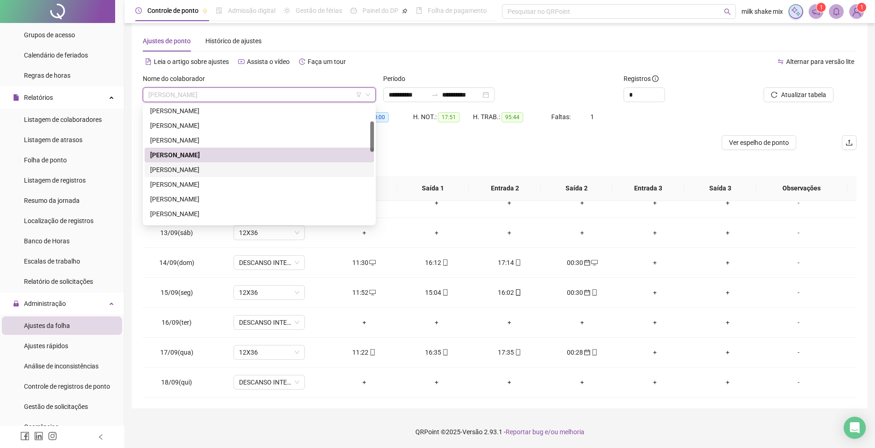
click at [224, 169] on div "[PERSON_NAME]" at bounding box center [259, 170] width 218 height 10
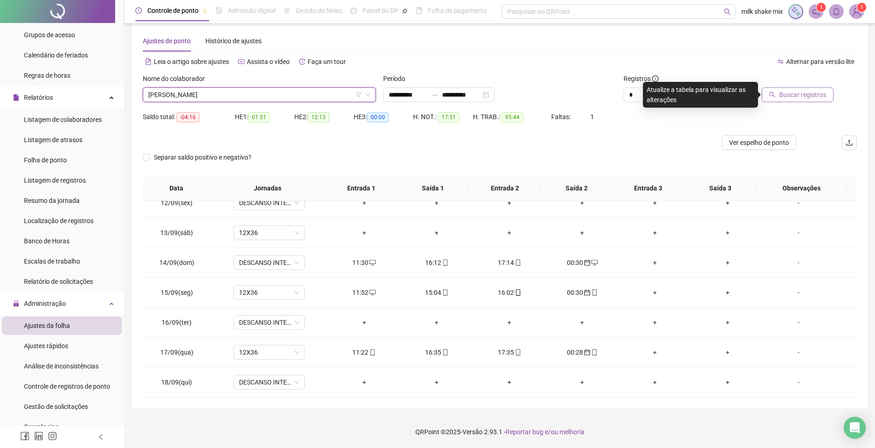
click at [820, 99] on span "Buscar registros" at bounding box center [802, 95] width 47 height 10
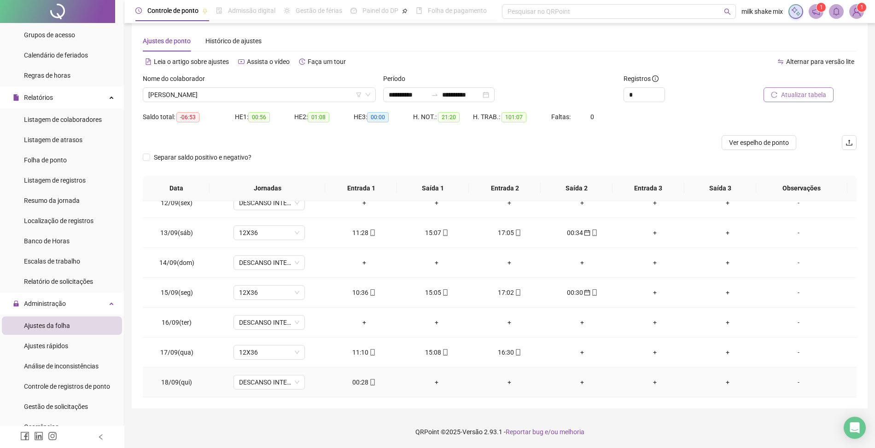
click at [363, 382] on div "00:28" at bounding box center [364, 383] width 58 height 10
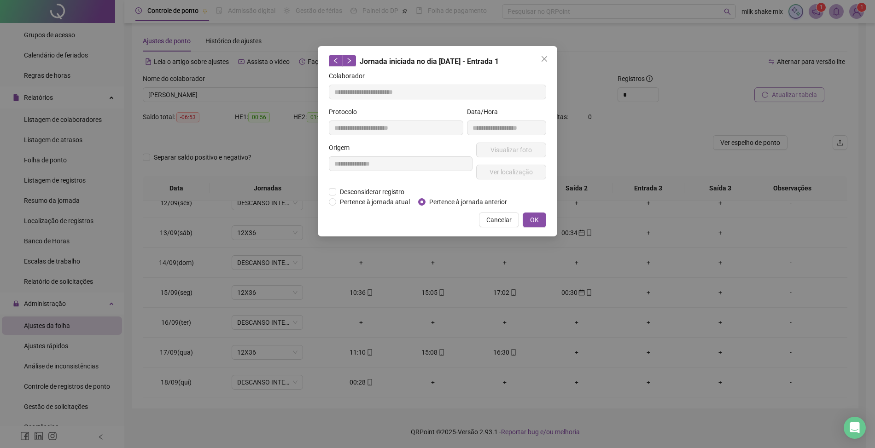
type input "**********"
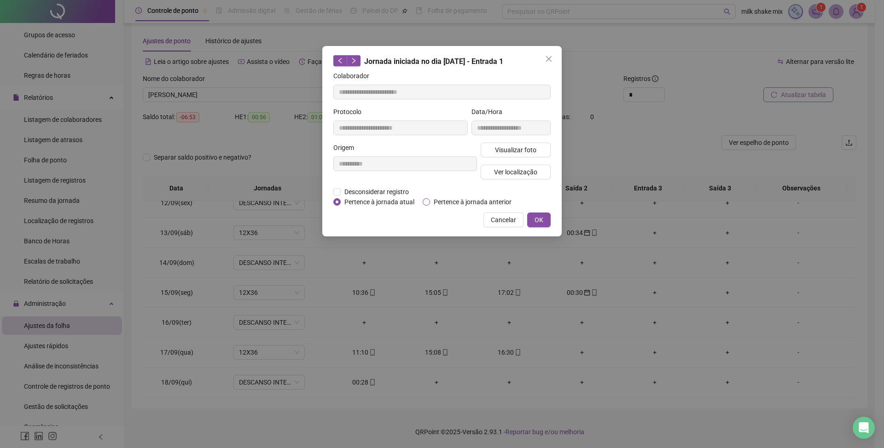
click at [452, 203] on span "Pertence à jornada anterior" at bounding box center [472, 202] width 85 height 10
click at [540, 228] on div "**********" at bounding box center [441, 141] width 239 height 191
click at [541, 218] on span "OK" at bounding box center [539, 220] width 9 height 10
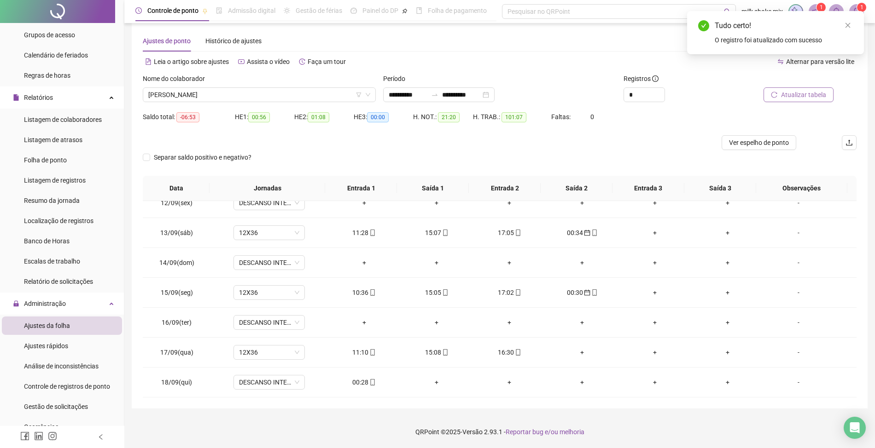
click at [794, 89] on button "Atualizar tabela" at bounding box center [798, 94] width 70 height 15
click at [796, 94] on span "Atualizar tabela" at bounding box center [803, 95] width 45 height 10
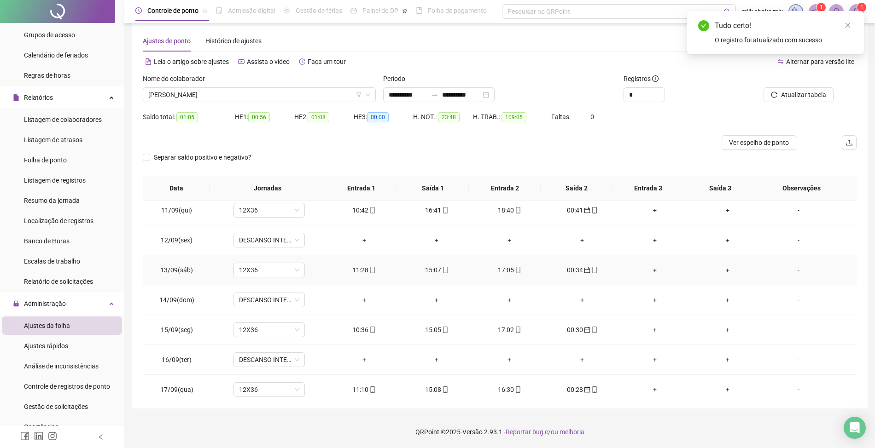
scroll to position [0, 0]
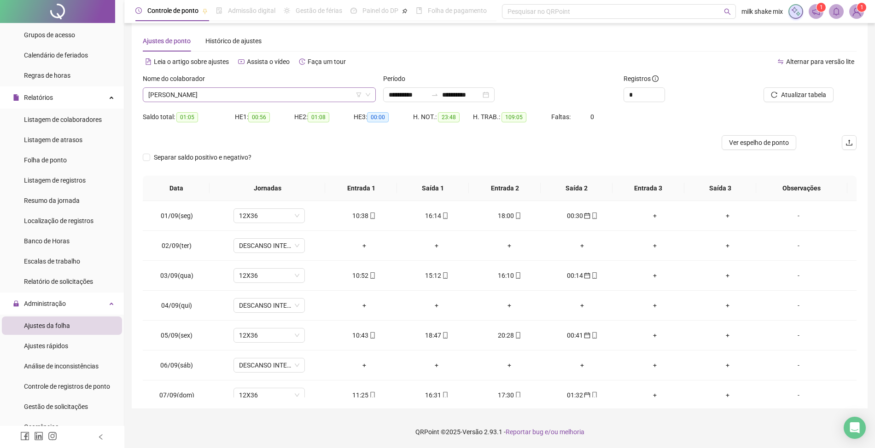
click at [282, 88] on span "[PERSON_NAME]" at bounding box center [259, 95] width 222 height 14
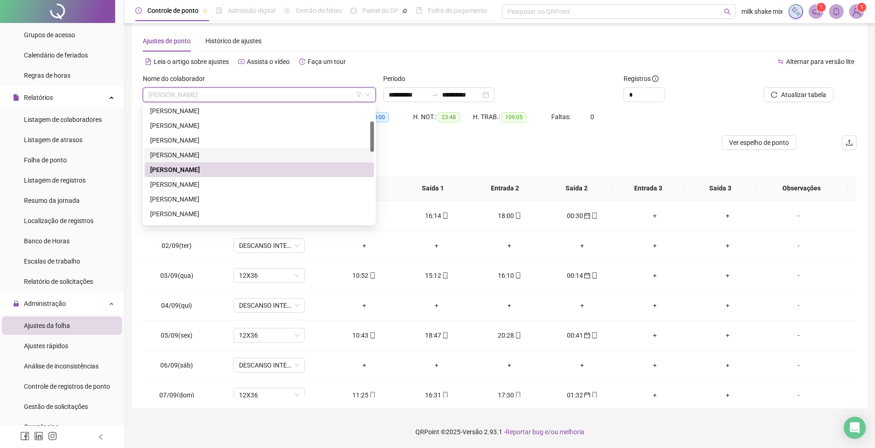
click at [212, 155] on div "[PERSON_NAME]" at bounding box center [259, 155] width 218 height 10
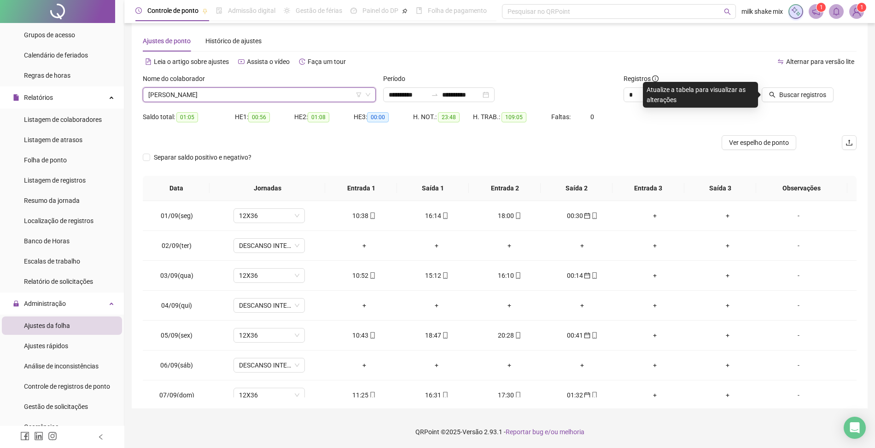
click at [297, 92] on span "[PERSON_NAME]" at bounding box center [259, 95] width 222 height 14
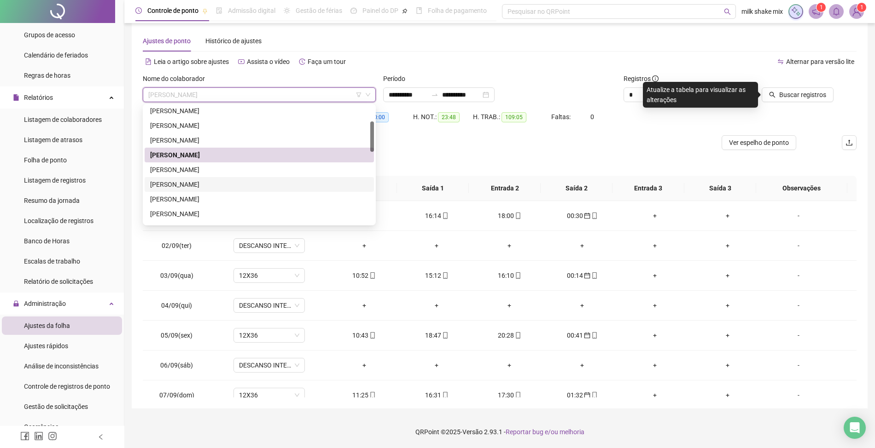
click at [221, 177] on div "[PERSON_NAME]" at bounding box center [259, 184] width 229 height 15
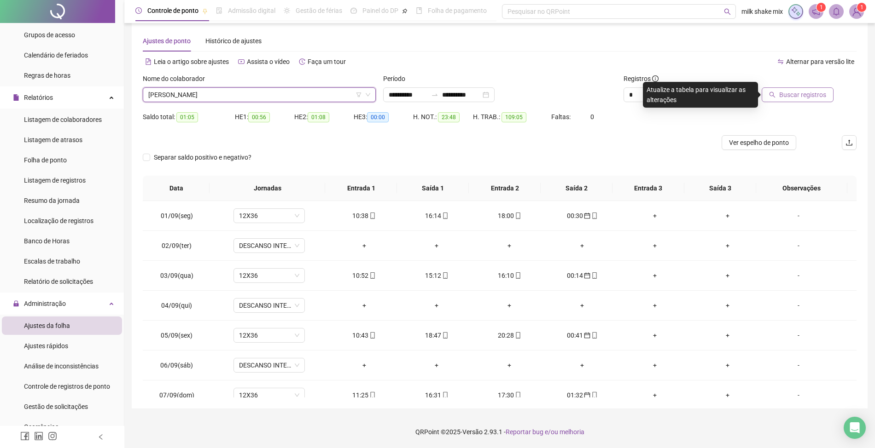
click at [798, 97] on span "Buscar registros" at bounding box center [802, 95] width 47 height 10
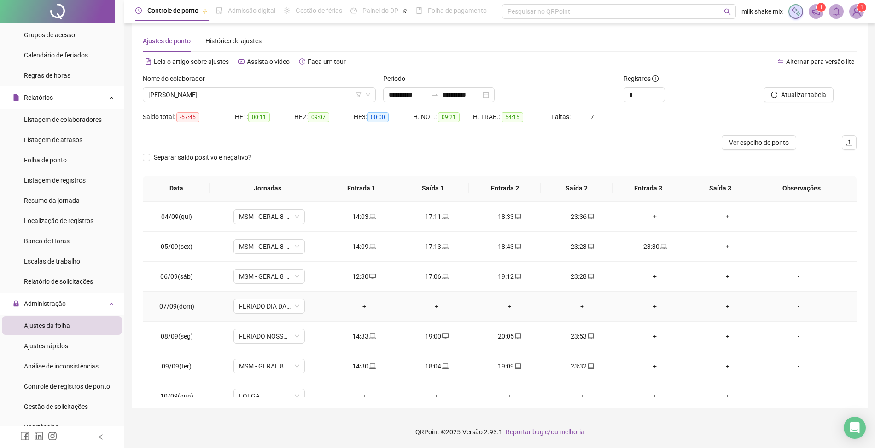
scroll to position [61, 0]
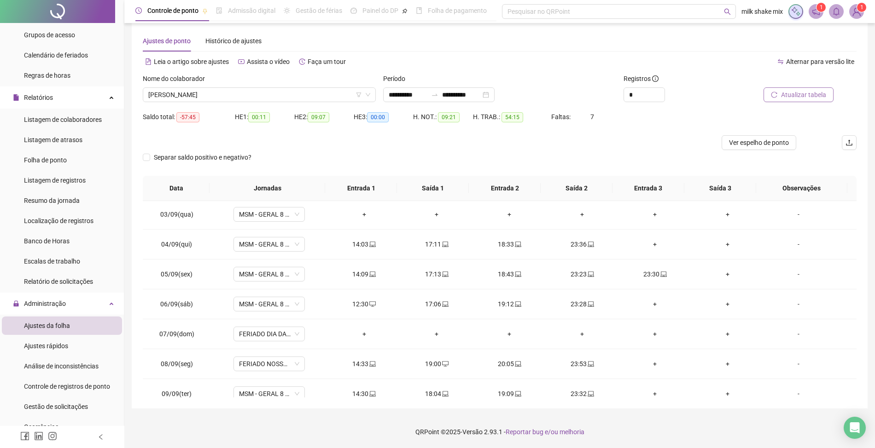
click at [770, 93] on button "Atualizar tabela" at bounding box center [798, 94] width 70 height 15
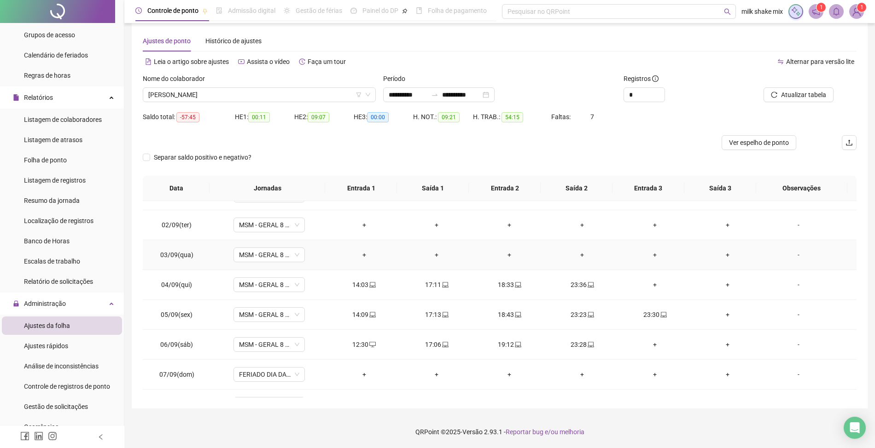
scroll to position [0, 0]
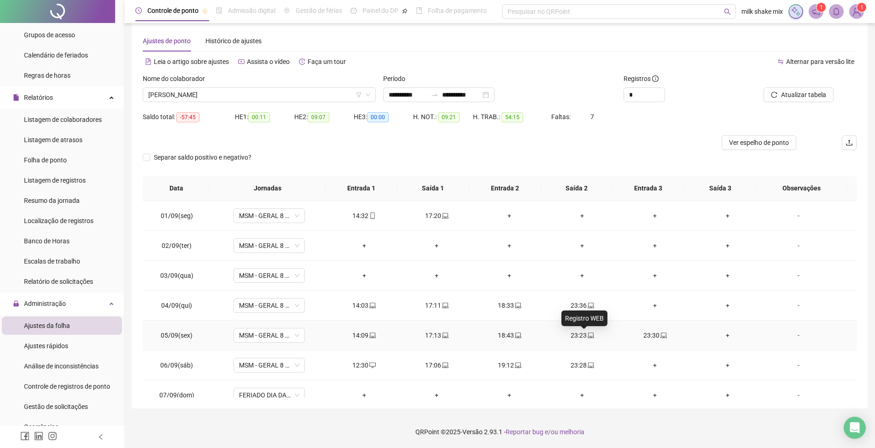
click at [588, 338] on icon "laptop" at bounding box center [591, 335] width 6 height 6
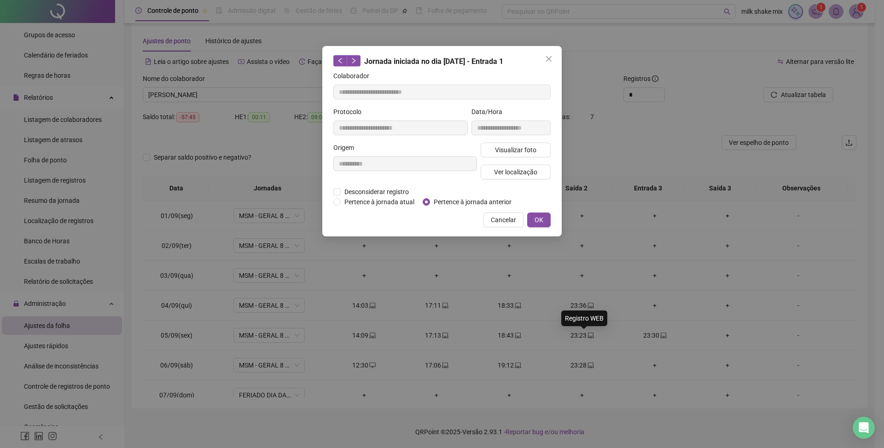
type input "**********"
click at [394, 193] on span "Desconsiderar registro" at bounding box center [377, 192] width 72 height 10
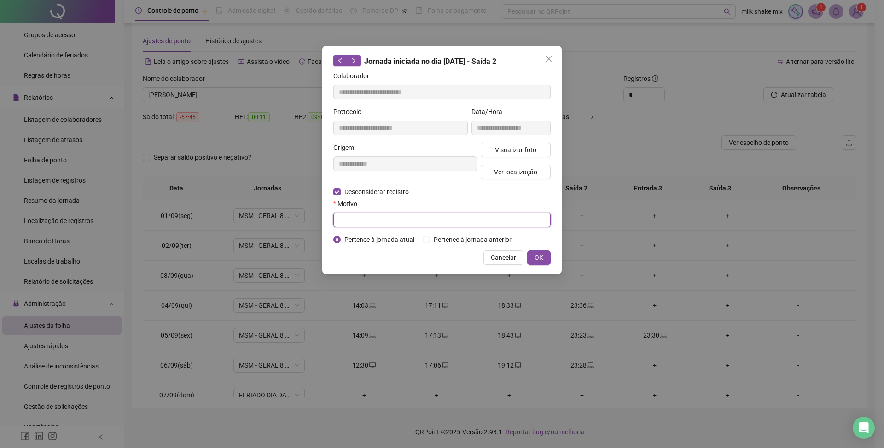
click at [342, 221] on input "text" at bounding box center [441, 220] width 217 height 15
type input "*"
click at [541, 255] on span "OK" at bounding box center [539, 258] width 9 height 10
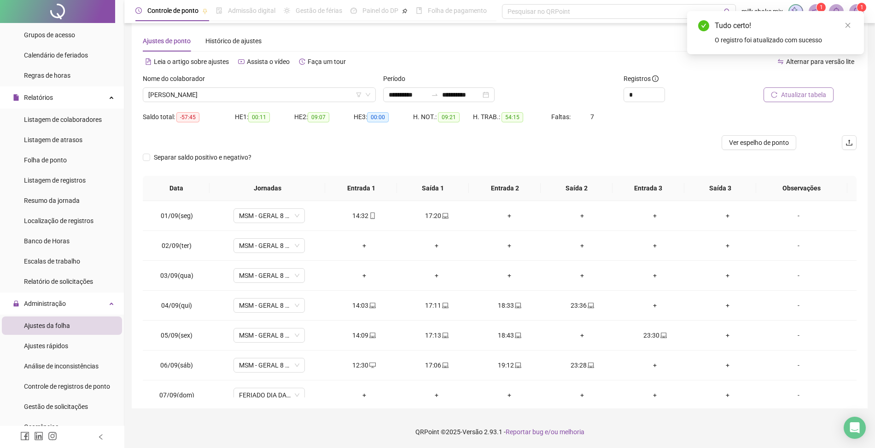
click at [805, 90] on span "Atualizar tabela" at bounding box center [803, 95] width 45 height 10
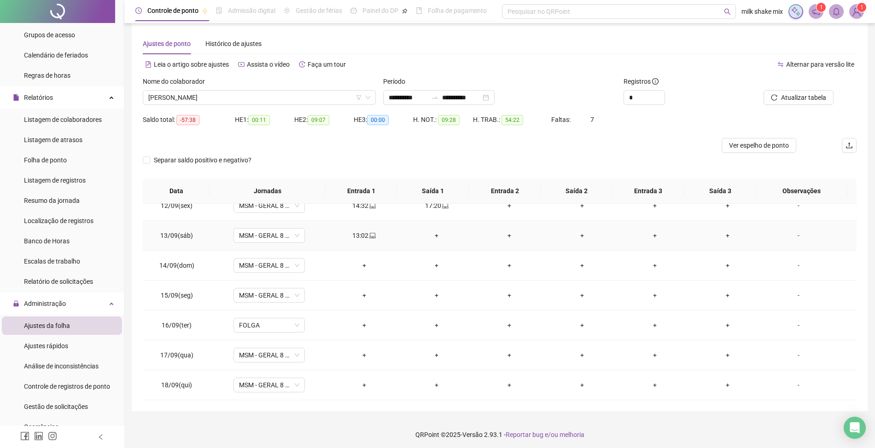
scroll to position [11, 0]
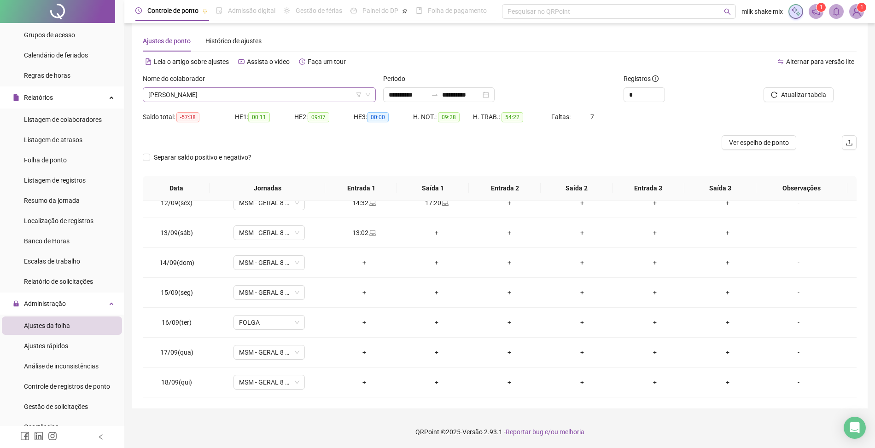
click at [349, 93] on span "[PERSON_NAME]" at bounding box center [259, 95] width 222 height 14
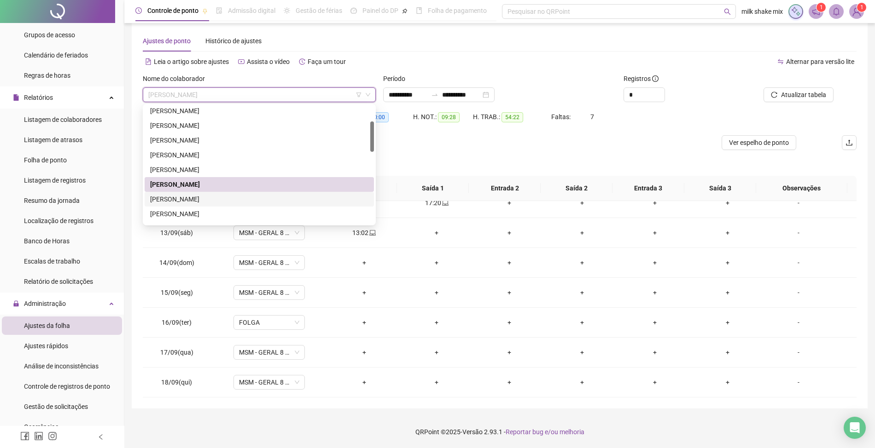
click at [209, 198] on div "[PERSON_NAME]" at bounding box center [259, 199] width 218 height 10
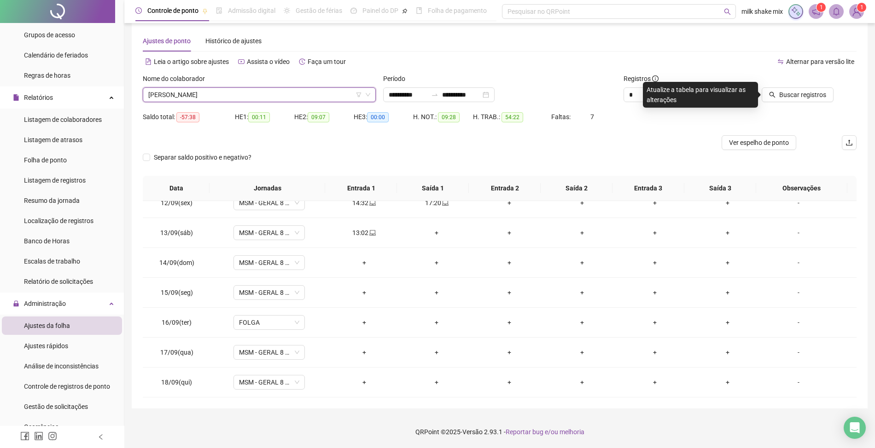
click at [807, 85] on div at bounding box center [789, 81] width 90 height 14
click at [797, 98] on span "Buscar registros" at bounding box center [802, 95] width 47 height 10
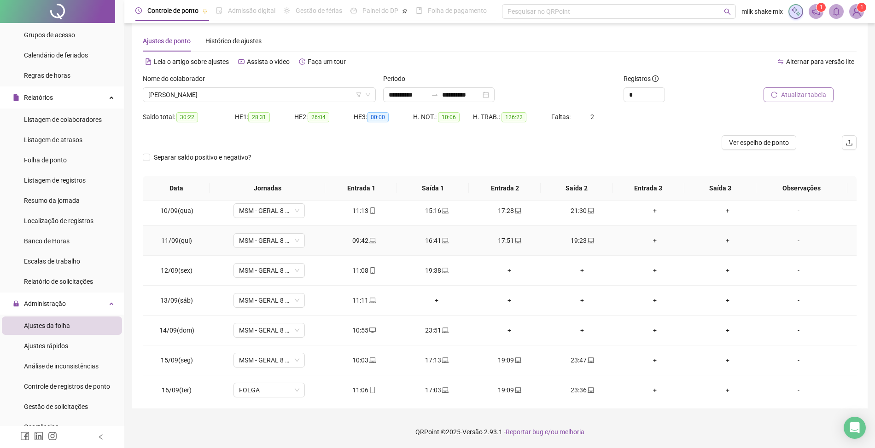
scroll to position [345, 0]
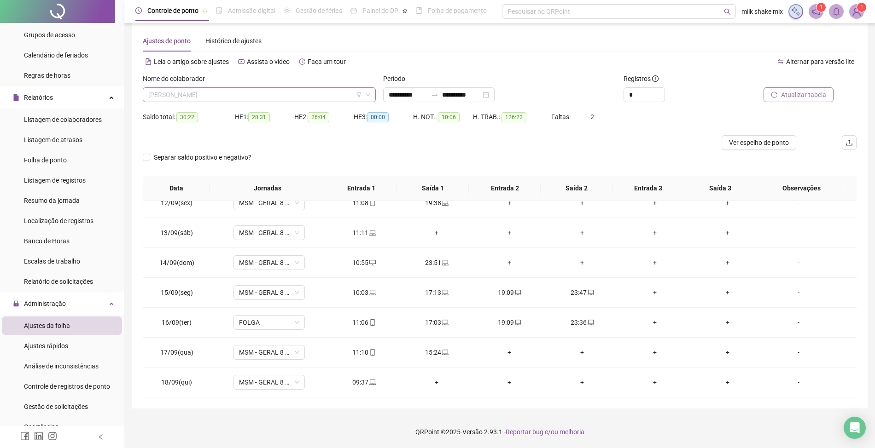
click at [338, 94] on span "[PERSON_NAME]" at bounding box center [259, 95] width 222 height 14
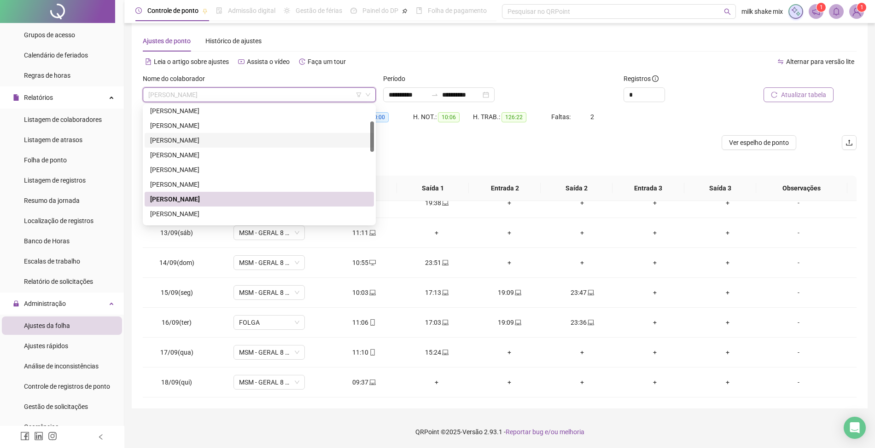
scroll to position [122, 0]
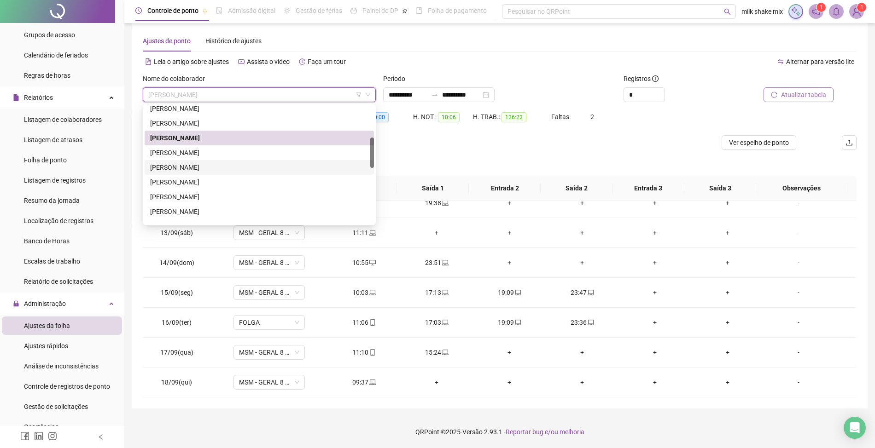
click at [229, 168] on div "[PERSON_NAME]" at bounding box center [259, 168] width 218 height 10
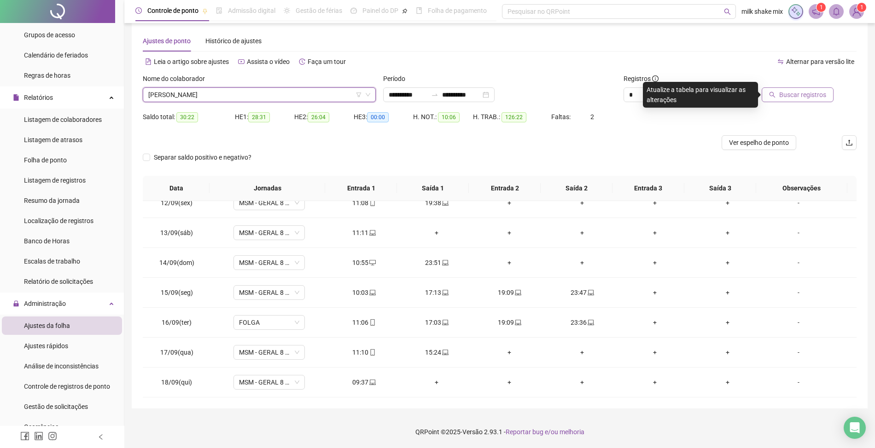
click at [800, 97] on span "Buscar registros" at bounding box center [802, 95] width 47 height 10
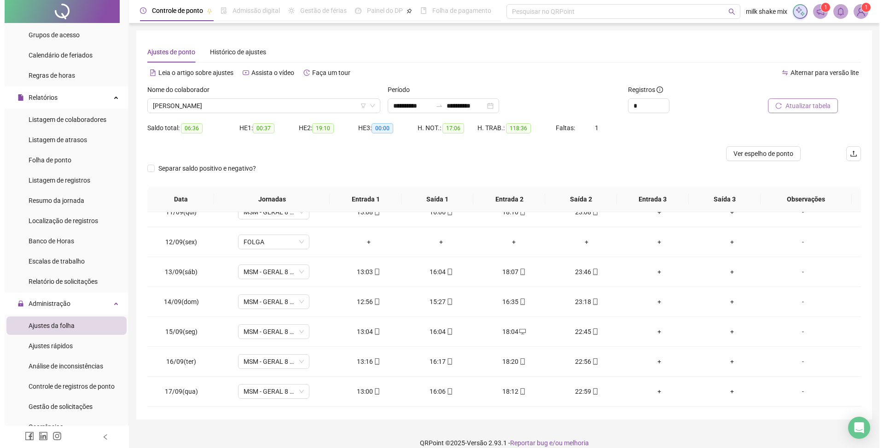
scroll to position [345, 0]
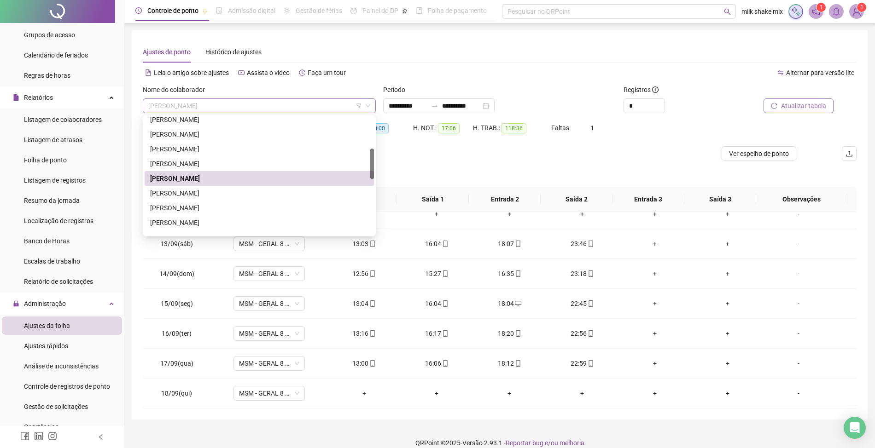
click at [271, 105] on span "[PERSON_NAME]" at bounding box center [259, 106] width 222 height 14
click at [236, 198] on div "[PERSON_NAME]" at bounding box center [259, 193] width 218 height 10
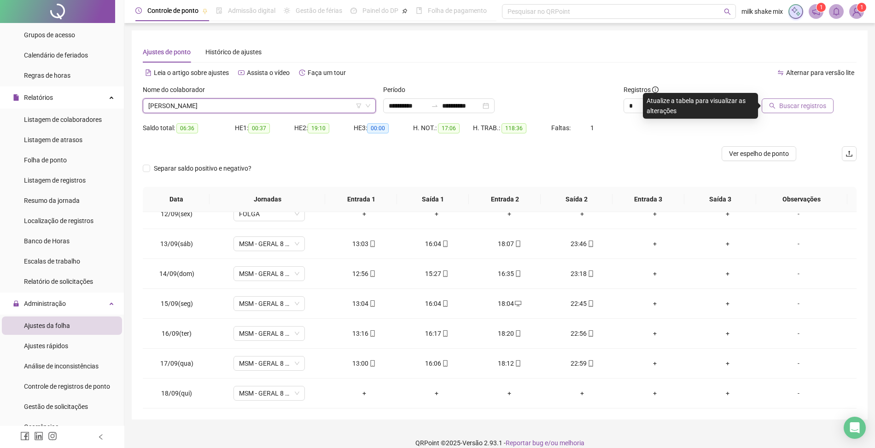
click at [788, 105] on span "Buscar registros" at bounding box center [802, 106] width 47 height 10
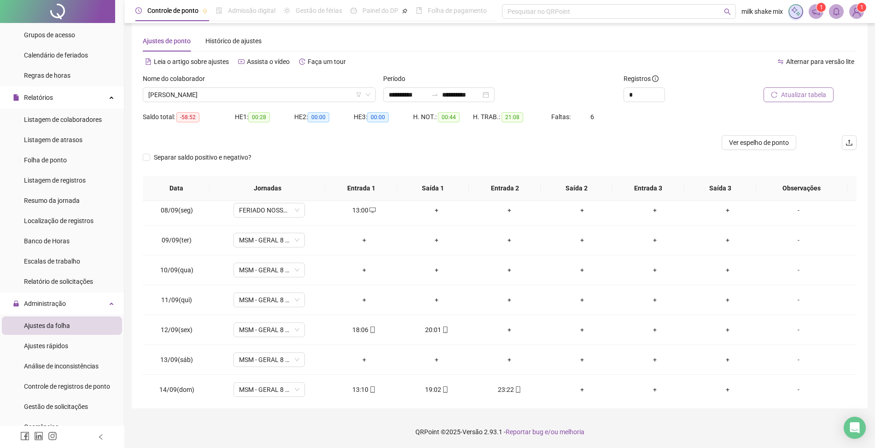
scroll to position [0, 0]
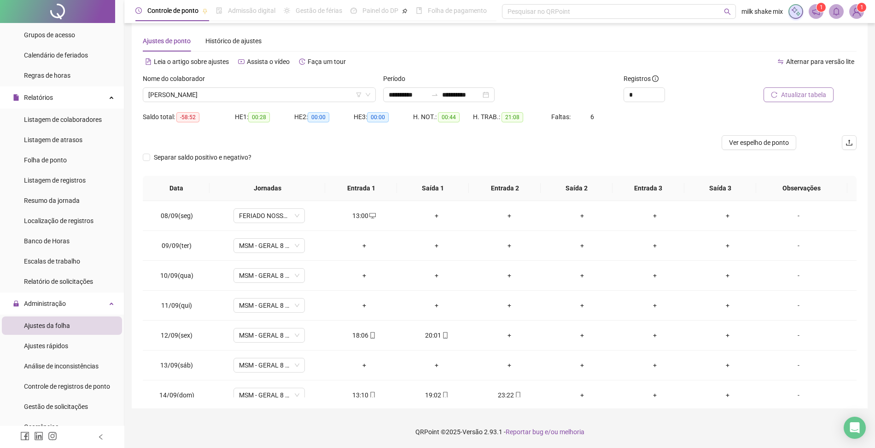
click at [281, 104] on div "Nome do colaborador [PERSON_NAME]" at bounding box center [259, 92] width 240 height 36
click at [298, 94] on span "[PERSON_NAME]" at bounding box center [259, 95] width 222 height 14
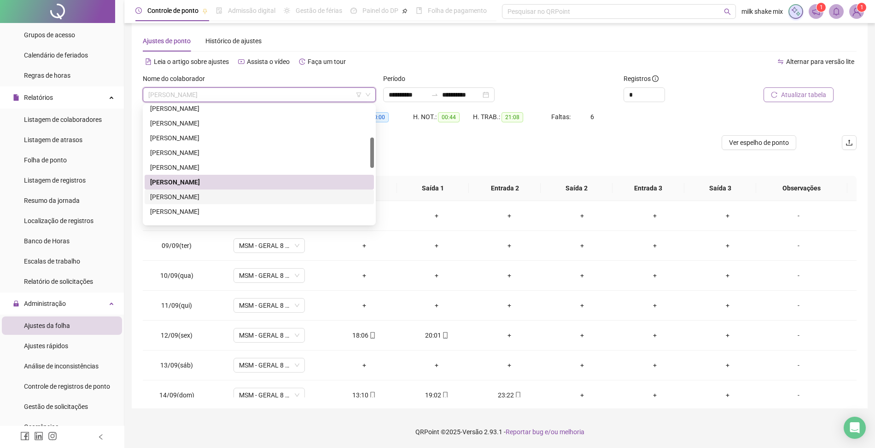
click at [227, 192] on div "[PERSON_NAME]" at bounding box center [259, 197] width 218 height 10
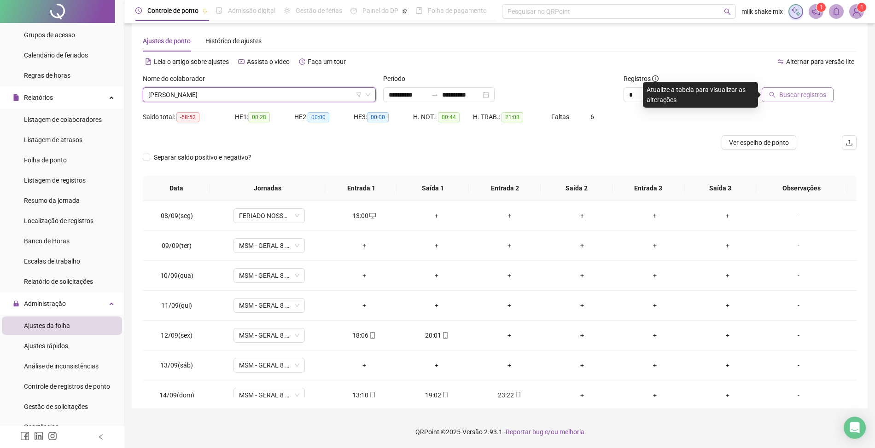
click at [780, 96] on button "Buscar registros" at bounding box center [798, 94] width 72 height 15
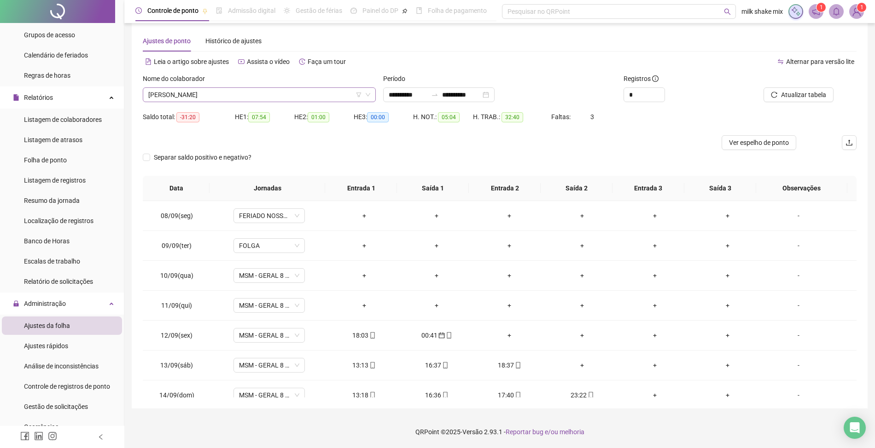
click at [269, 91] on span "[PERSON_NAME]" at bounding box center [259, 95] width 222 height 14
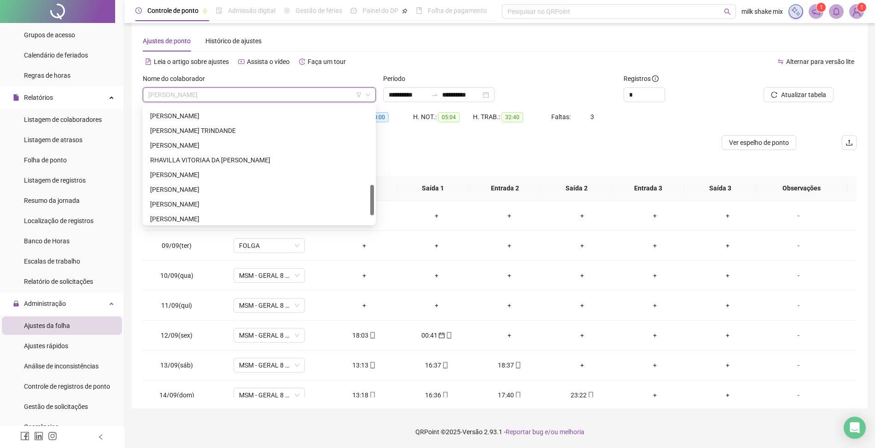
scroll to position [339, 0]
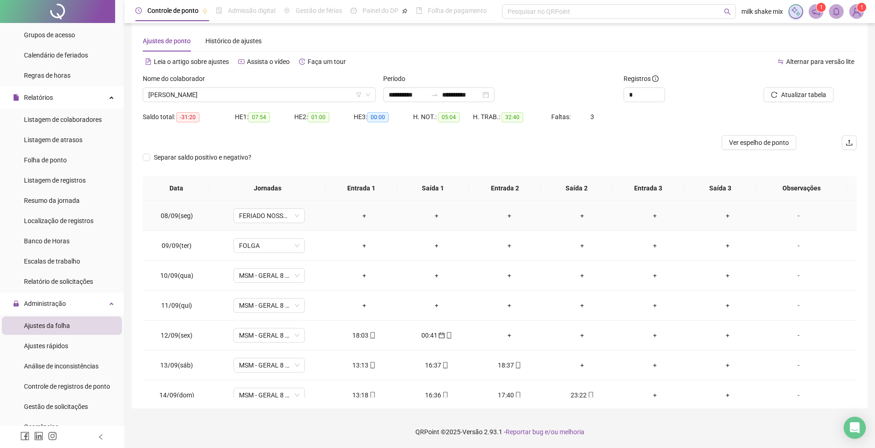
click at [235, 227] on td "FERIADO NOSSA SENHORA DA NATIVIDADE" at bounding box center [268, 216] width 117 height 30
click at [242, 102] on div "Nome do colaborador [PERSON_NAME]" at bounding box center [259, 92] width 240 height 36
click at [268, 91] on span "[PERSON_NAME]" at bounding box center [259, 95] width 222 height 14
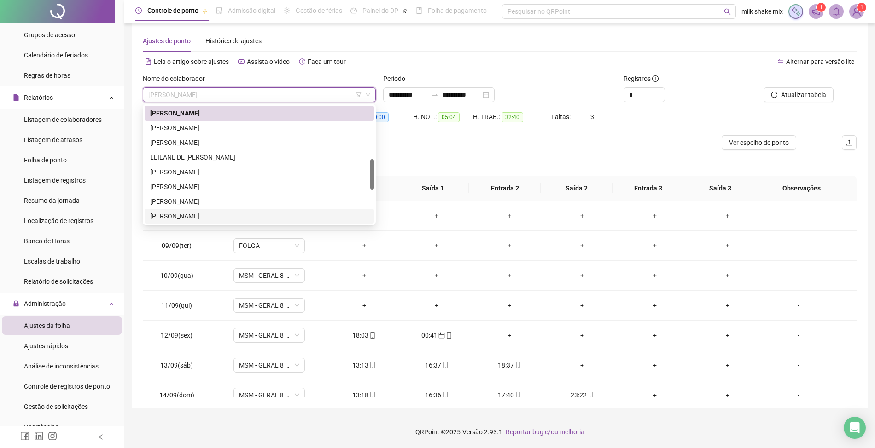
click at [180, 216] on div "[PERSON_NAME]" at bounding box center [259, 216] width 218 height 10
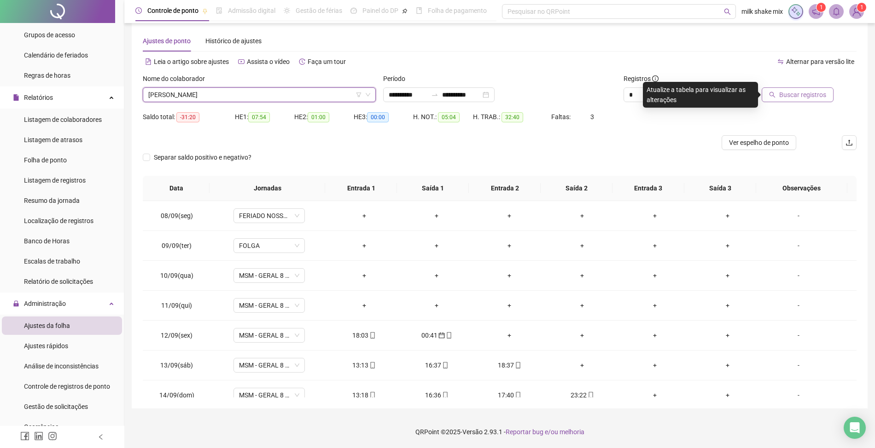
click at [820, 91] on span "Buscar registros" at bounding box center [802, 95] width 47 height 10
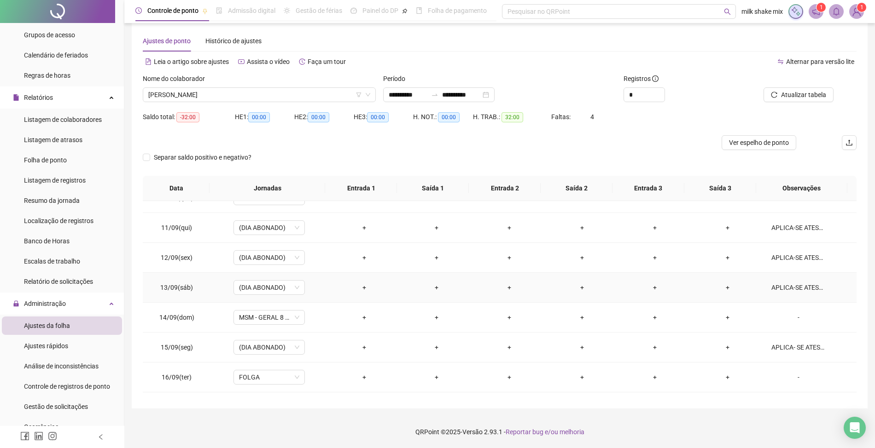
scroll to position [134, 0]
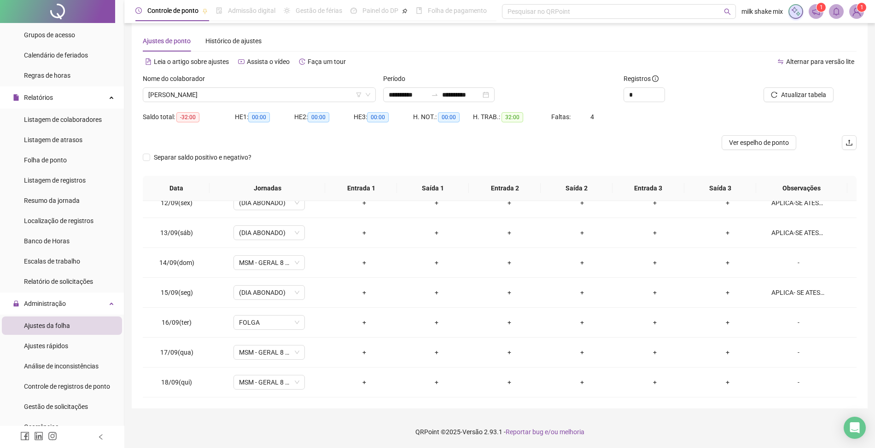
click at [321, 86] on div "Nome do colaborador" at bounding box center [259, 81] width 233 height 14
click at [339, 109] on div "Nome do colaborador [PERSON_NAME]" at bounding box center [259, 92] width 240 height 36
click at [354, 98] on span "[PERSON_NAME]" at bounding box center [259, 95] width 222 height 14
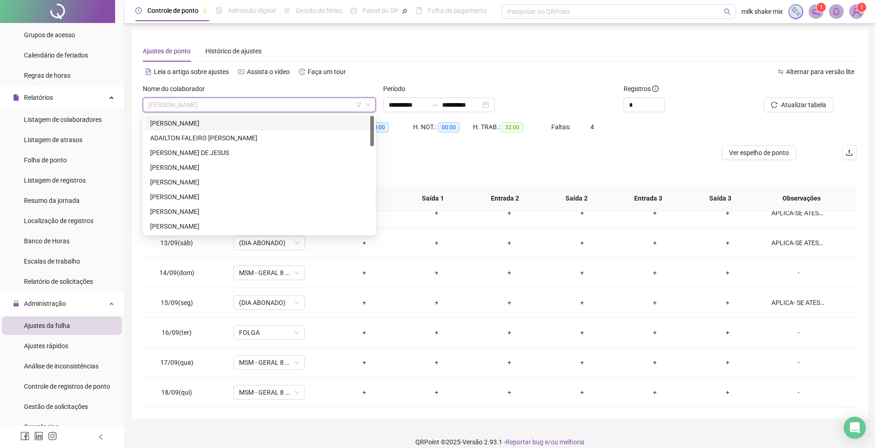
scroll to position [0, 0]
click at [266, 117] on div "[PERSON_NAME]" at bounding box center [259, 124] width 229 height 15
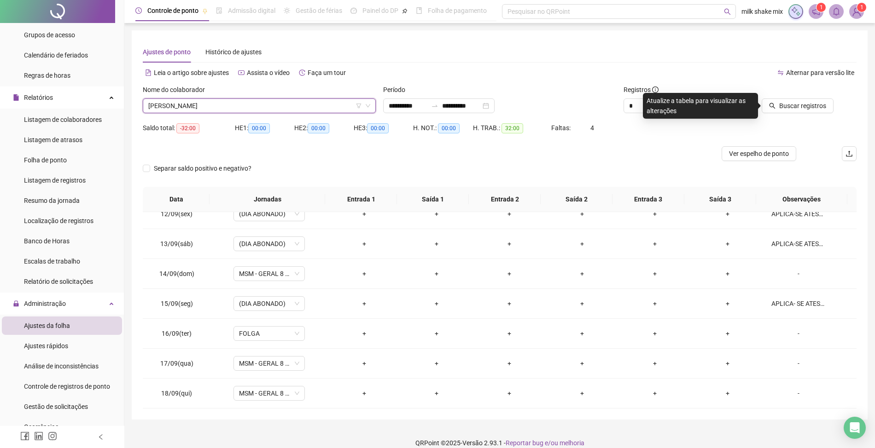
click at [301, 102] on span "[PERSON_NAME]" at bounding box center [259, 106] width 222 height 14
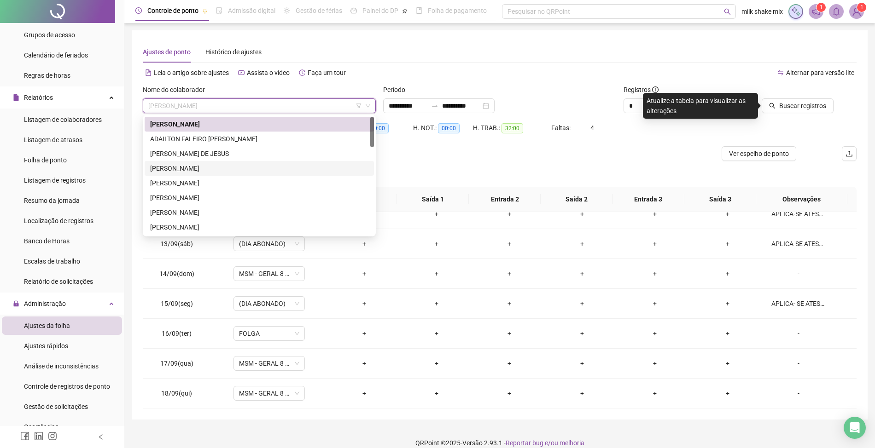
click at [239, 165] on div "[PERSON_NAME]" at bounding box center [259, 168] width 218 height 10
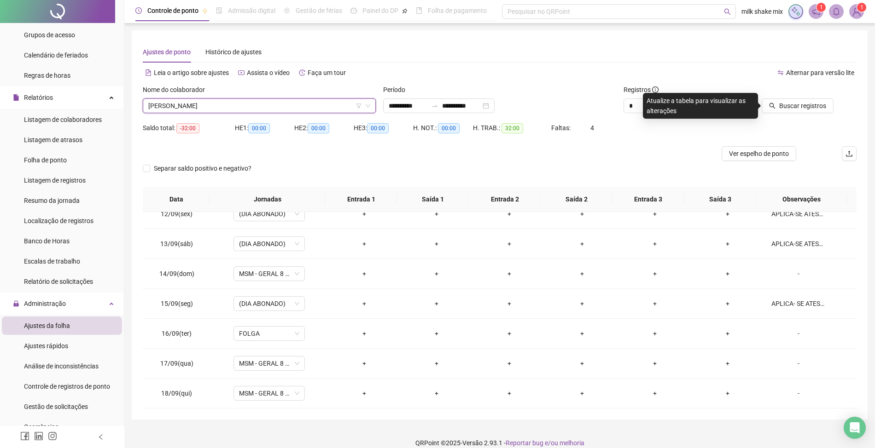
click at [268, 102] on span "[PERSON_NAME]" at bounding box center [259, 106] width 222 height 14
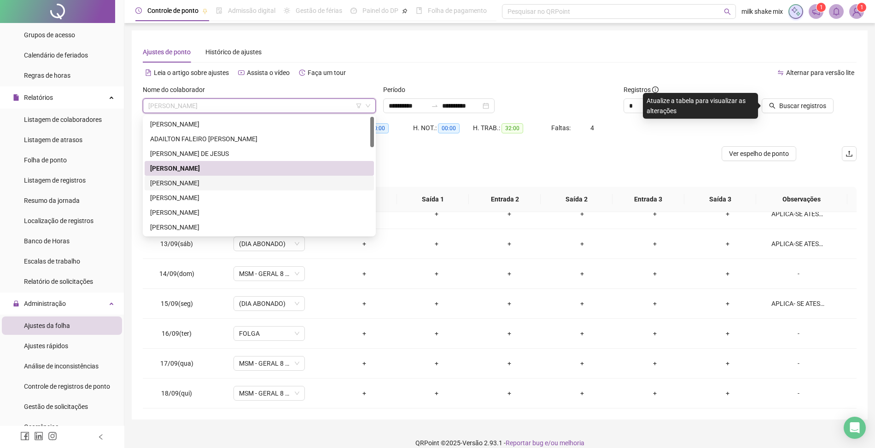
click at [252, 186] on div "[PERSON_NAME]" at bounding box center [259, 183] width 218 height 10
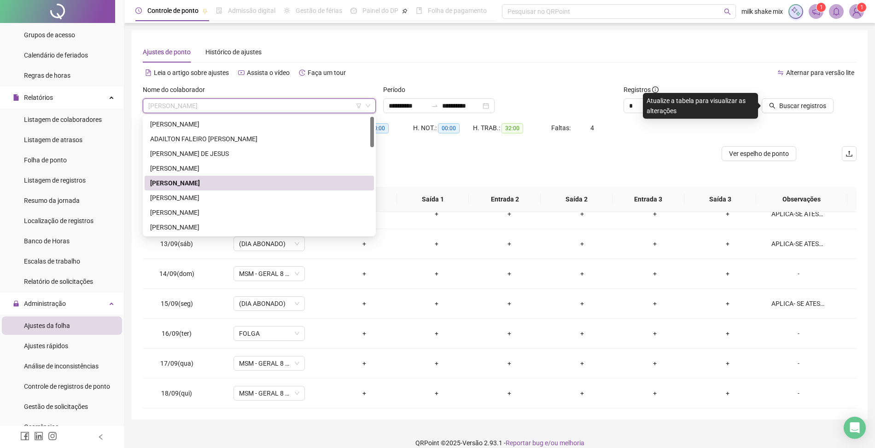
click at [252, 111] on span "[PERSON_NAME]" at bounding box center [259, 106] width 222 height 14
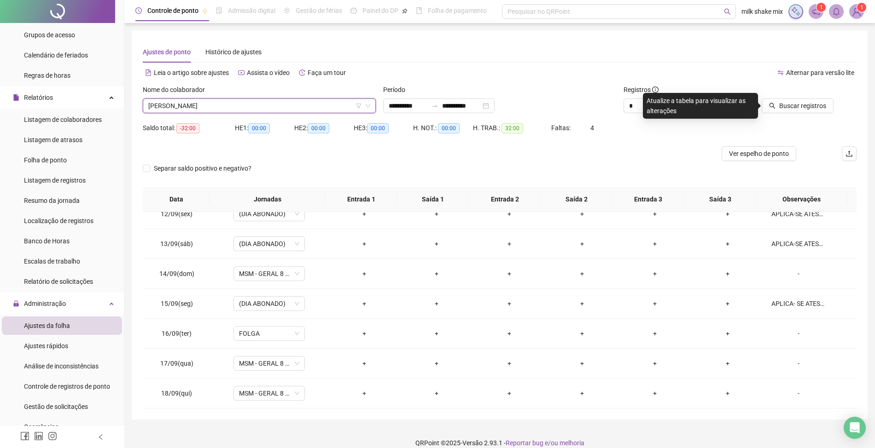
click at [308, 105] on span "[PERSON_NAME]" at bounding box center [259, 106] width 222 height 14
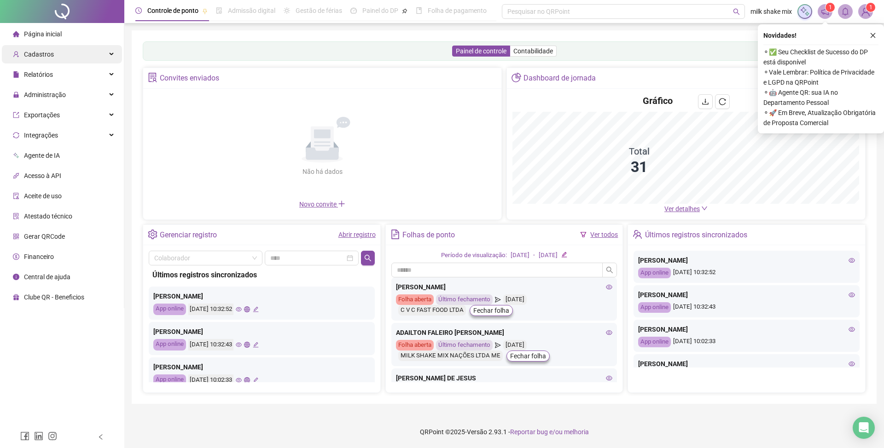
click at [63, 49] on div "Cadastros" at bounding box center [62, 54] width 120 height 18
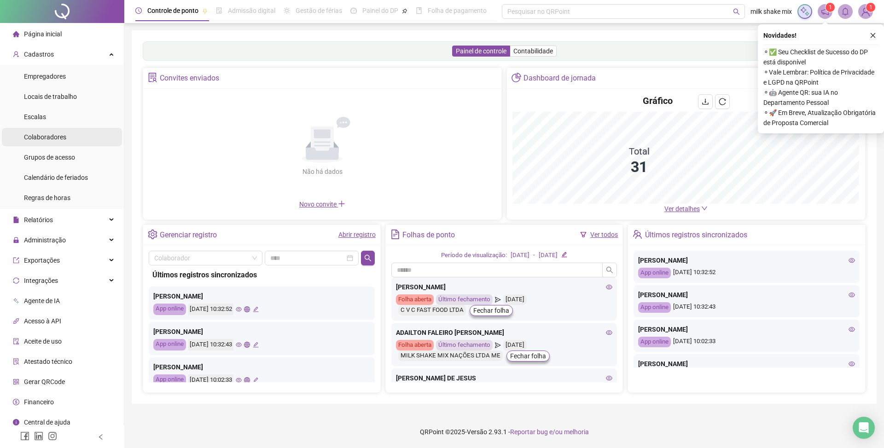
click at [48, 140] on span "Colaboradores" at bounding box center [45, 137] width 42 height 7
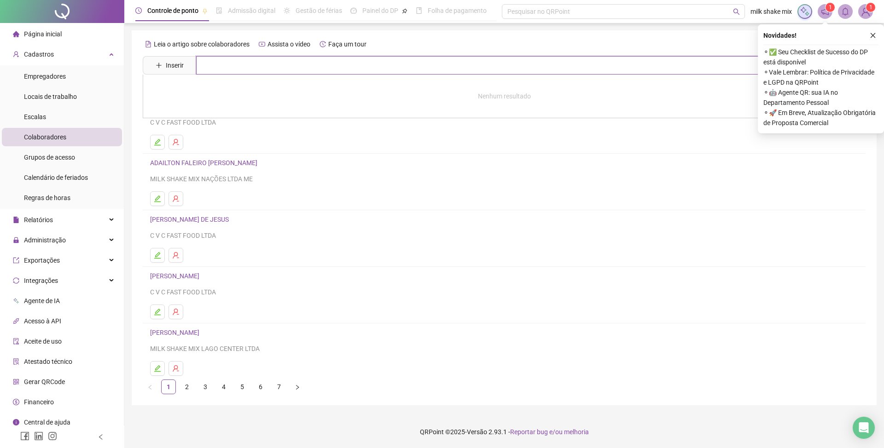
click at [255, 67] on input "text" at bounding box center [510, 65] width 629 height 18
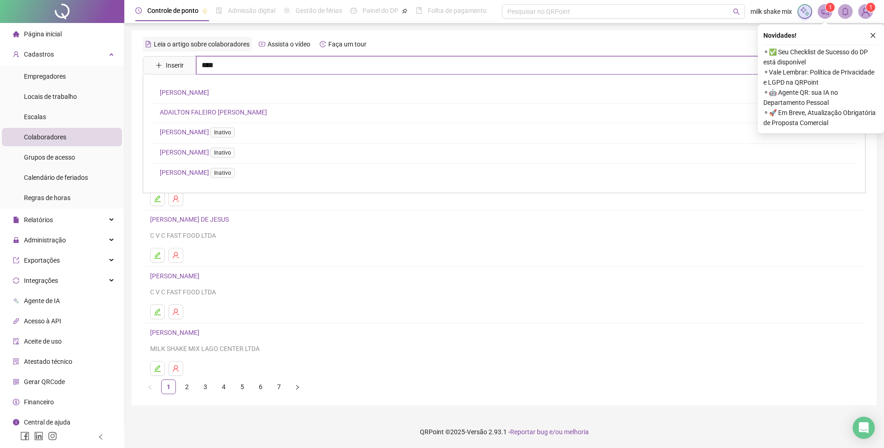
type input "****"
click at [209, 111] on link "[PERSON_NAME]" at bounding box center [184, 112] width 49 height 7
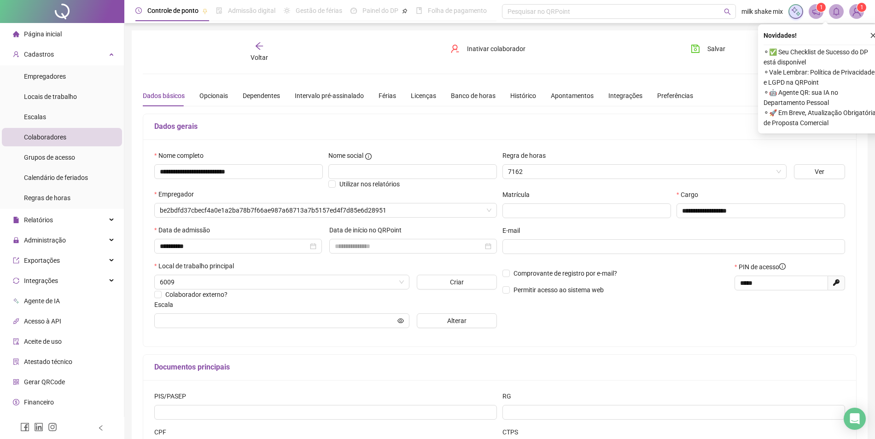
type input "**********"
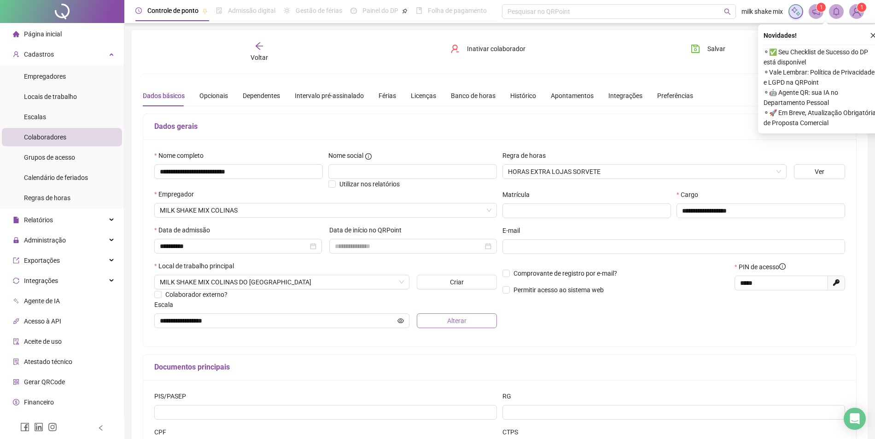
click at [435, 321] on button "Alterar" at bounding box center [457, 321] width 80 height 15
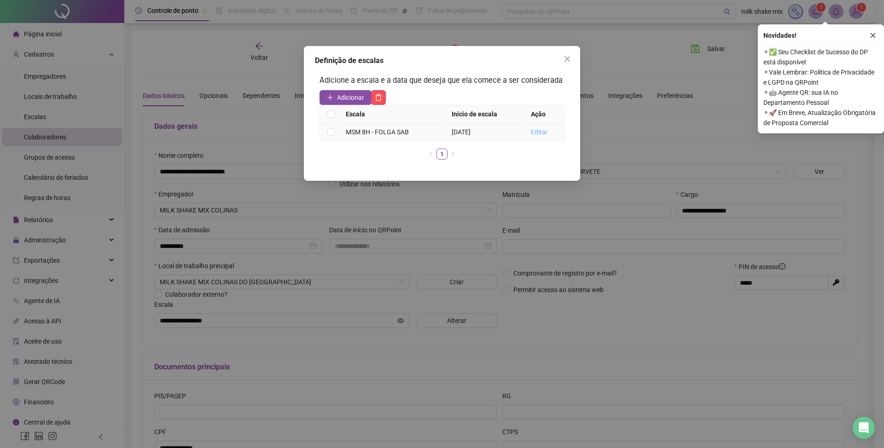
click at [533, 131] on link "Editar" at bounding box center [539, 131] width 17 height 7
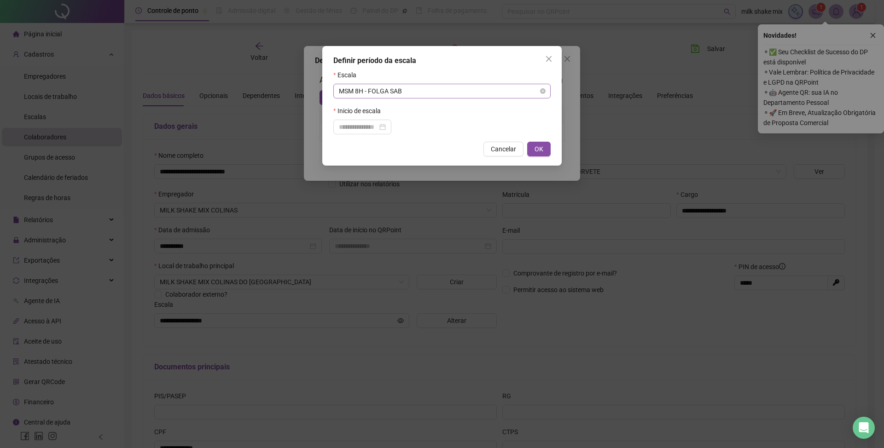
click at [411, 95] on span "MSM 8H - FOLGA SAB" at bounding box center [442, 91] width 206 height 14
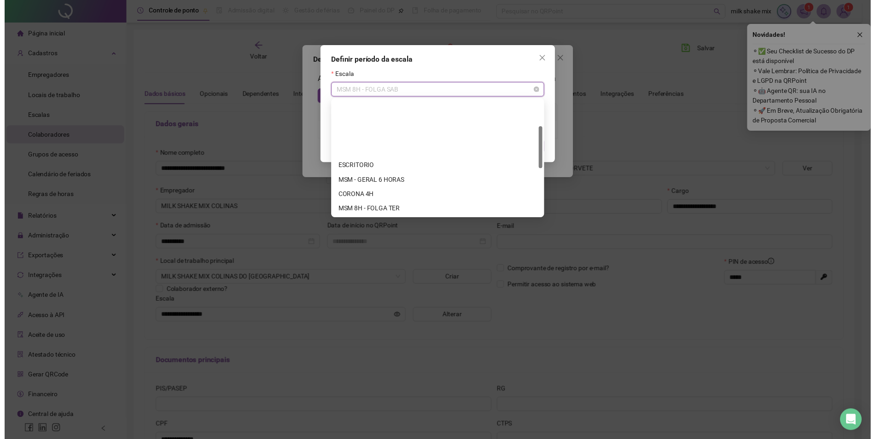
scroll to position [74, 0]
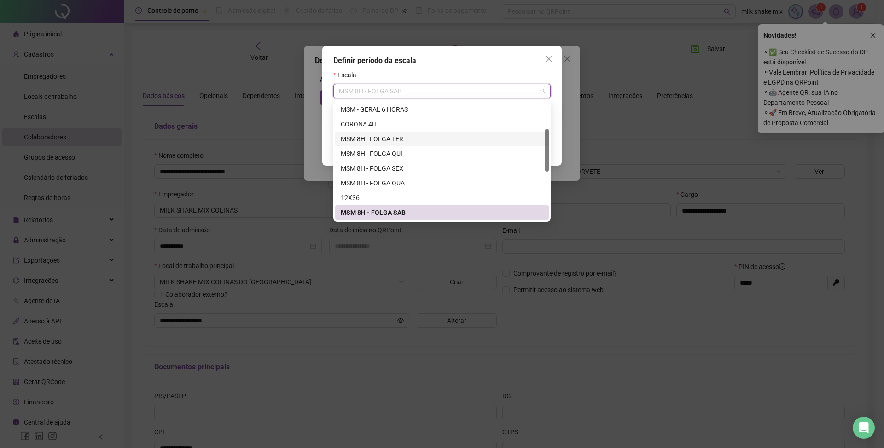
click at [408, 138] on div "MSM 8H - FOLGA TER" at bounding box center [442, 139] width 203 height 10
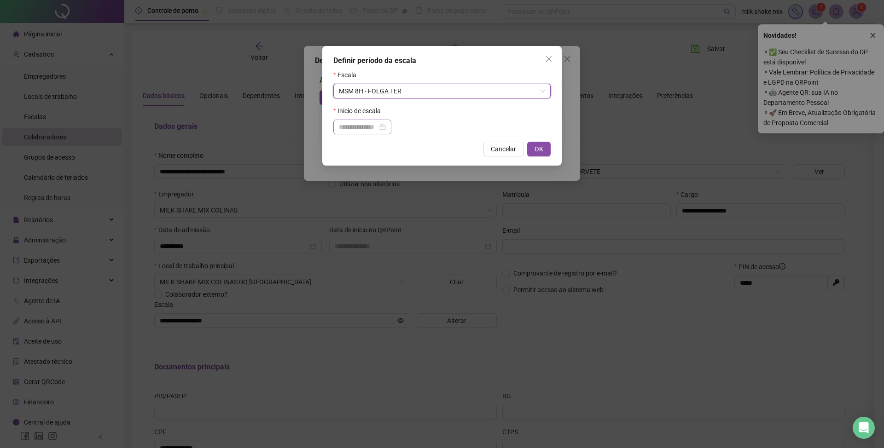
click at [386, 129] on div at bounding box center [362, 127] width 47 height 10
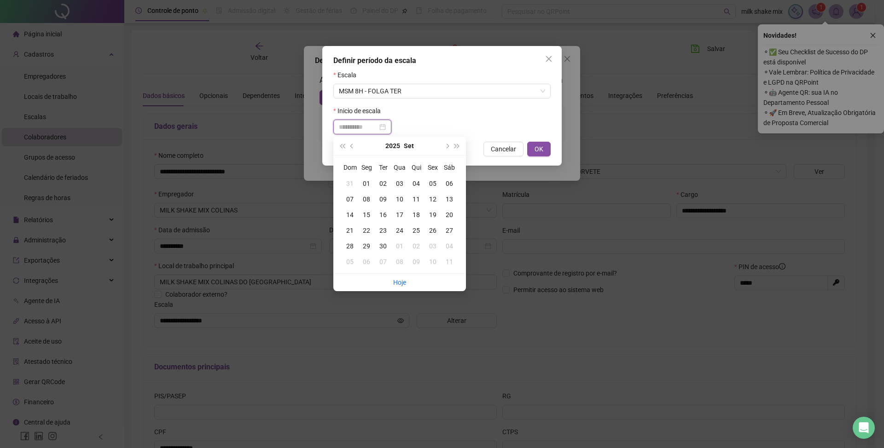
type input "**********"
click at [366, 181] on div "01" at bounding box center [366, 184] width 17 height 10
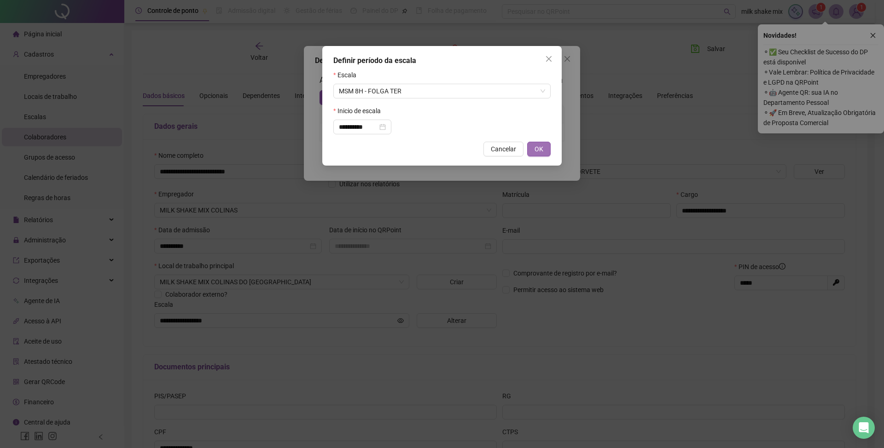
click at [541, 151] on span "OK" at bounding box center [539, 149] width 9 height 10
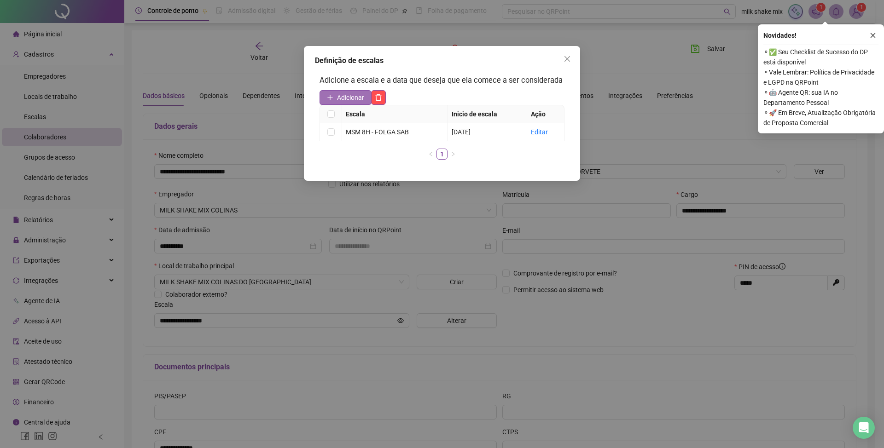
click at [358, 98] on span "Adicionar" at bounding box center [350, 98] width 27 height 10
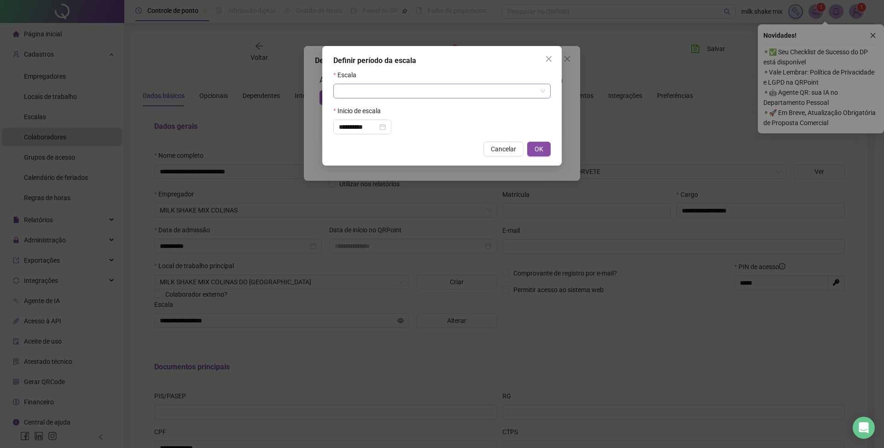
click at [401, 95] on input "search" at bounding box center [438, 91] width 198 height 14
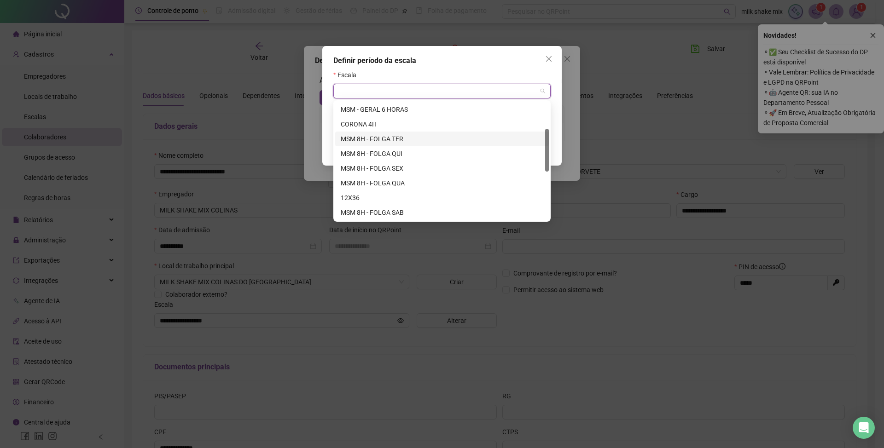
click at [393, 135] on div "MSM 8H - FOLGA TER" at bounding box center [442, 139] width 203 height 10
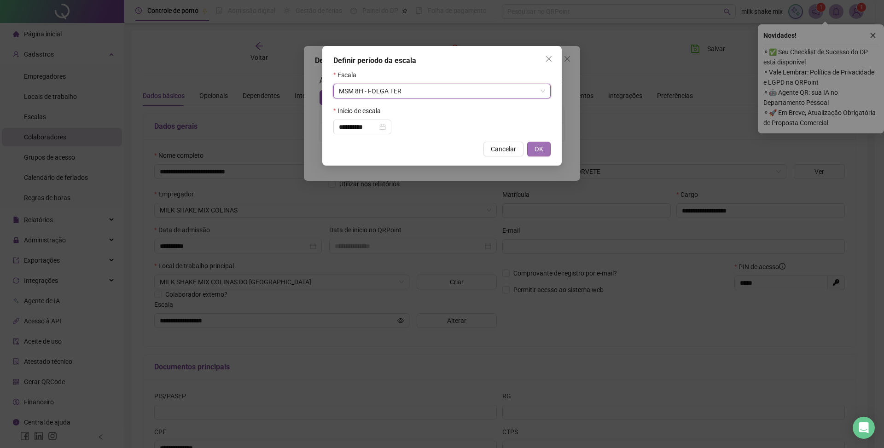
click at [540, 154] on span "OK" at bounding box center [539, 149] width 9 height 10
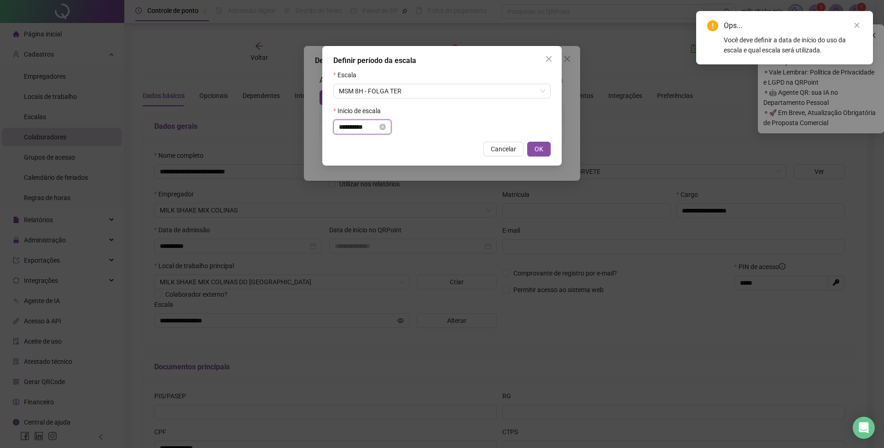
click at [376, 129] on input "**********" at bounding box center [358, 127] width 39 height 10
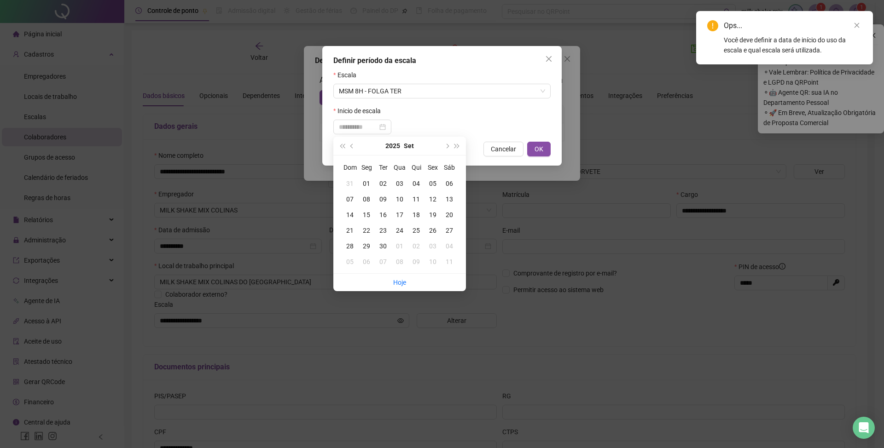
click at [369, 179] on div "01" at bounding box center [366, 184] width 17 height 10
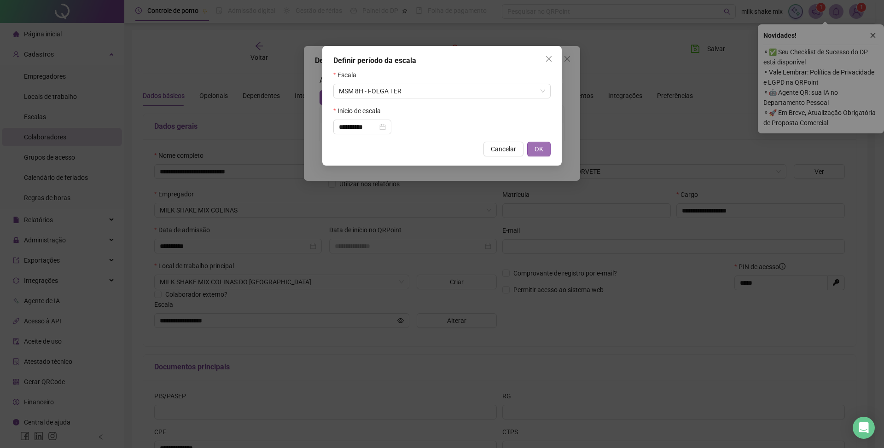
click at [535, 148] on span "OK" at bounding box center [539, 149] width 9 height 10
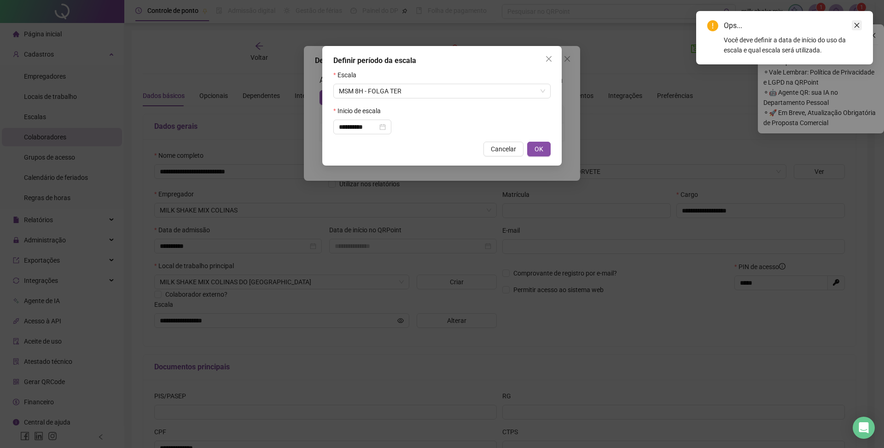
click at [854, 29] on link "Close" at bounding box center [857, 25] width 10 height 10
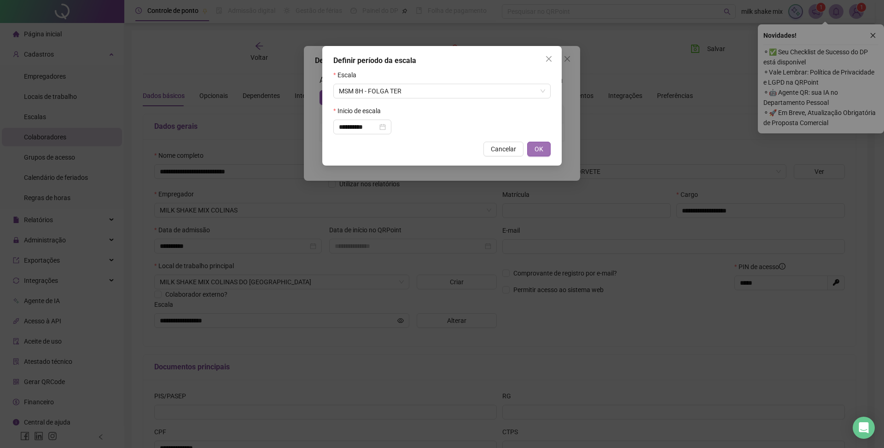
click at [536, 147] on span "OK" at bounding box center [539, 149] width 9 height 10
click at [386, 131] on div "**********" at bounding box center [362, 127] width 47 height 10
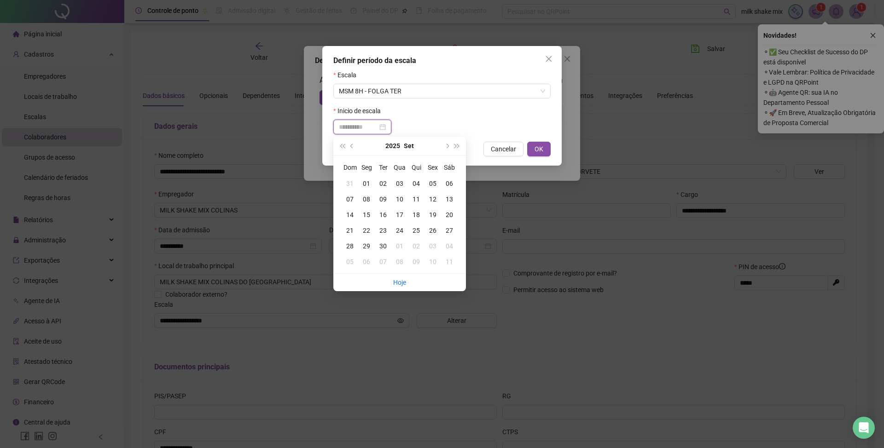
type input "**********"
click at [371, 188] on div "01" at bounding box center [366, 184] width 17 height 10
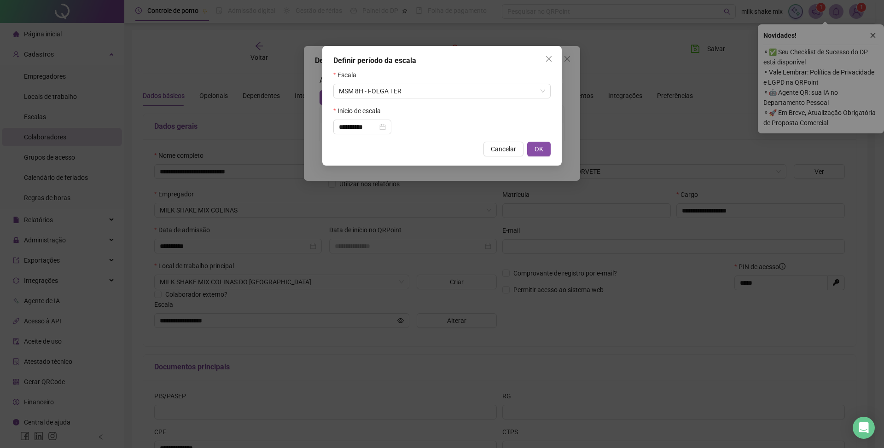
click at [541, 157] on div "**********" at bounding box center [441, 106] width 239 height 120
click at [540, 153] on span "OK" at bounding box center [539, 149] width 9 height 10
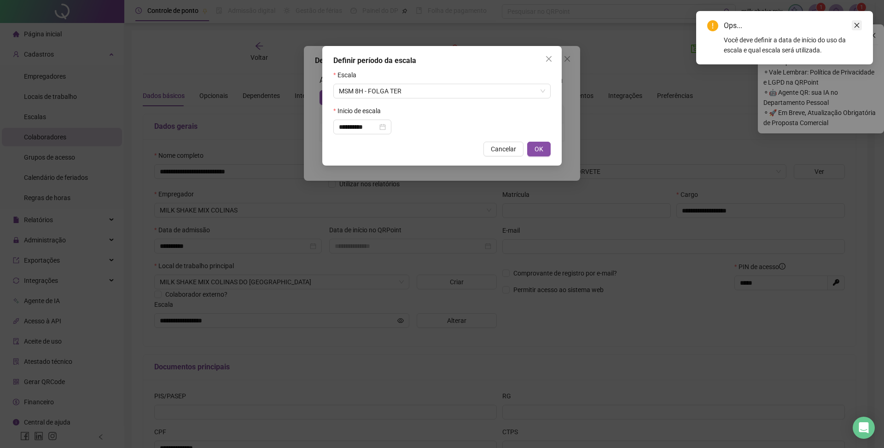
click at [859, 24] on icon "close" at bounding box center [857, 25] width 6 height 6
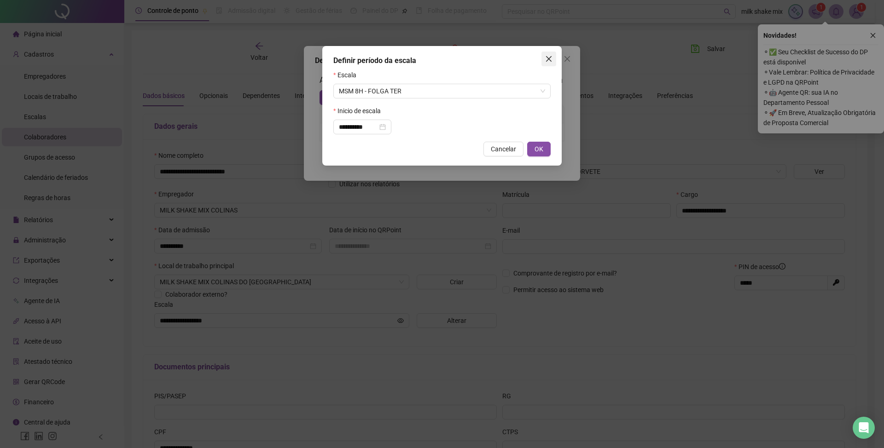
click at [553, 59] on span "Close" at bounding box center [548, 58] width 15 height 7
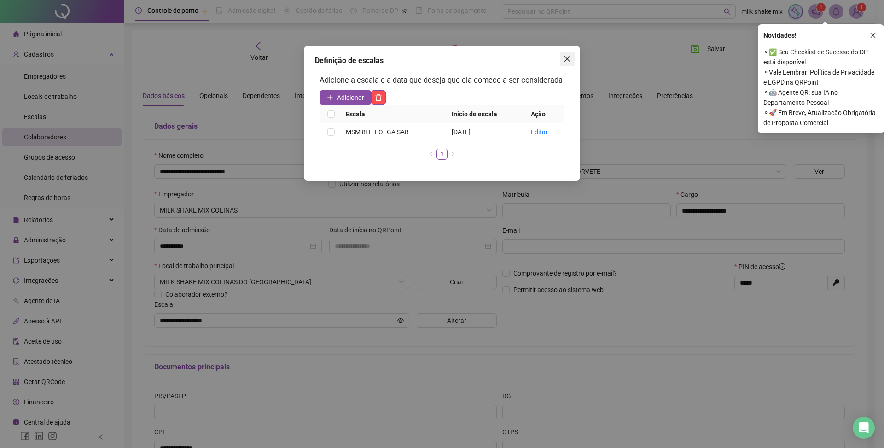
click at [566, 59] on icon "close" at bounding box center [567, 58] width 7 height 7
